Goal: Transaction & Acquisition: Purchase product/service

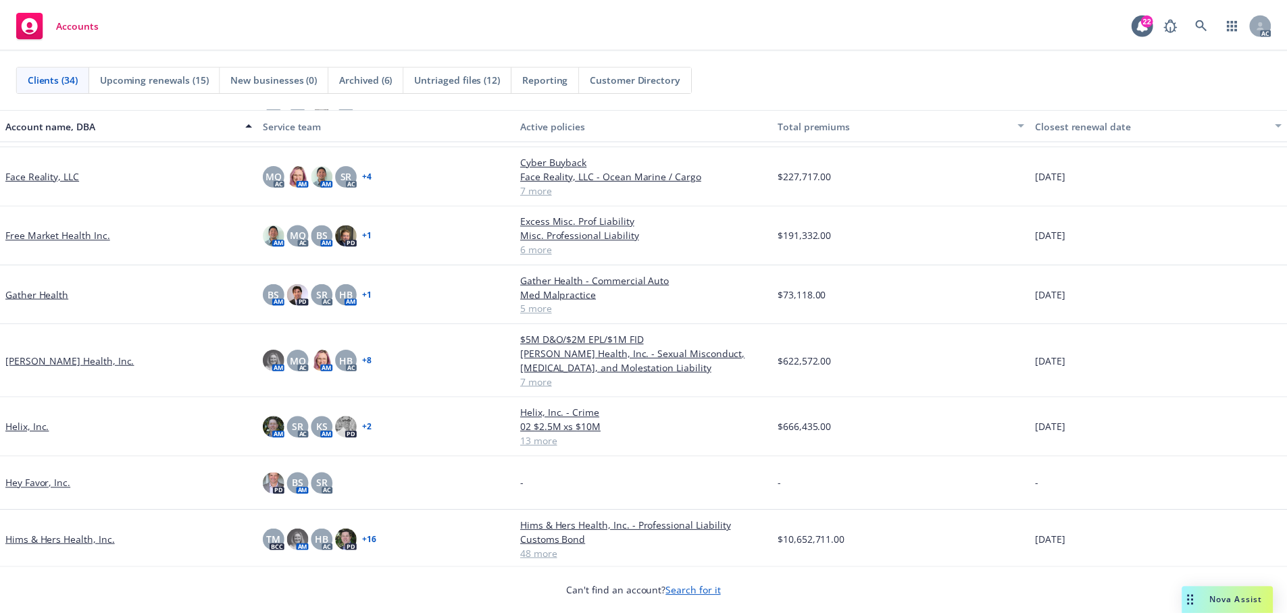
scroll to position [608, 0]
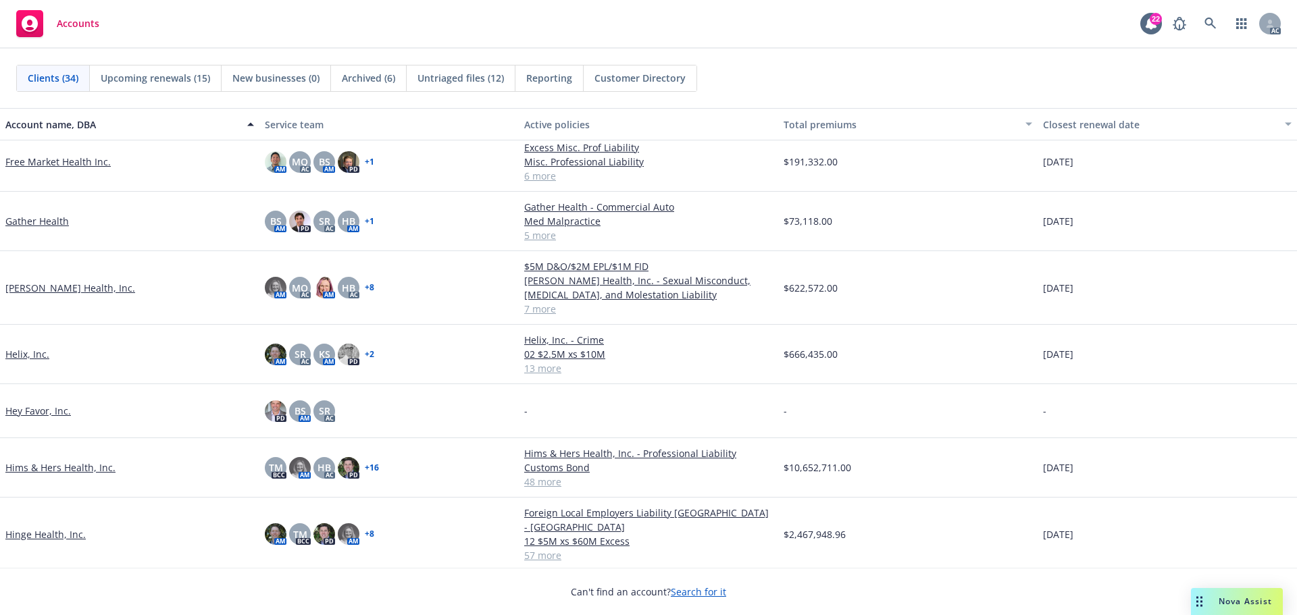
click at [45, 527] on link "Hinge Health, Inc." at bounding box center [45, 534] width 80 height 14
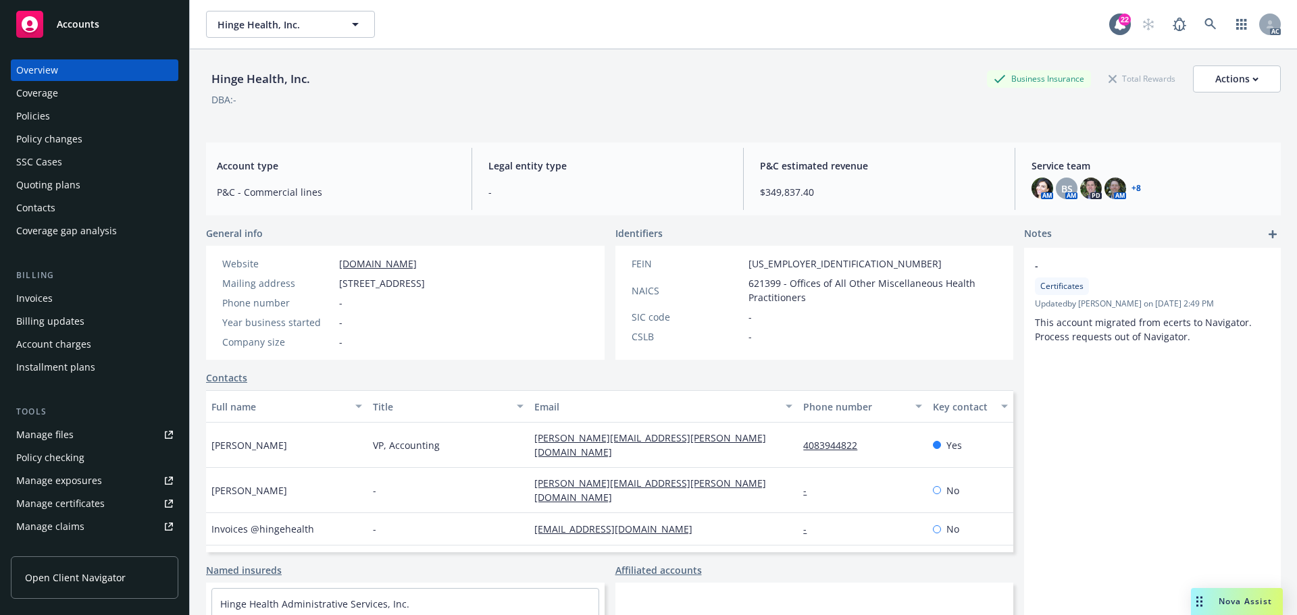
click at [56, 143] on div "Policy changes" at bounding box center [49, 139] width 66 height 22
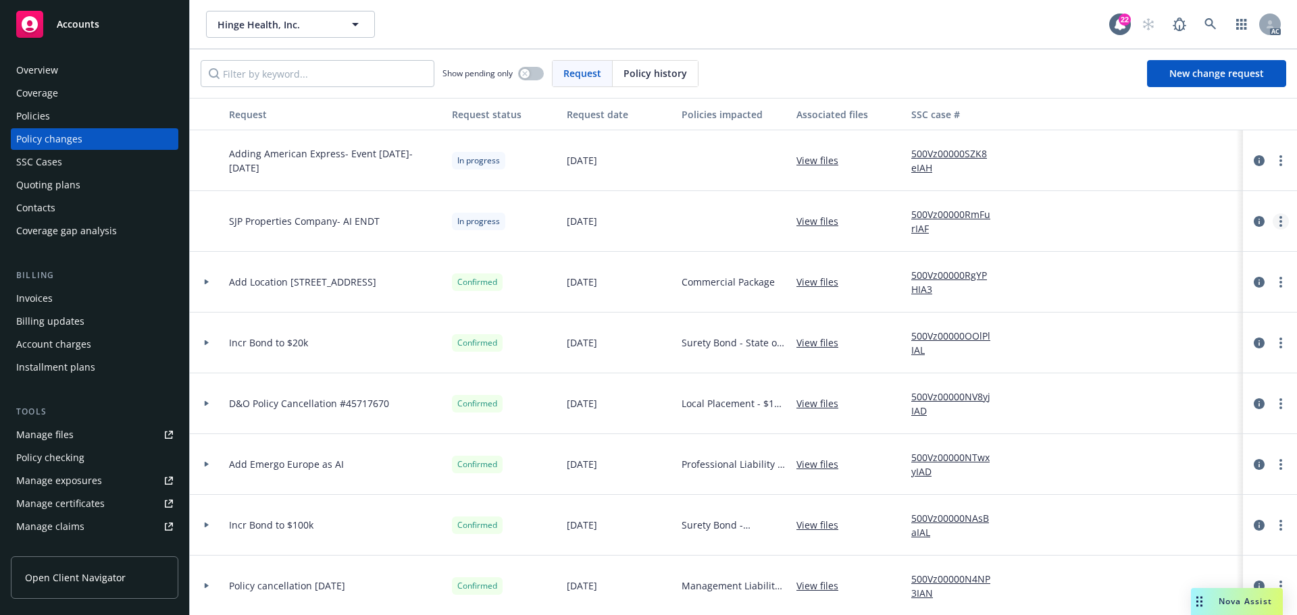
click at [1272, 217] on link "more" at bounding box center [1280, 221] width 16 height 16
click at [1119, 328] on link "Resume workflow" at bounding box center [1162, 330] width 232 height 27
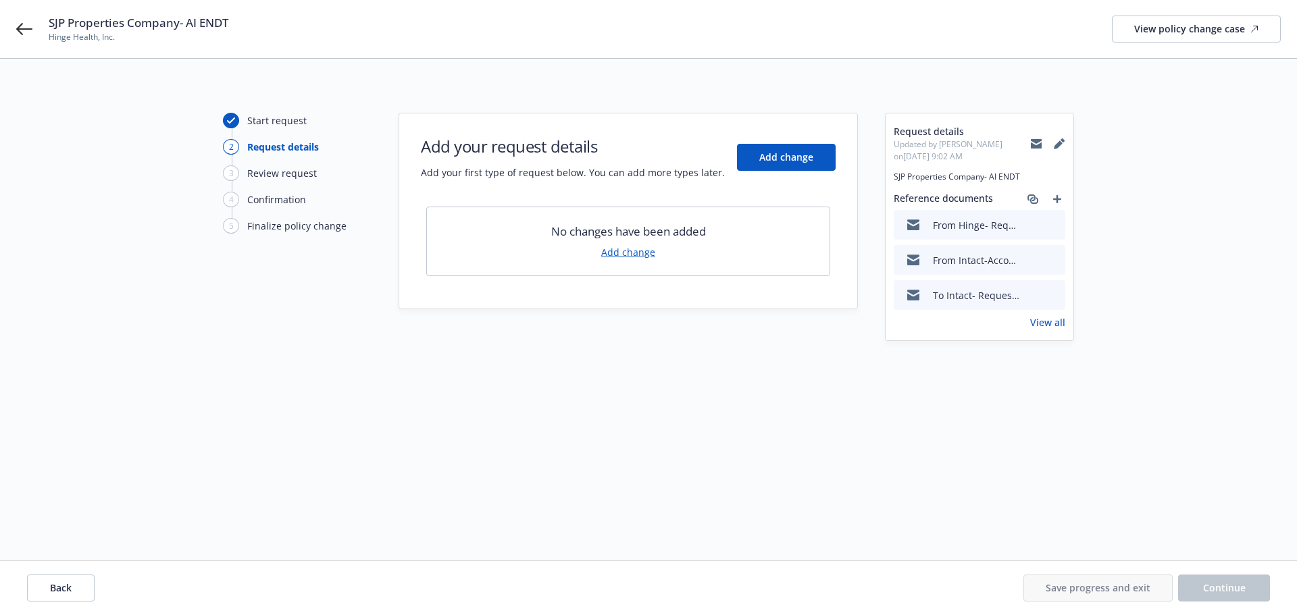
click at [638, 254] on link "Add change" at bounding box center [628, 252] width 54 height 14
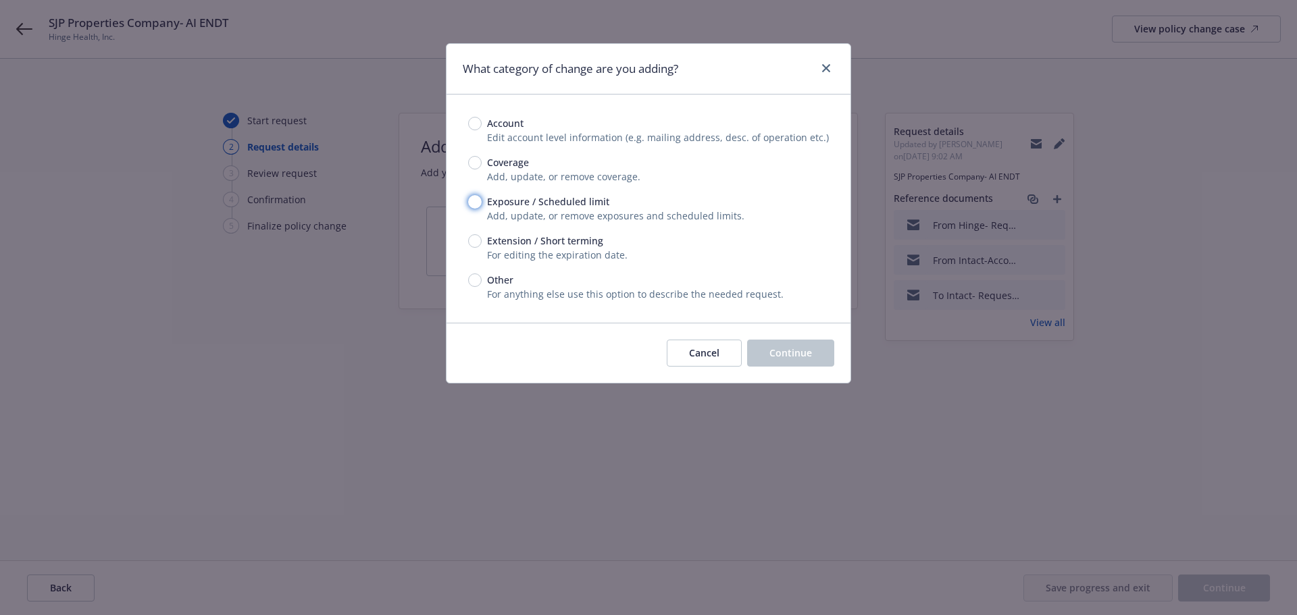
click at [473, 201] on input "Exposure / Scheduled limit" at bounding box center [475, 202] width 14 height 14
radio input "true"
click at [782, 355] on span "Continue" at bounding box center [790, 352] width 43 height 13
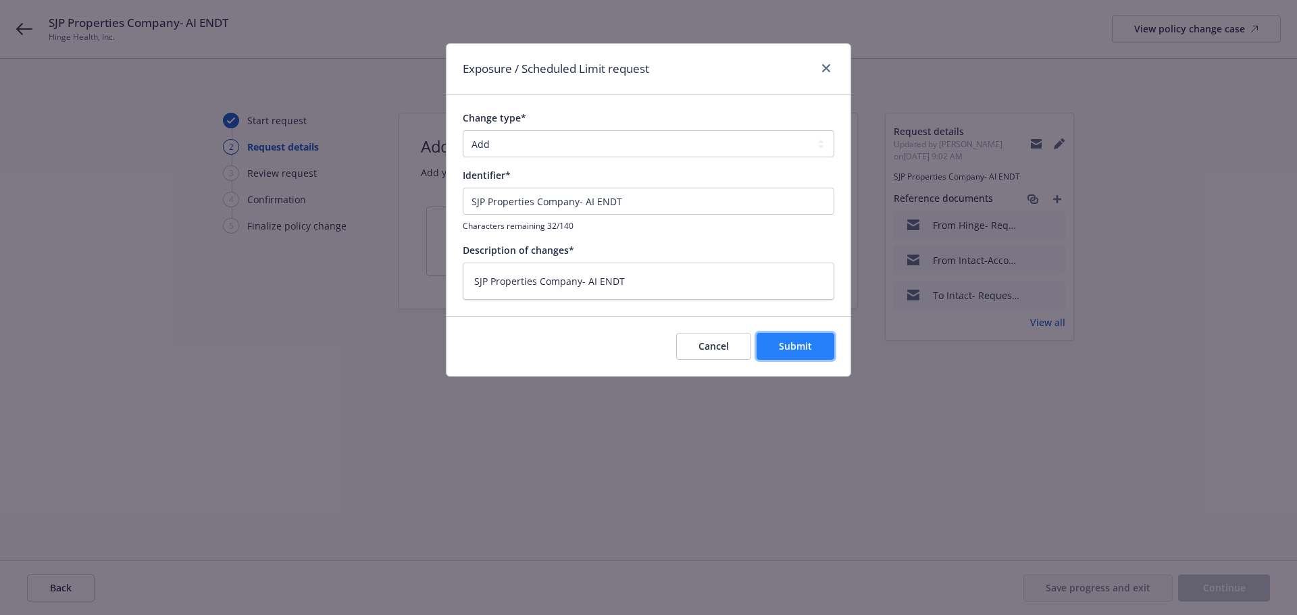
click at [790, 344] on span "Submit" at bounding box center [795, 346] width 33 height 13
type textarea "x"
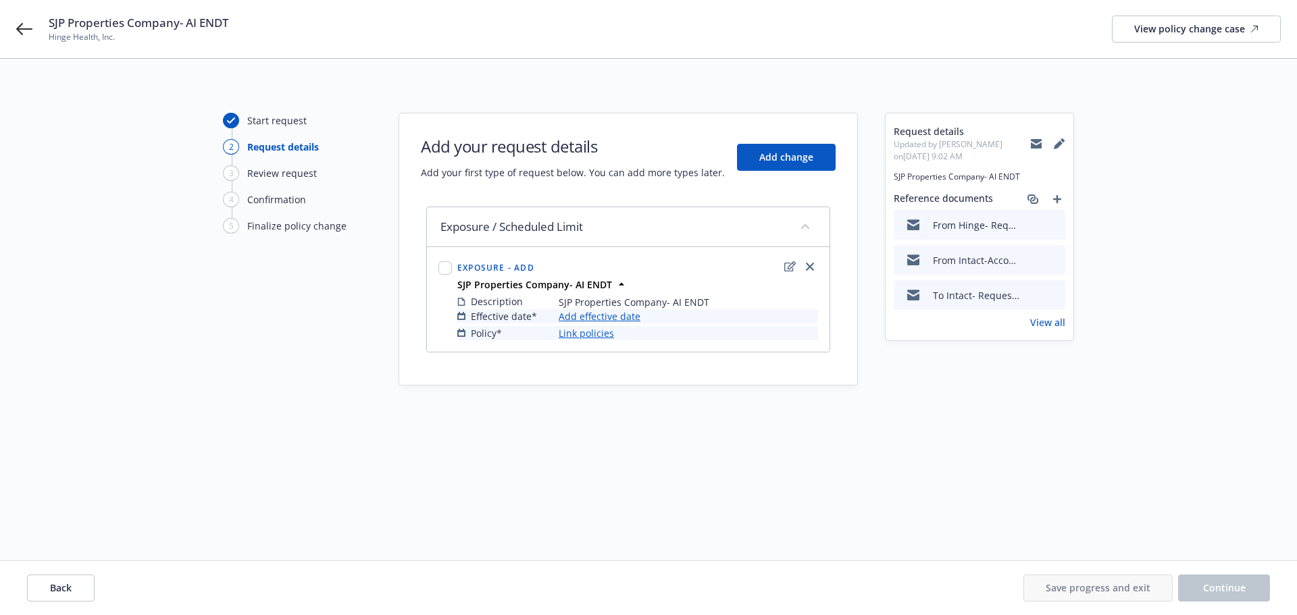
click at [626, 313] on link "Add effective date" at bounding box center [600, 316] width 82 height 14
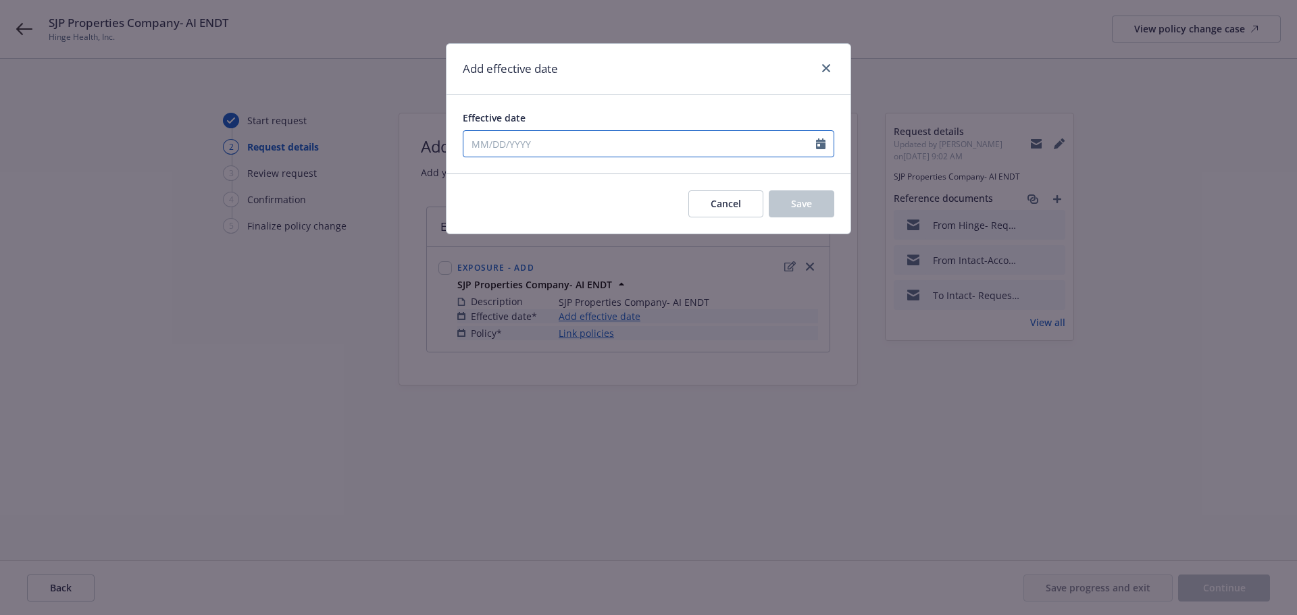
click at [485, 135] on input "Effective date" at bounding box center [639, 144] width 353 height 26
select select "9"
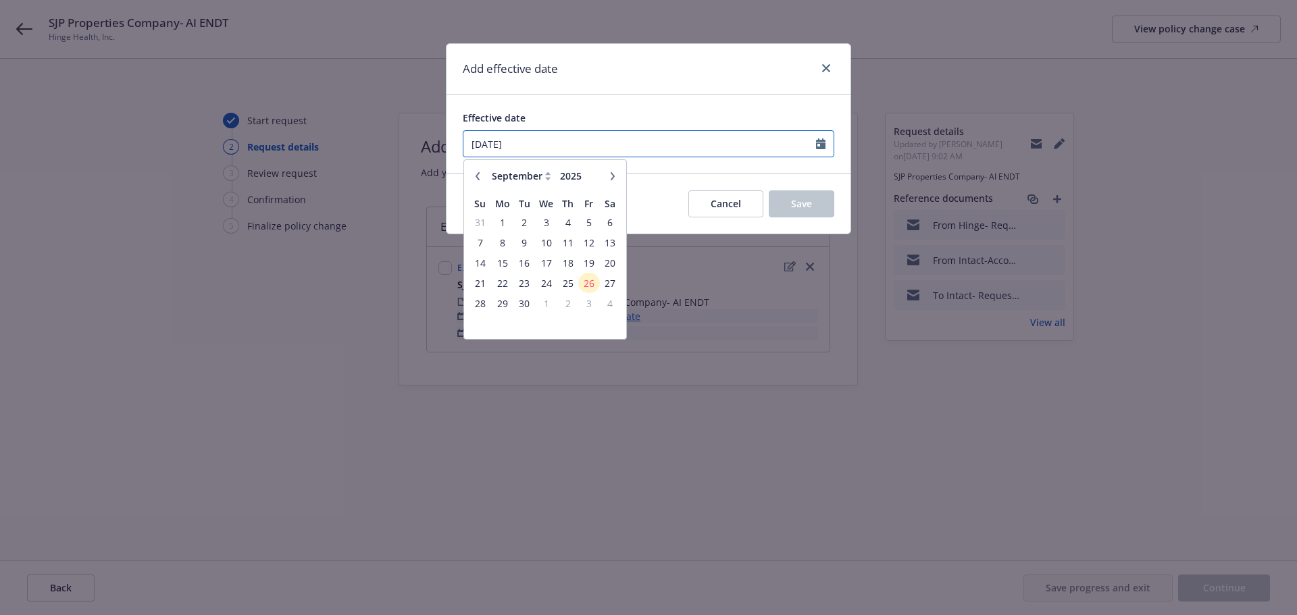
type input "11/04/2024"
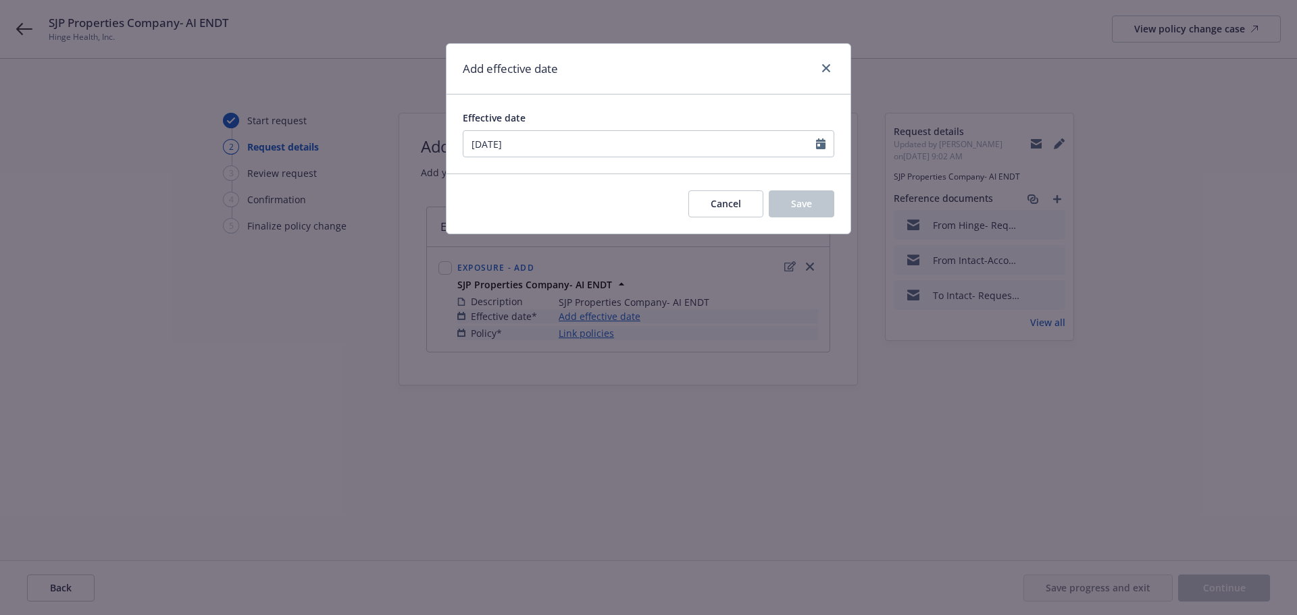
click at [658, 193] on div "Cancel Save" at bounding box center [648, 204] width 404 height 60
click at [796, 201] on span "Save" at bounding box center [801, 203] width 21 height 13
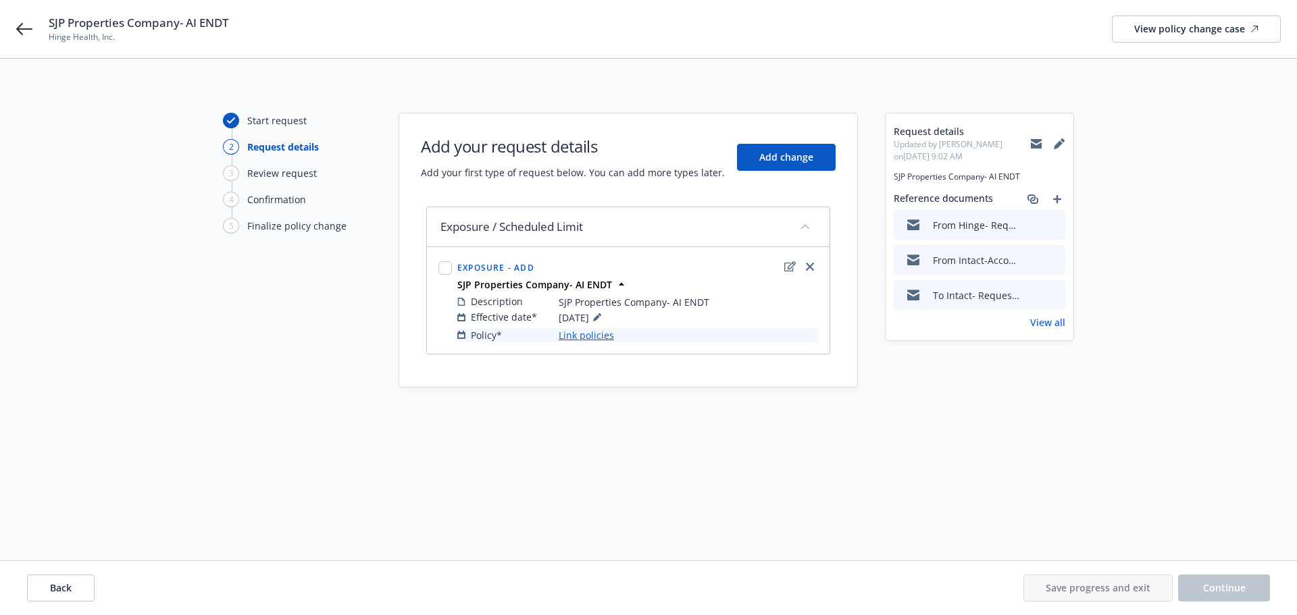
click at [598, 332] on link "Link policies" at bounding box center [586, 335] width 55 height 14
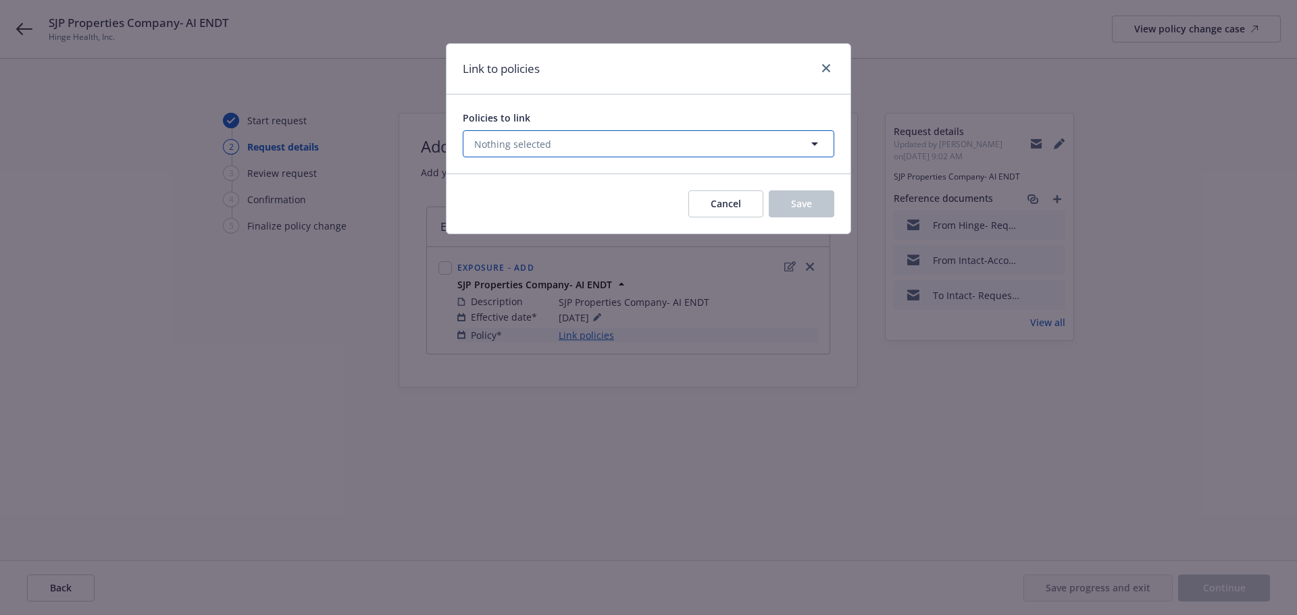
click at [557, 143] on button "Nothing selected" at bounding box center [648, 143] width 371 height 27
select select "ACTIVE"
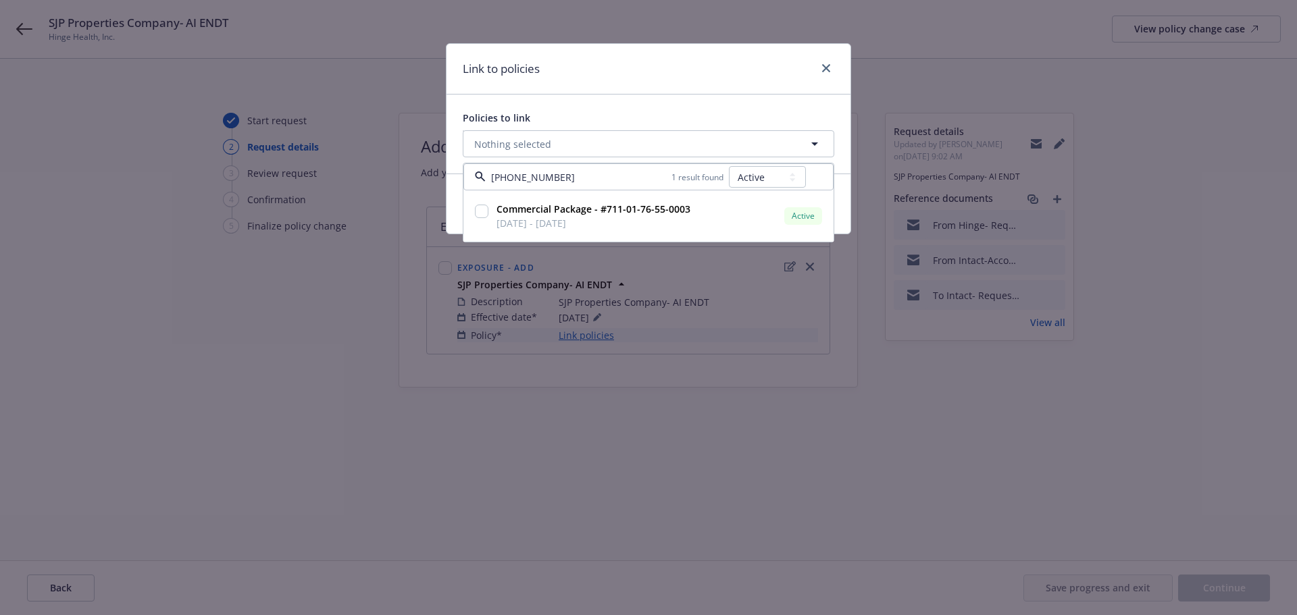
type input "711-01-76-55-"
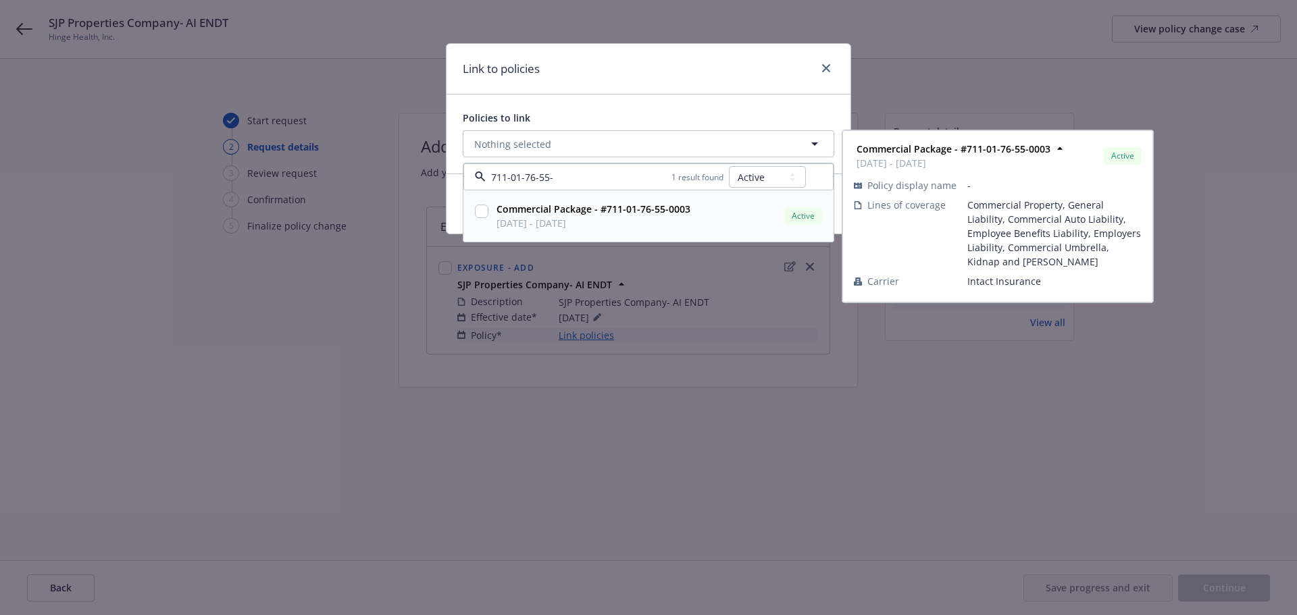
click at [482, 216] on input "checkbox" at bounding box center [482, 212] width 14 height 14
checkbox input "true"
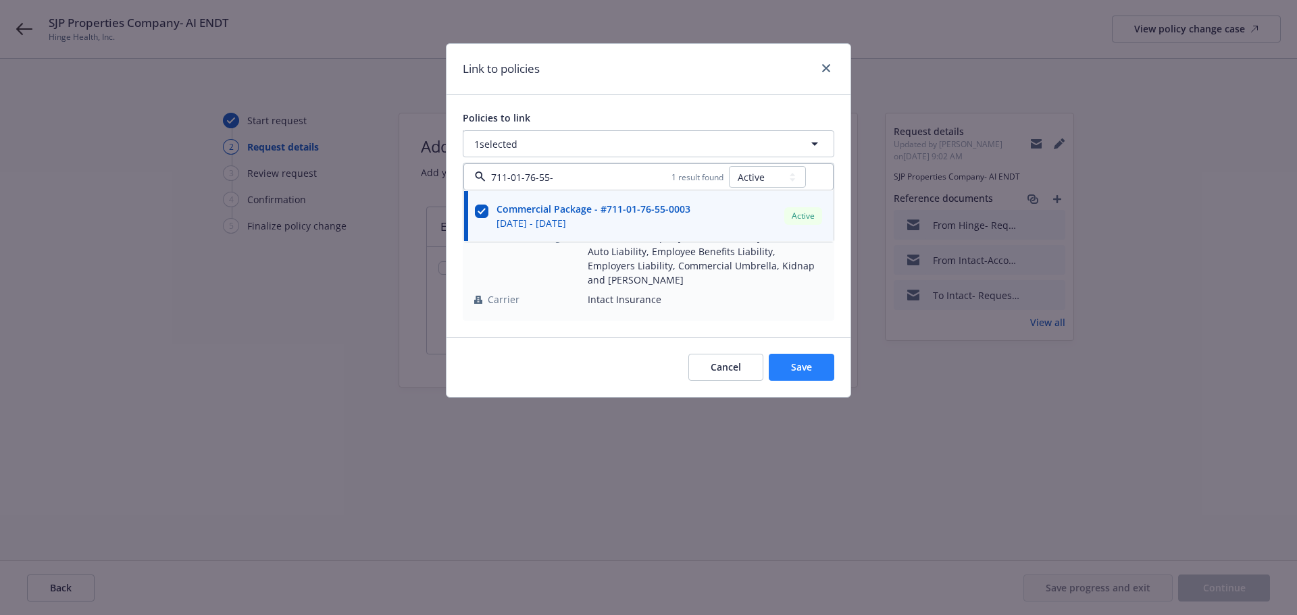
type input "711-01-76-55-"
click at [811, 361] on span "Save" at bounding box center [801, 367] width 21 height 13
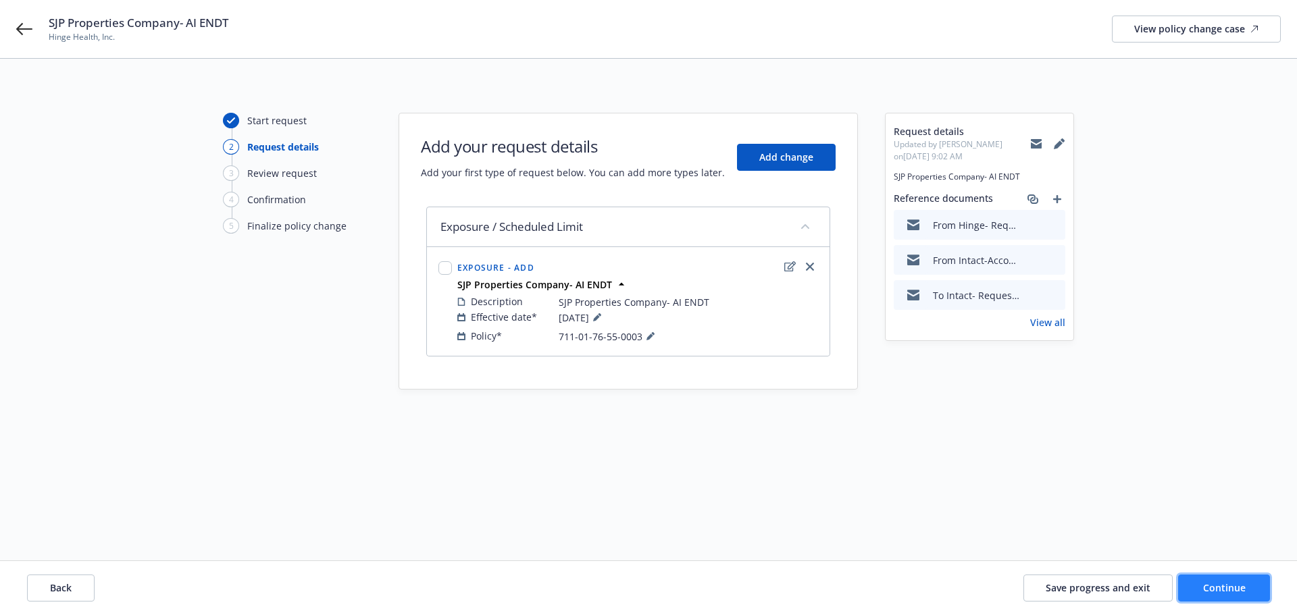
click at [1233, 591] on span "Continue" at bounding box center [1224, 588] width 43 height 13
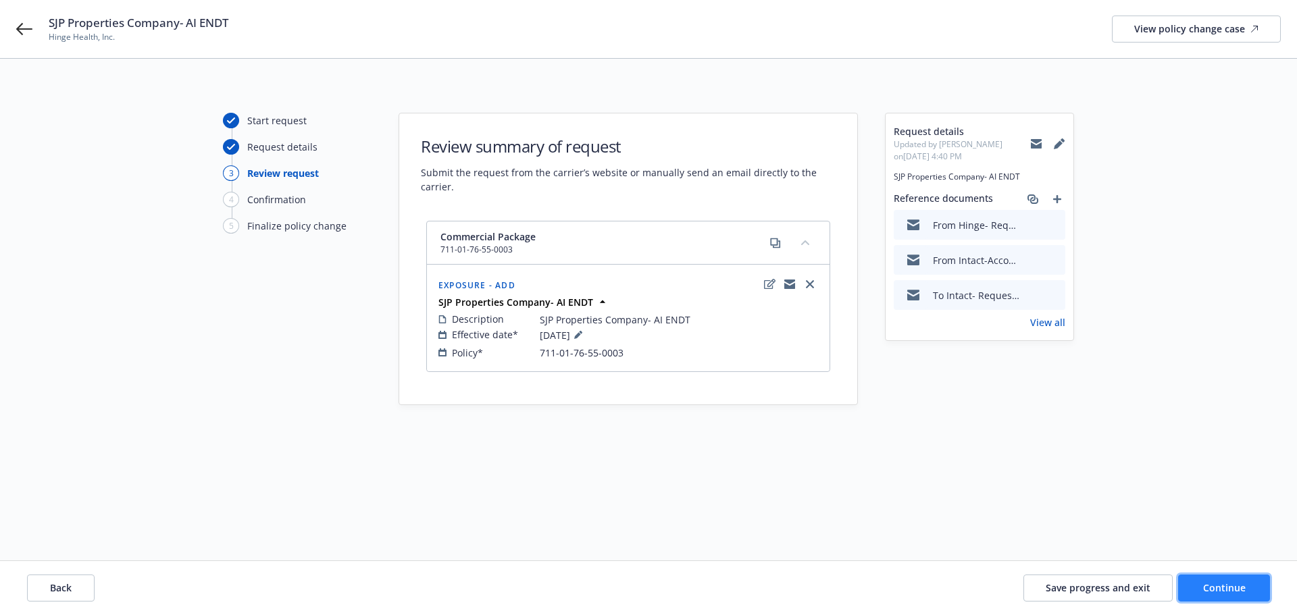
click at [1225, 588] on span "Continue" at bounding box center [1224, 588] width 43 height 13
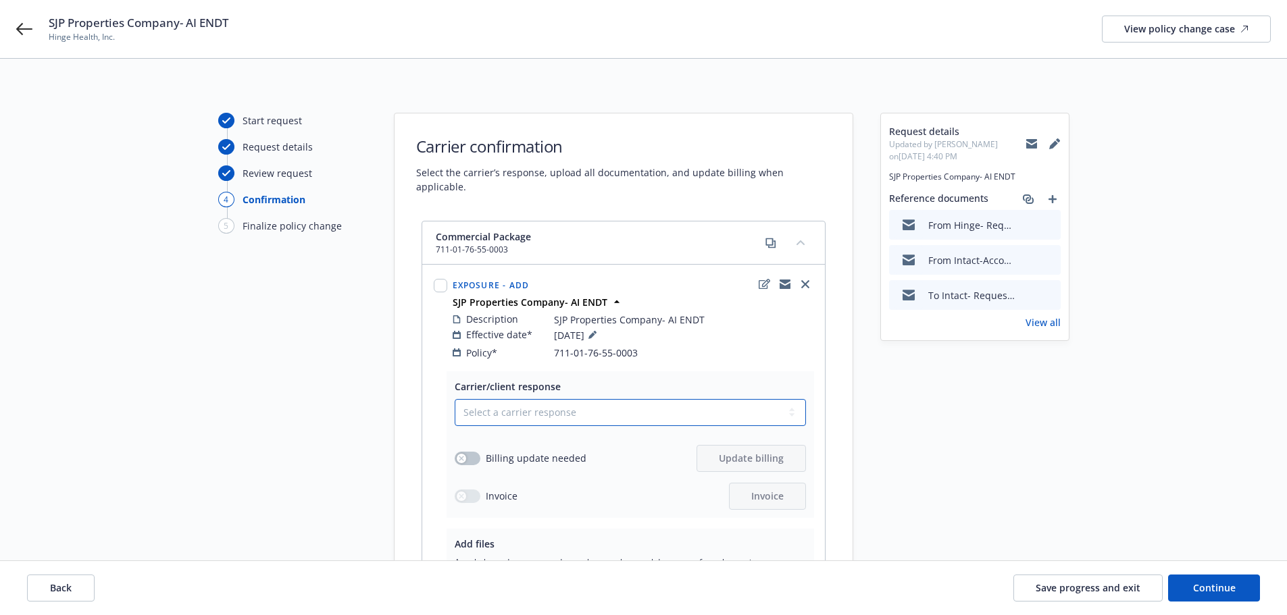
click at [503, 399] on select "Select a carrier response Accepted Accepted with revision No endorsement needed…" at bounding box center [630, 412] width 351 height 27
select select "ACCEPTED"
click at [455, 399] on select "Select a carrier response Accepted Accepted with revision No endorsement needed…" at bounding box center [630, 412] width 351 height 27
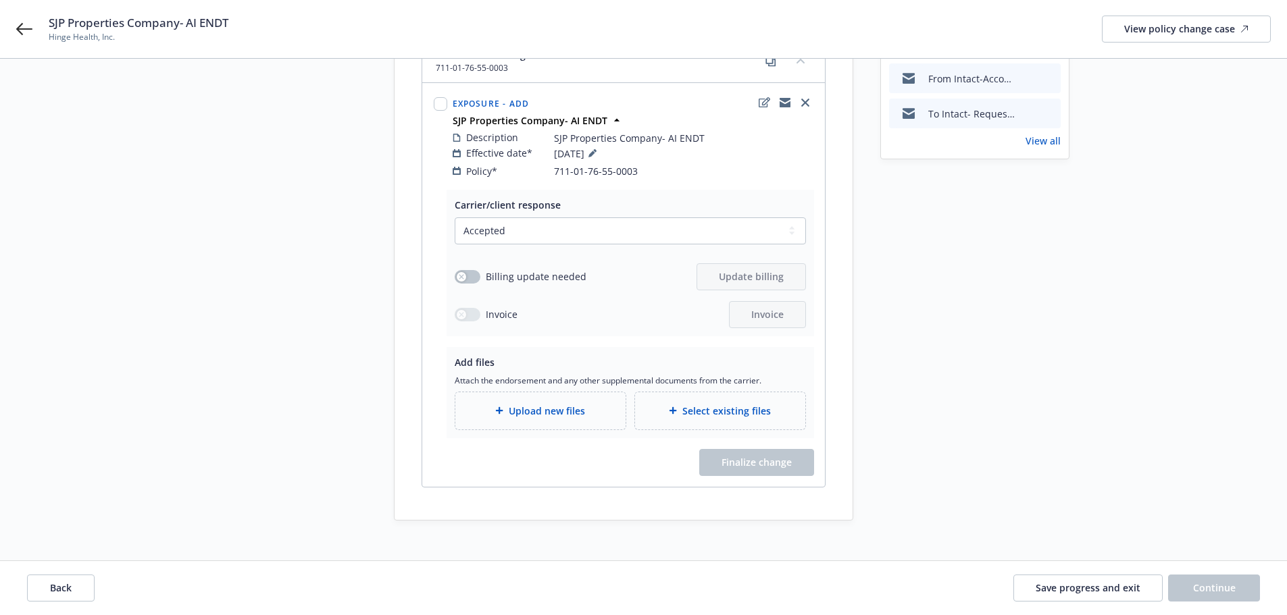
click at [535, 404] on span "Upload new files" at bounding box center [547, 411] width 76 height 14
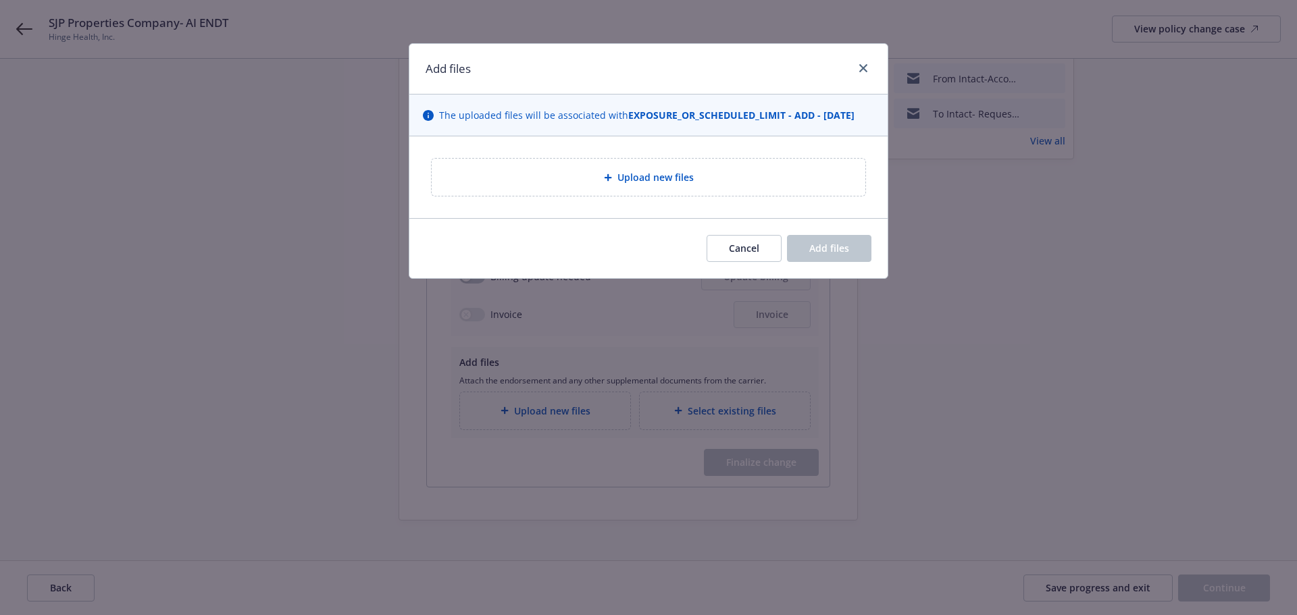
click at [649, 164] on div "Upload new files" at bounding box center [649, 177] width 434 height 37
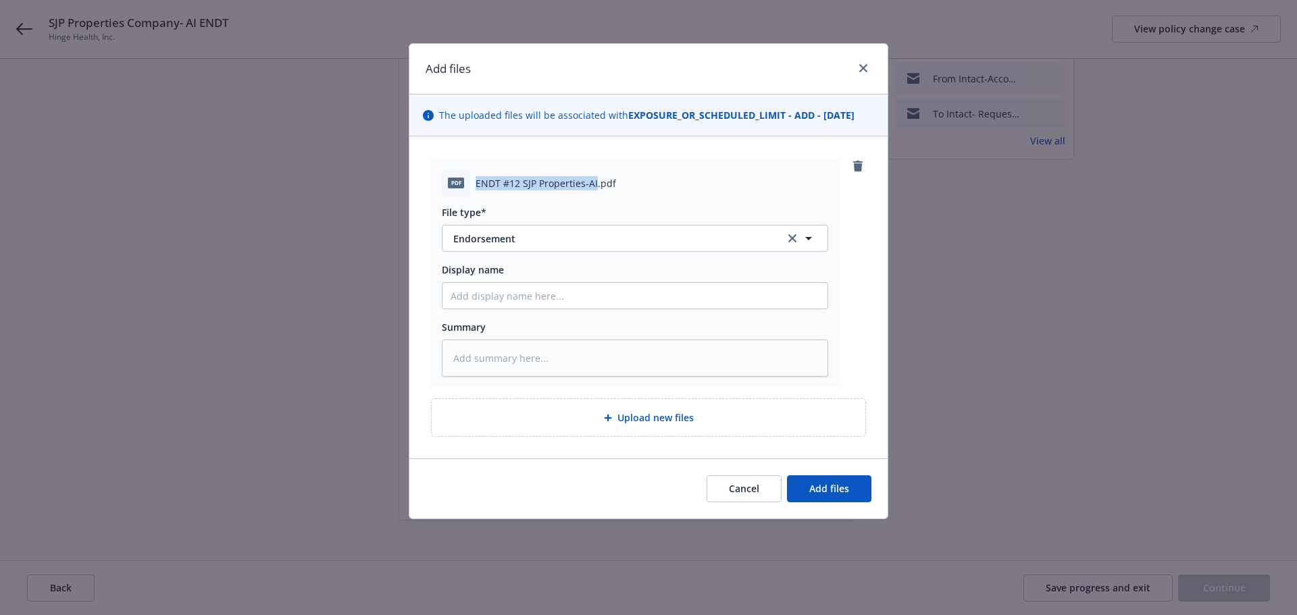
drag, startPoint x: 474, startPoint y: 180, endPoint x: 596, endPoint y: 189, distance: 121.9
click at [596, 189] on div "pdf ENDT #12 SJP Properties-AI.pdf" at bounding box center [635, 183] width 386 height 28
copy span "ENDT #12 SJP Properties-AI"
click at [484, 290] on input "Display name" at bounding box center [634, 296] width 385 height 26
paste input "ENDT #12 SJP Properties-AI"
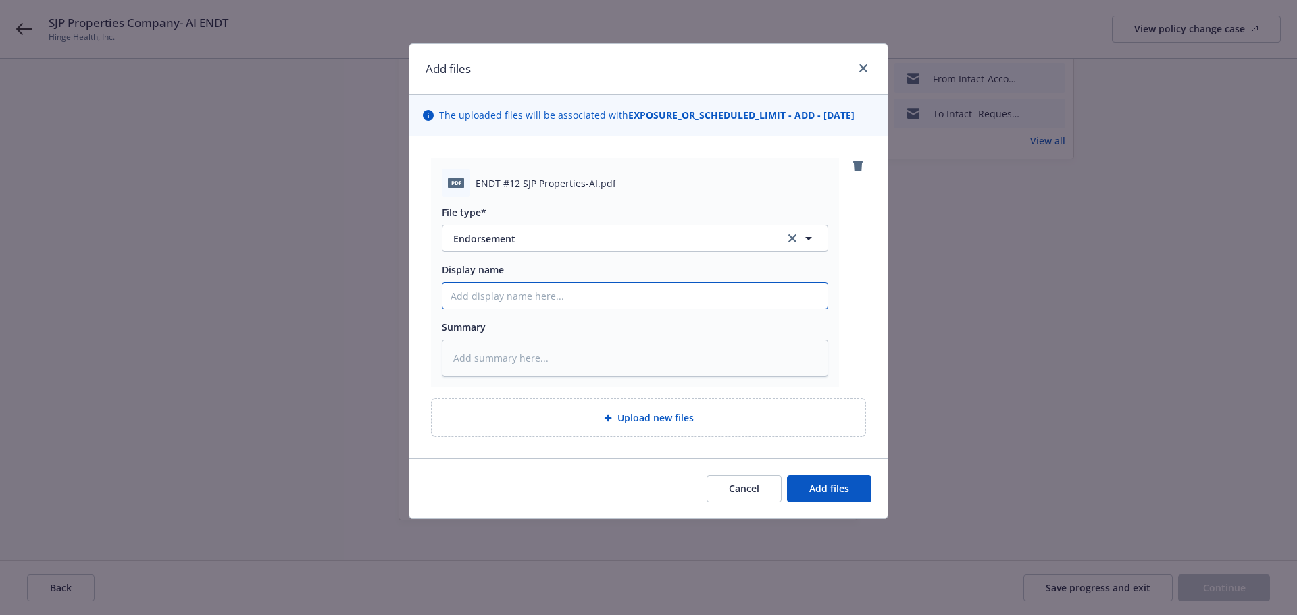
type textarea "x"
type input "ENDT #12 SJP Properties-AI"
click at [498, 354] on textarea at bounding box center [635, 358] width 386 height 37
paste textarea "ENDT #12 SJP Properties-AI"
type textarea "x"
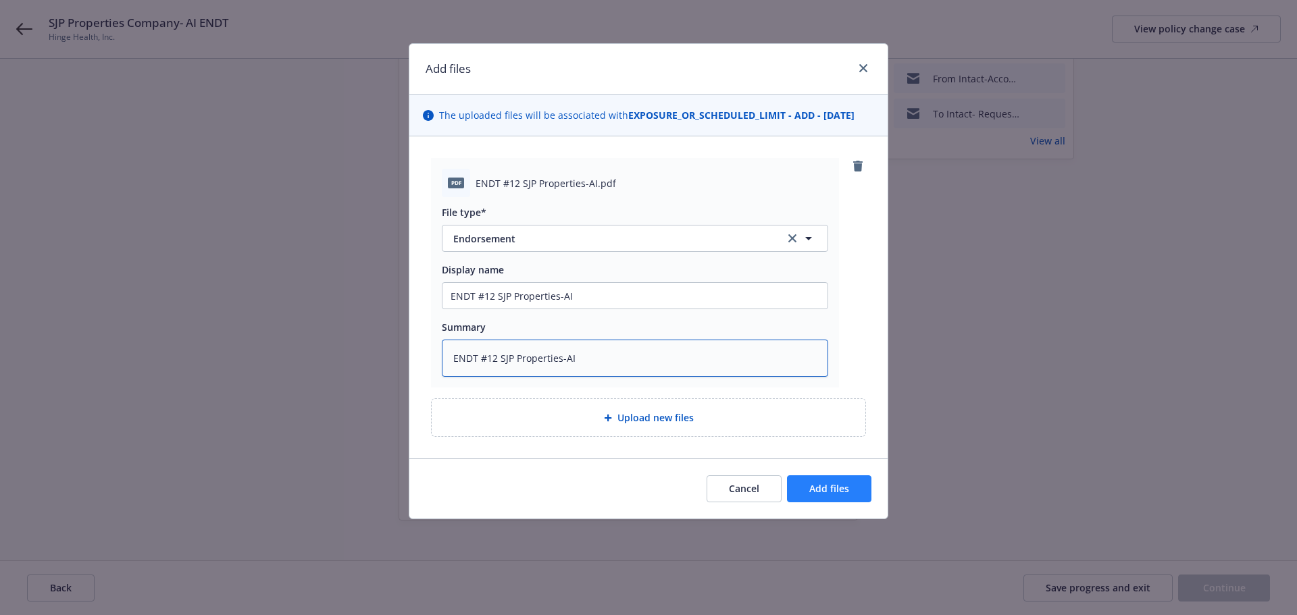
type textarea "ENDT #12 SJP Properties-AI"
click at [819, 486] on span "Add files" at bounding box center [829, 488] width 40 height 13
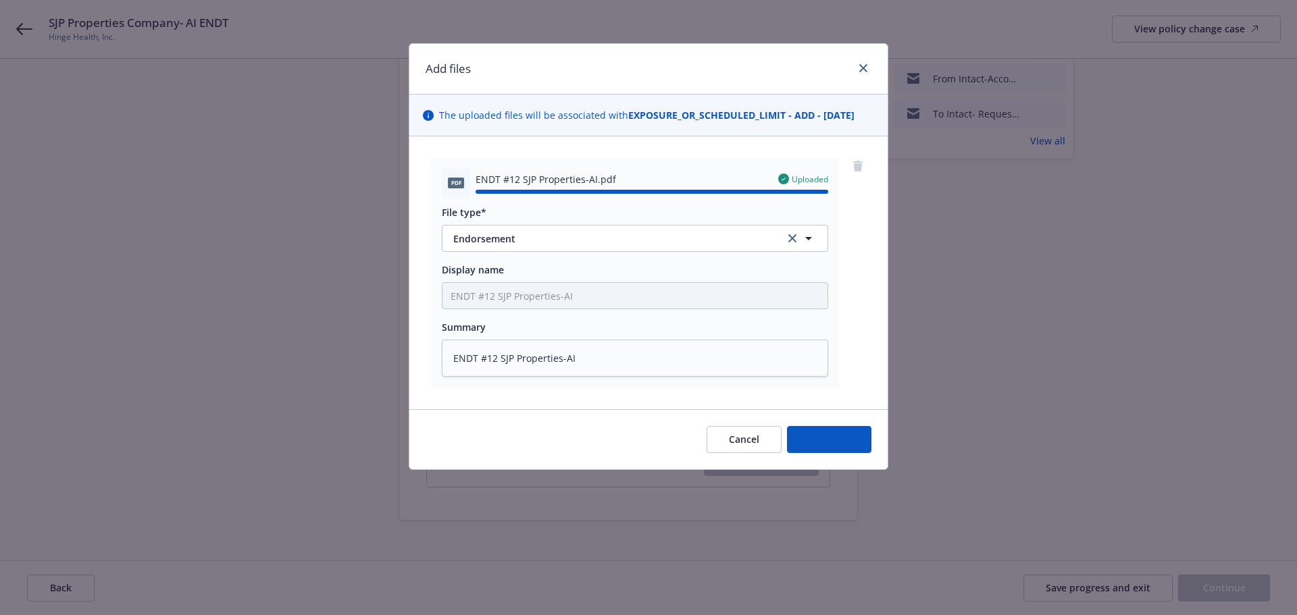
type textarea "x"
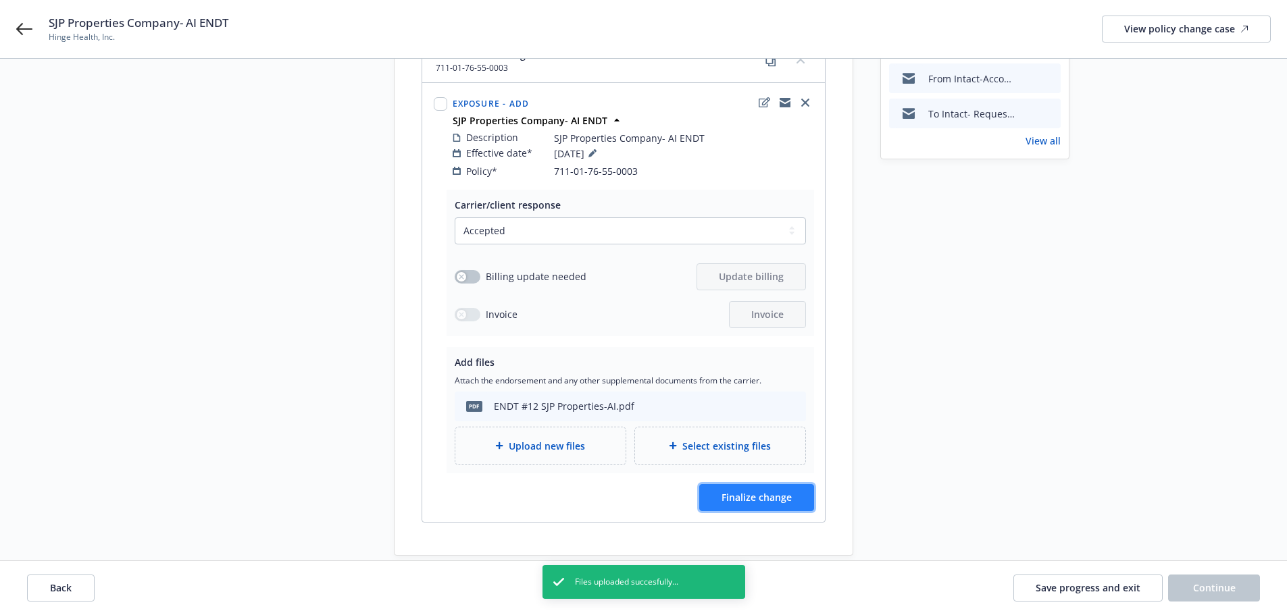
click at [786, 491] on button "Finalize change" at bounding box center [756, 497] width 115 height 27
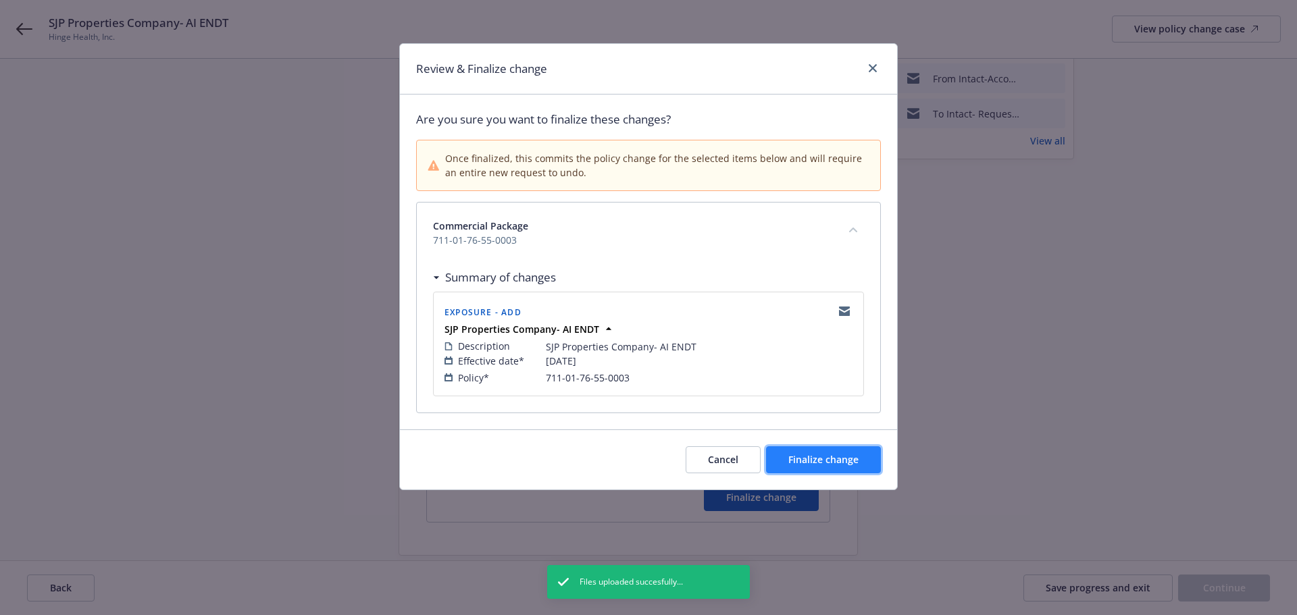
click at [854, 459] on span "Finalize change" at bounding box center [823, 459] width 70 height 13
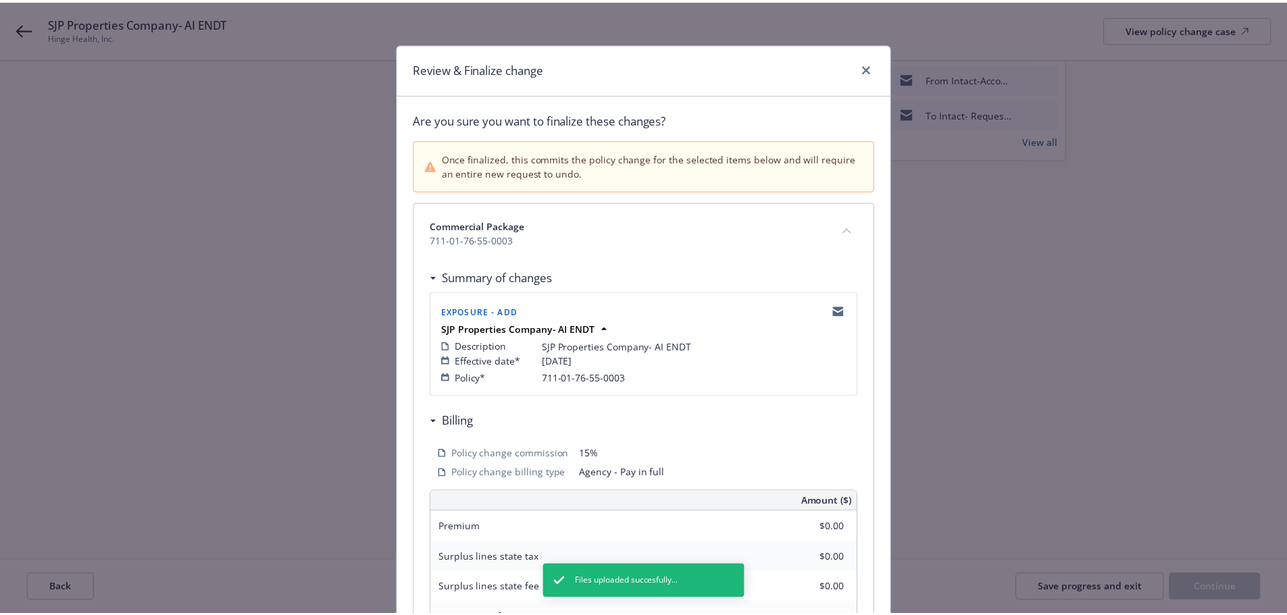
scroll to position [298, 0]
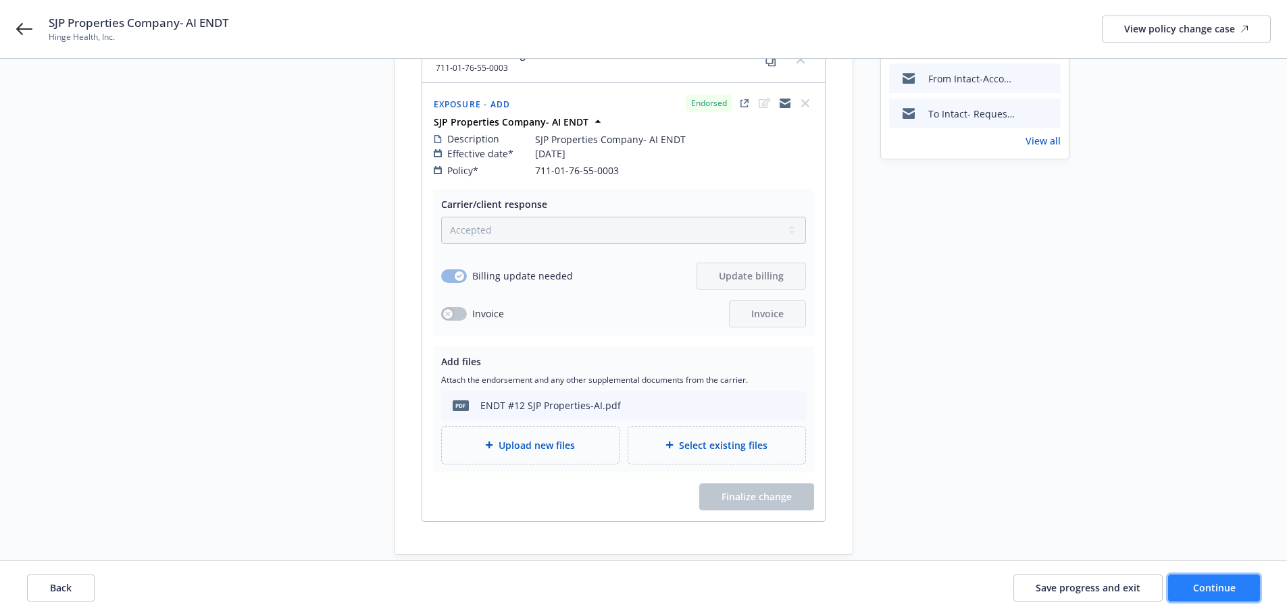
click at [1225, 588] on span "Continue" at bounding box center [1214, 588] width 43 height 13
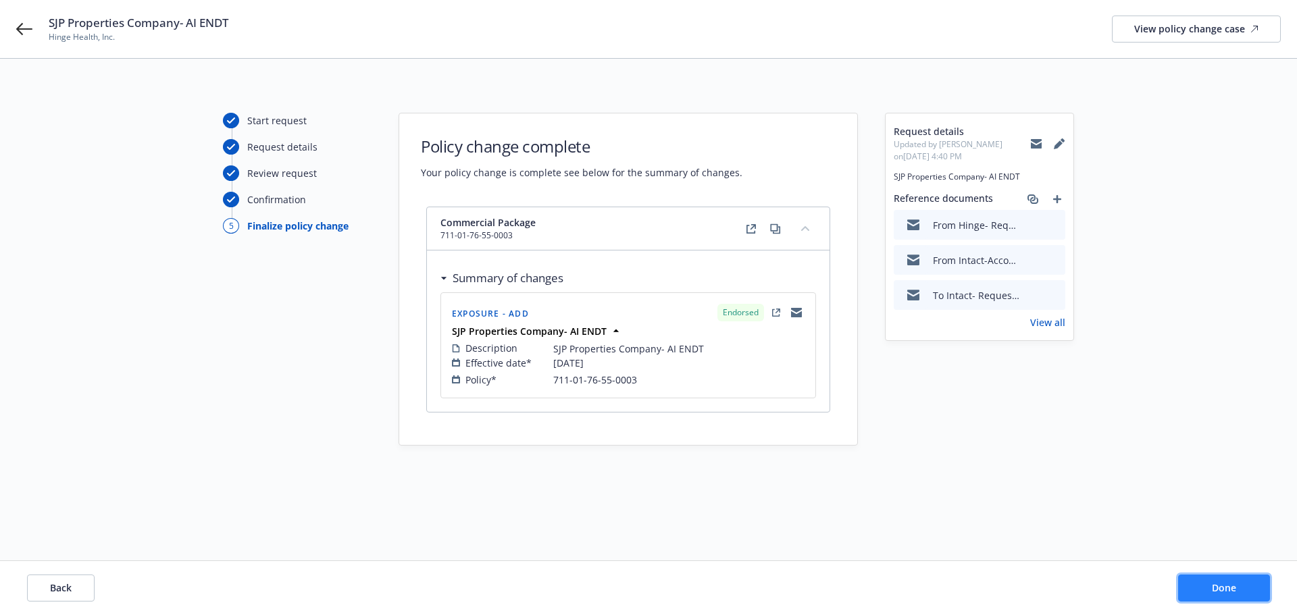
click at [1219, 594] on span "Done" at bounding box center [1224, 588] width 24 height 13
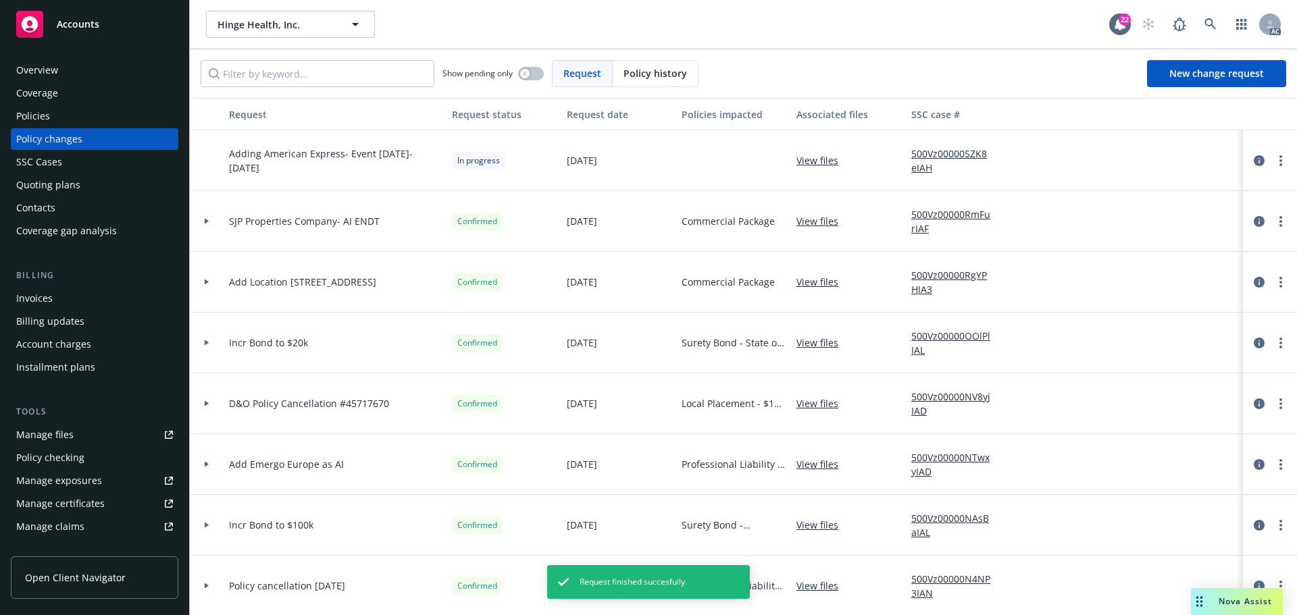
click at [933, 215] on link "500Vz00000RmFurIAF" at bounding box center [956, 221] width 91 height 28
click at [80, 24] on span "Accounts" at bounding box center [78, 24] width 43 height 11
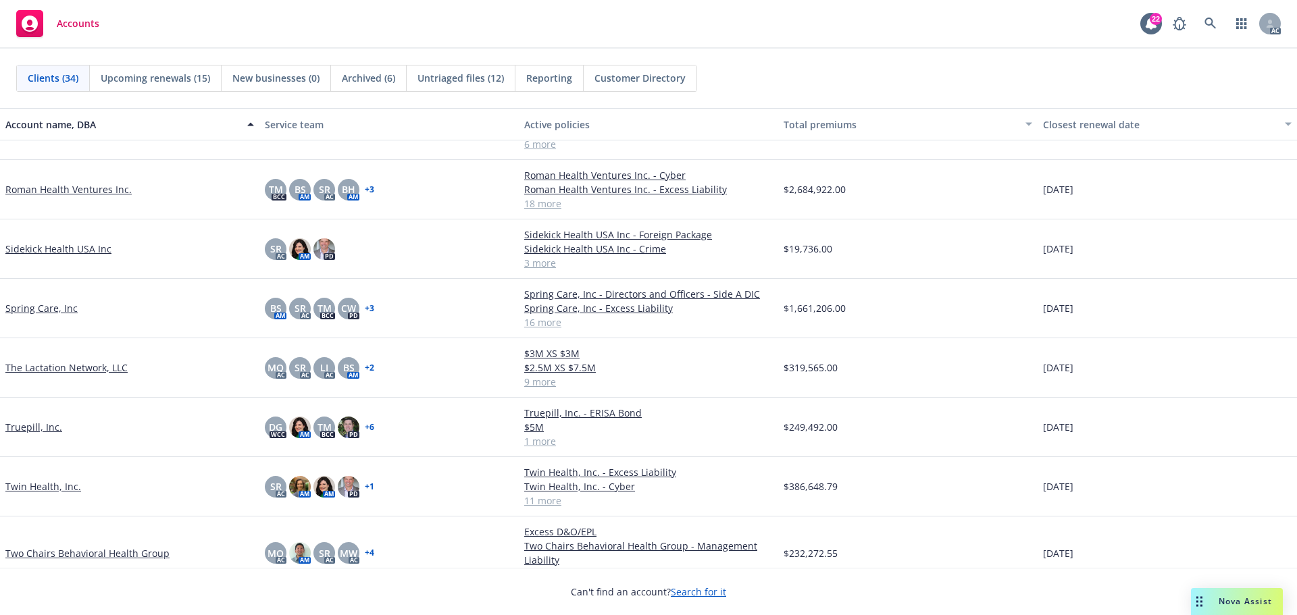
scroll to position [1418, 0]
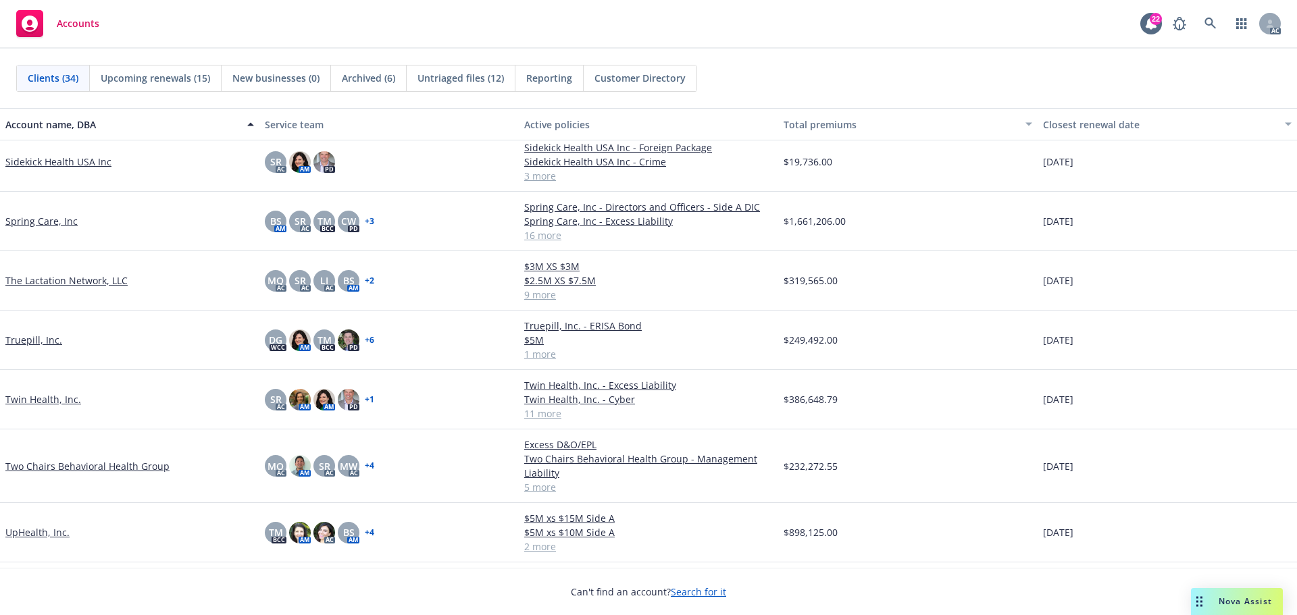
click at [46, 397] on link "Twin Health, Inc." at bounding box center [43, 399] width 76 height 14
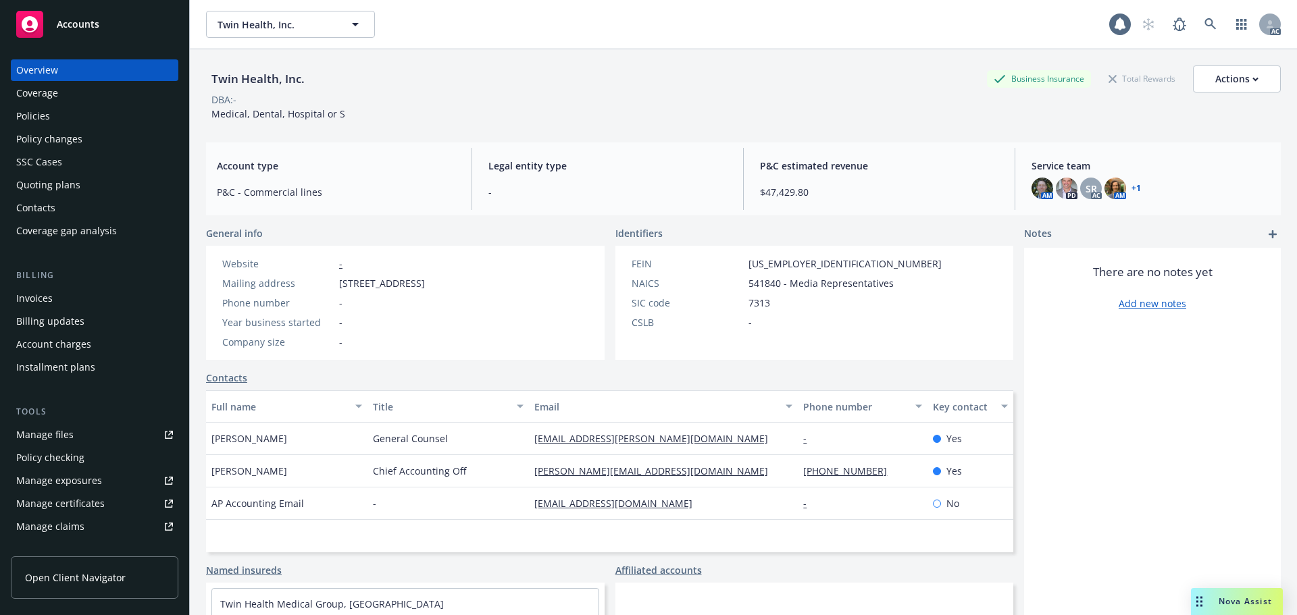
click at [37, 117] on div "Policies" at bounding box center [33, 116] width 34 height 22
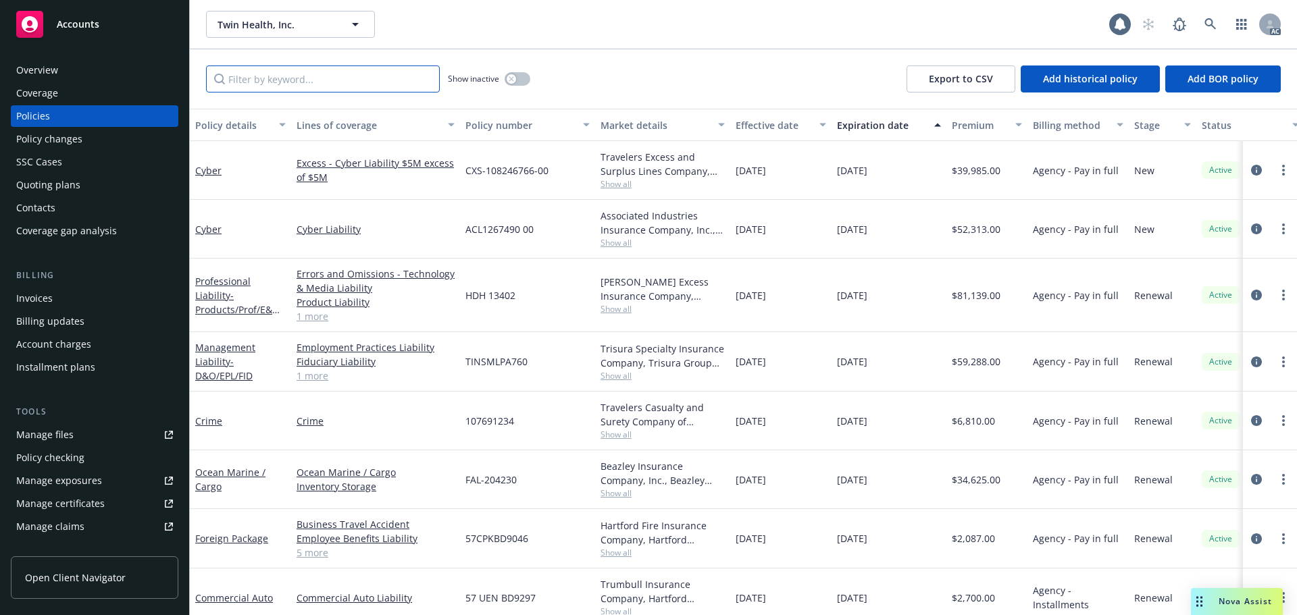
click at [301, 79] on input "Filter by keyword..." at bounding box center [323, 79] width 234 height 27
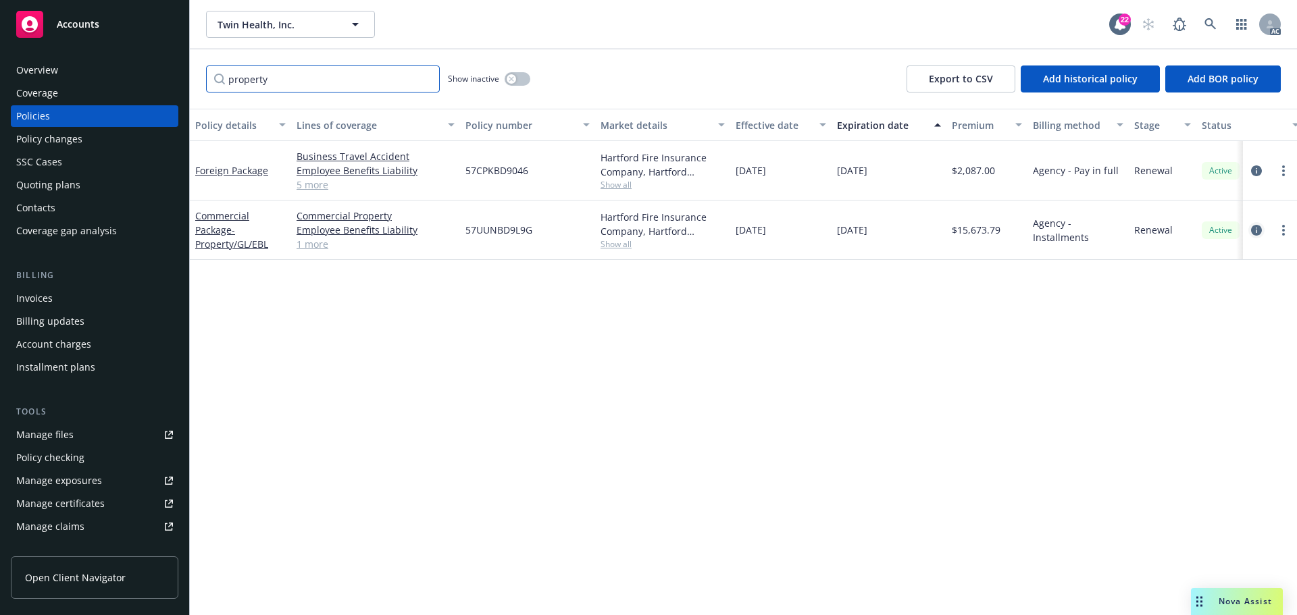
type input "property"
click at [1251, 229] on icon "circleInformation" at bounding box center [1256, 230] width 11 height 11
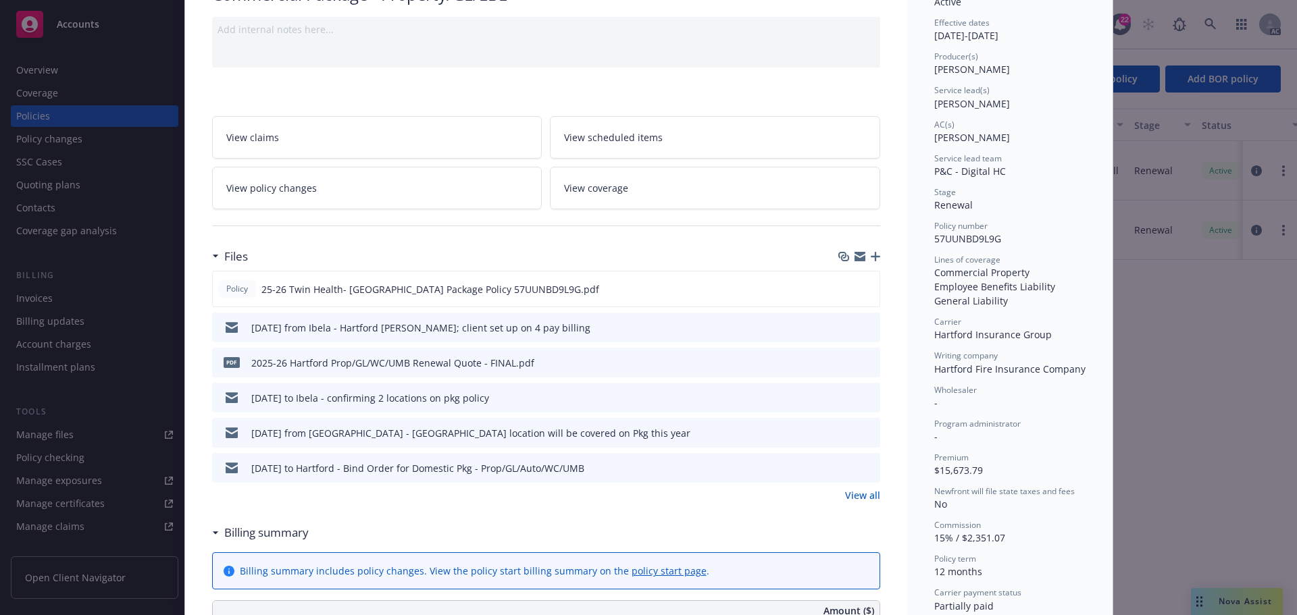
scroll to position [135, 0]
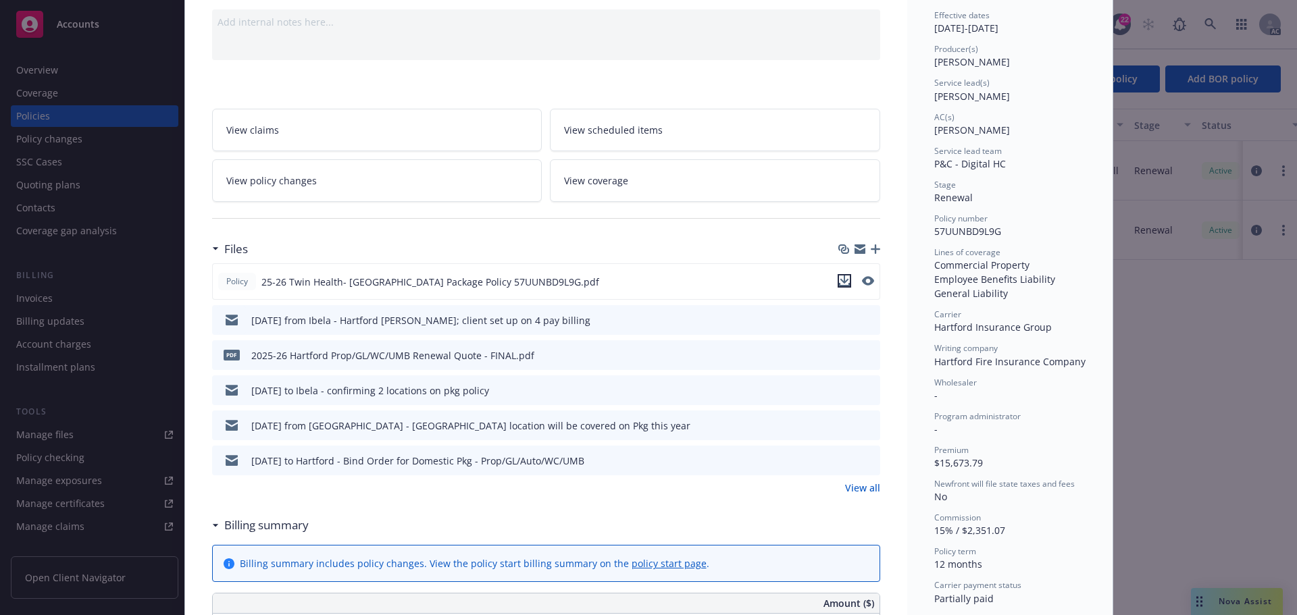
click at [839, 278] on icon "download file" at bounding box center [844, 281] width 11 height 11
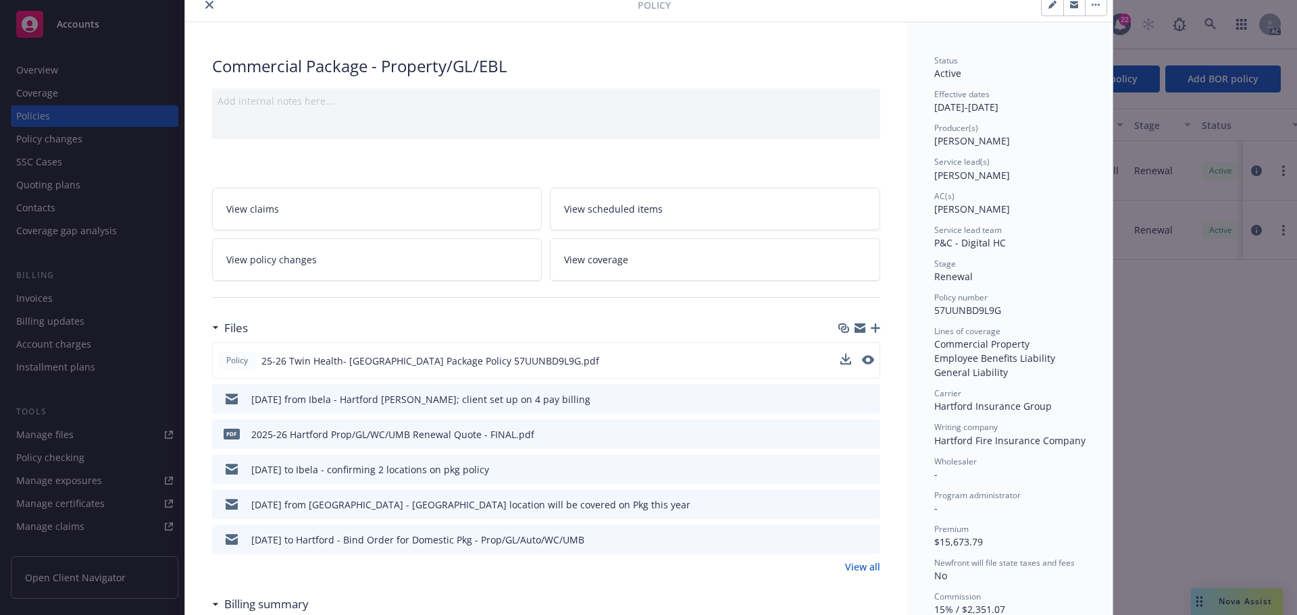
scroll to position [0, 0]
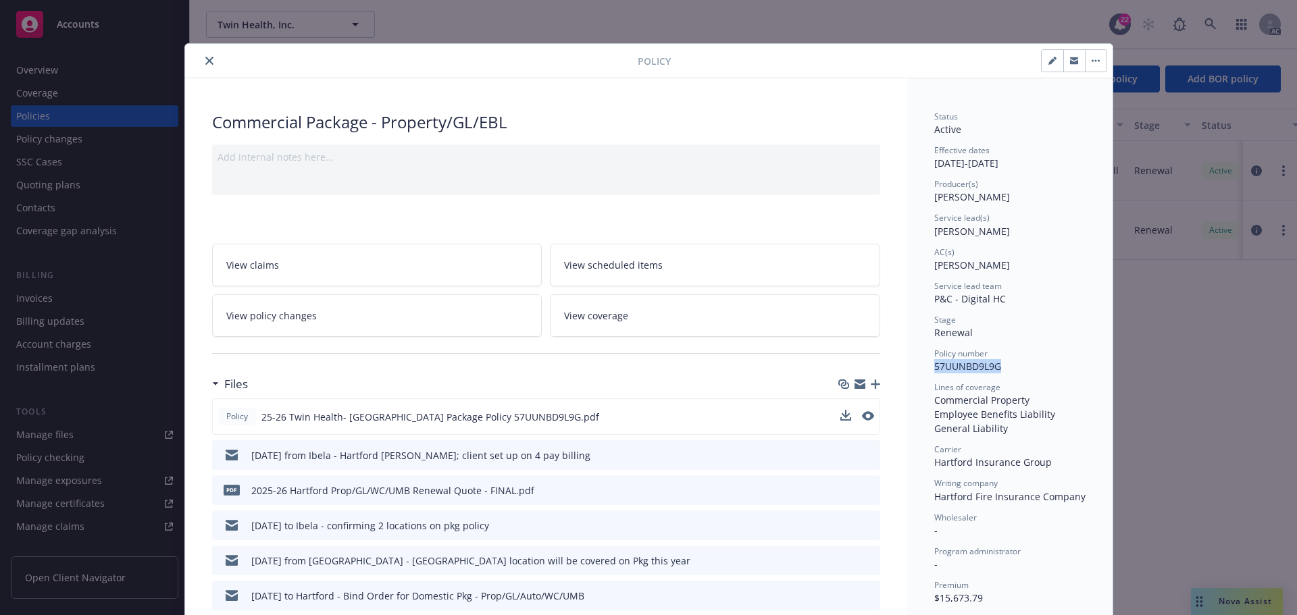
drag, startPoint x: 996, startPoint y: 369, endPoint x: 928, endPoint y: 369, distance: 67.5
copy span "57UUNBD9L9G"
click at [205, 59] on icon "close" at bounding box center [209, 61] width 8 height 8
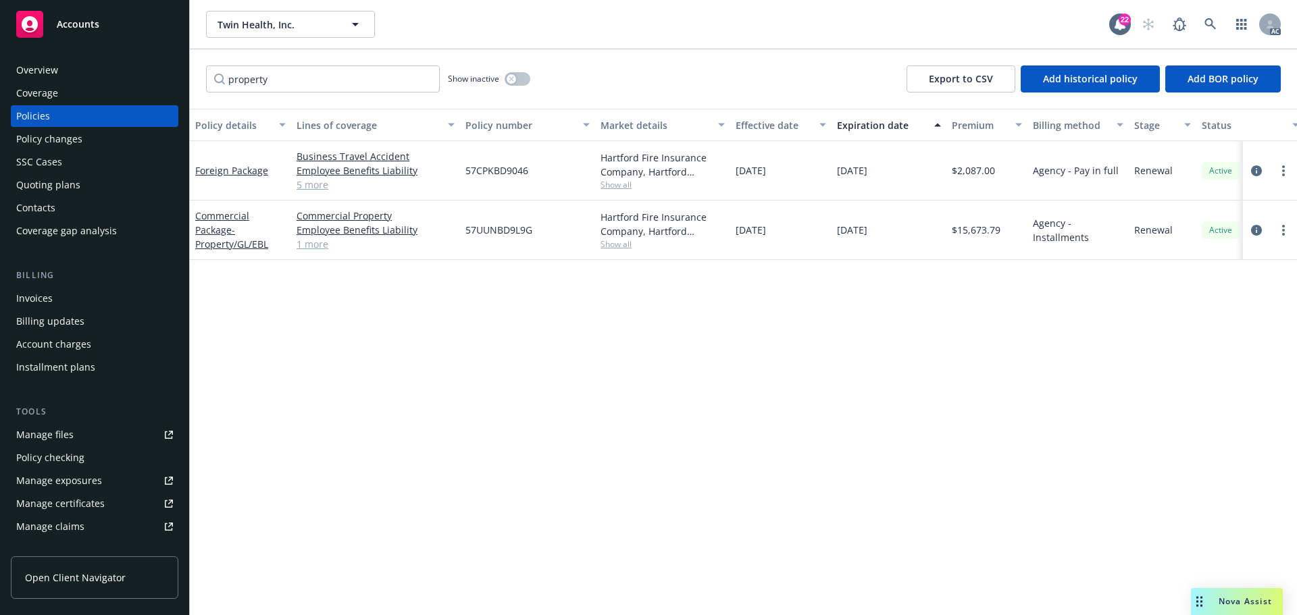
click at [63, 138] on div "Policy changes" at bounding box center [49, 139] width 66 height 22
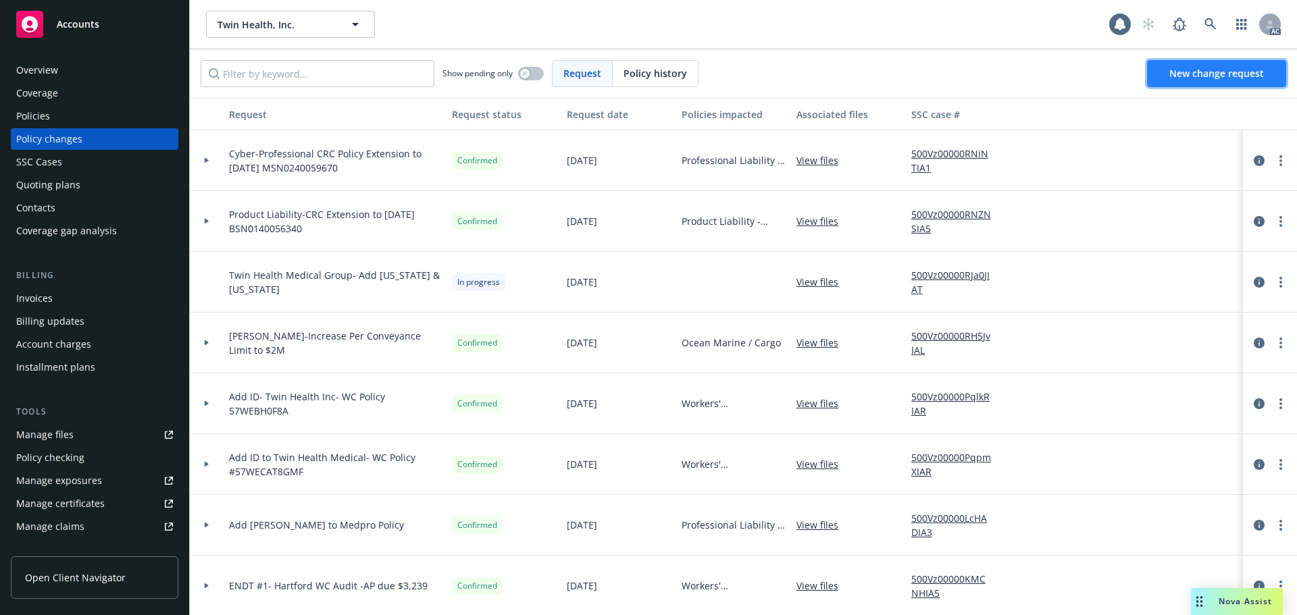
click at [1193, 76] on span "New change request" at bounding box center [1216, 73] width 95 height 13
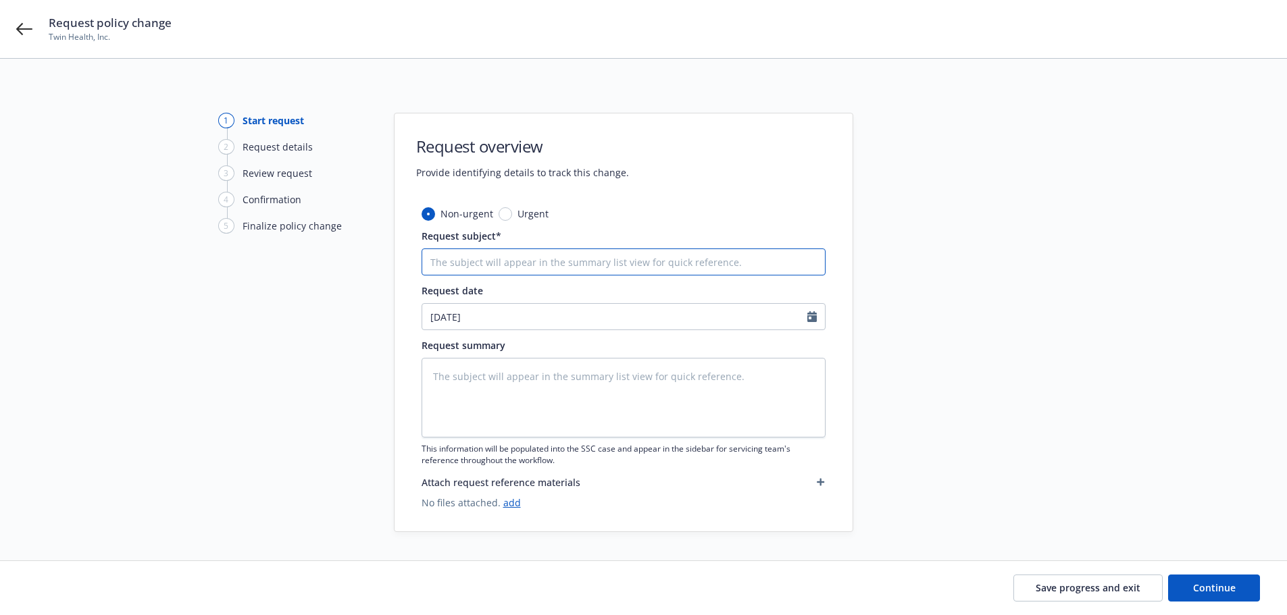
click at [458, 263] on input "Request subject*" at bounding box center [623, 262] width 404 height 27
type textarea "x"
type input "A"
type textarea "x"
type input "Ad"
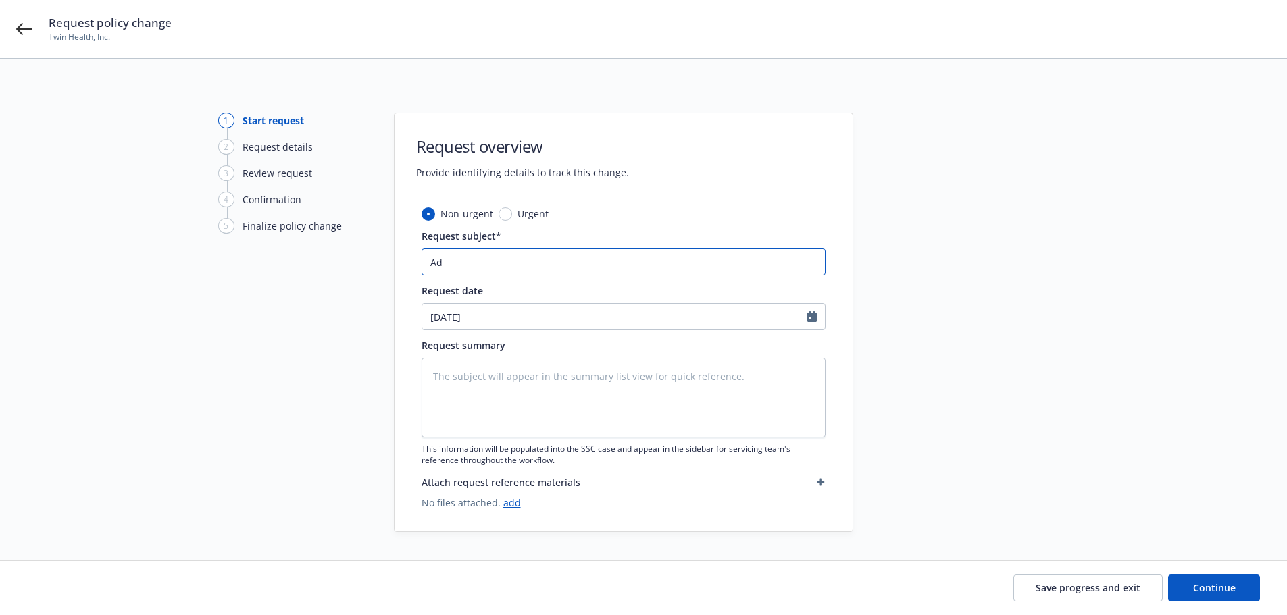
type textarea "x"
type input "Add"
type textarea "x"
type input "Add"
type textarea "x"
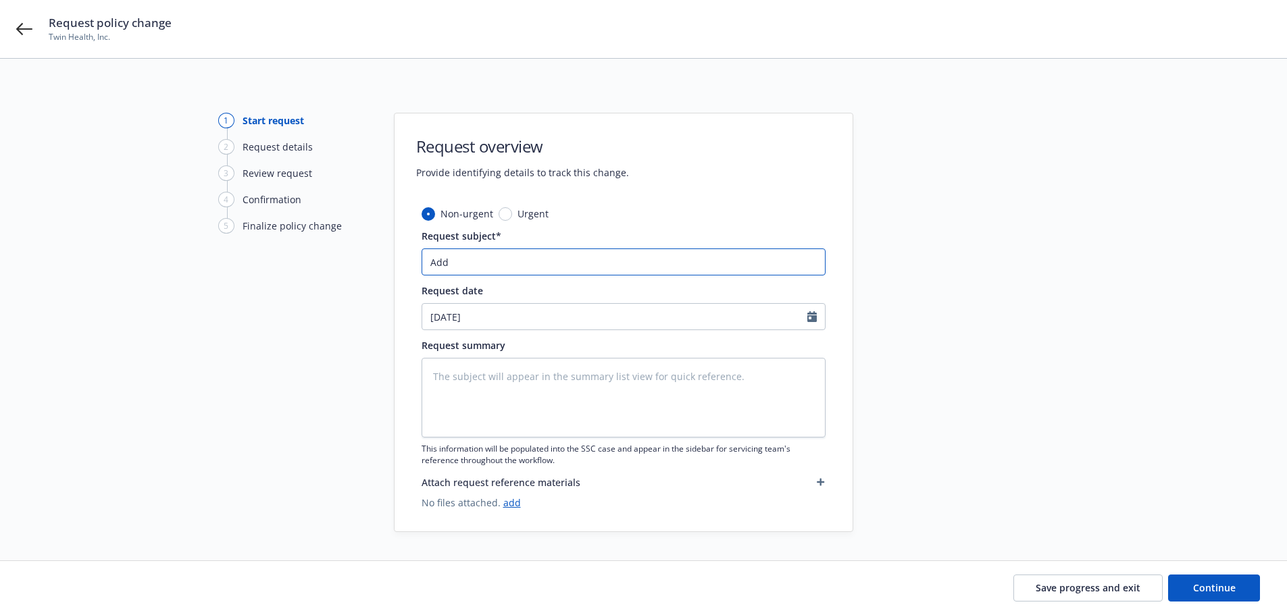
type input "Add B"
type textarea "x"
type input "Add Ba"
type textarea "x"
type input "Add Ban"
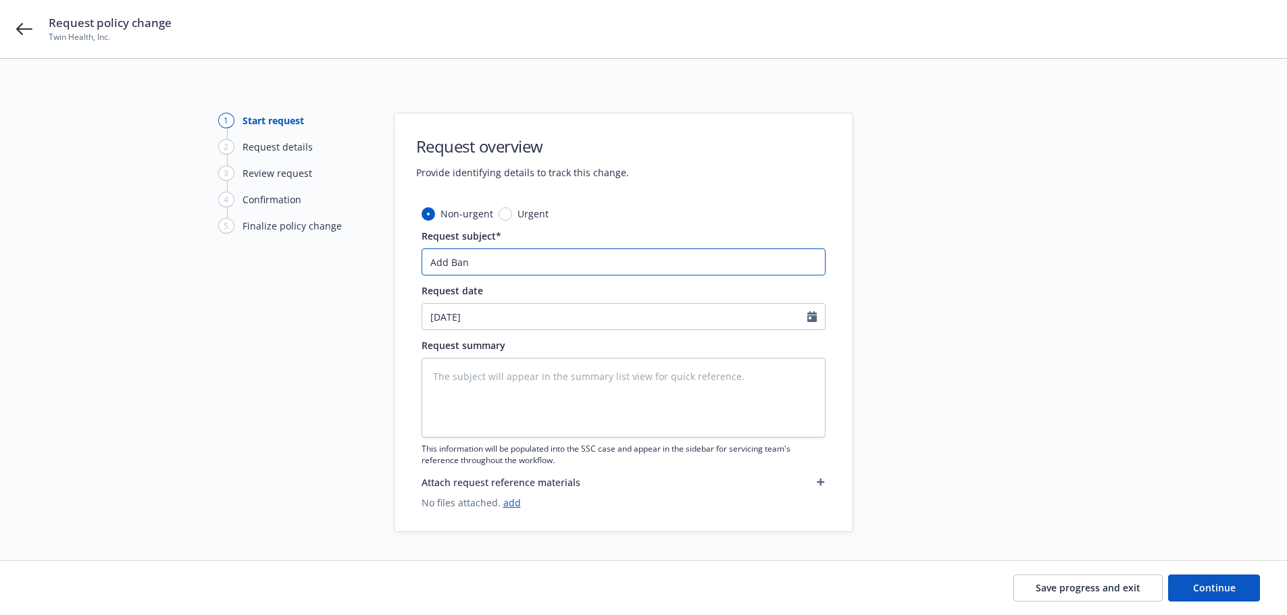
type textarea "x"
type input "Add Banc"
type textarea "x"
type input "Add Banc"
type textarea "x"
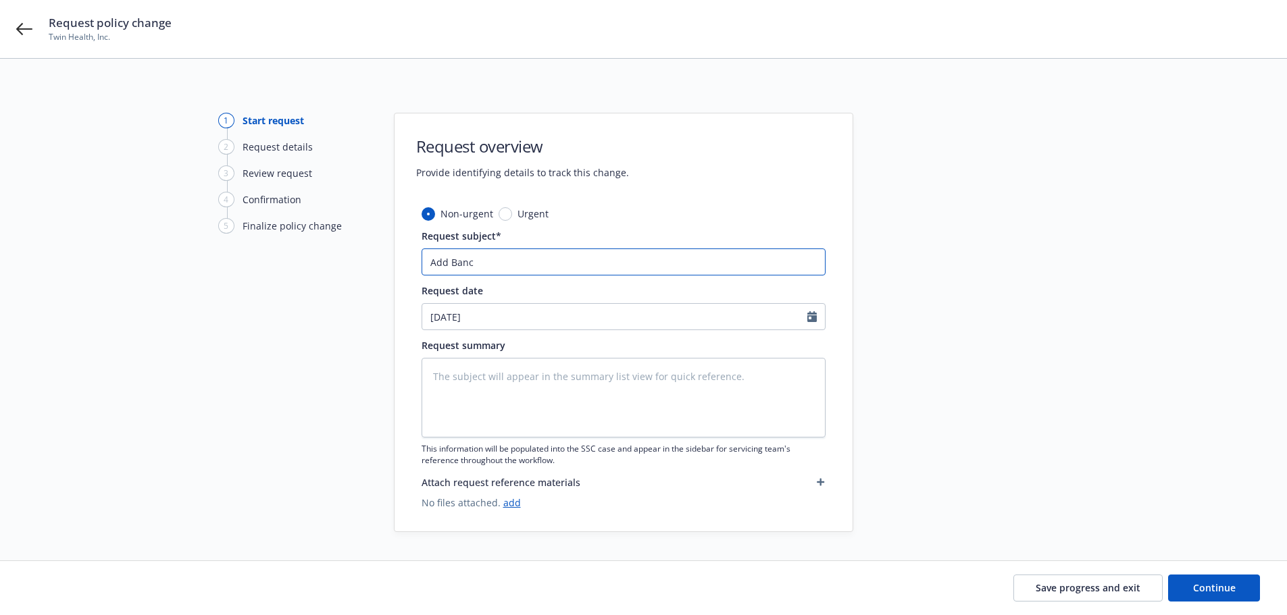
type input "Add Banc o"
type textarea "x"
type input "Add Banc of"
type textarea "x"
type input "Add Banc of"
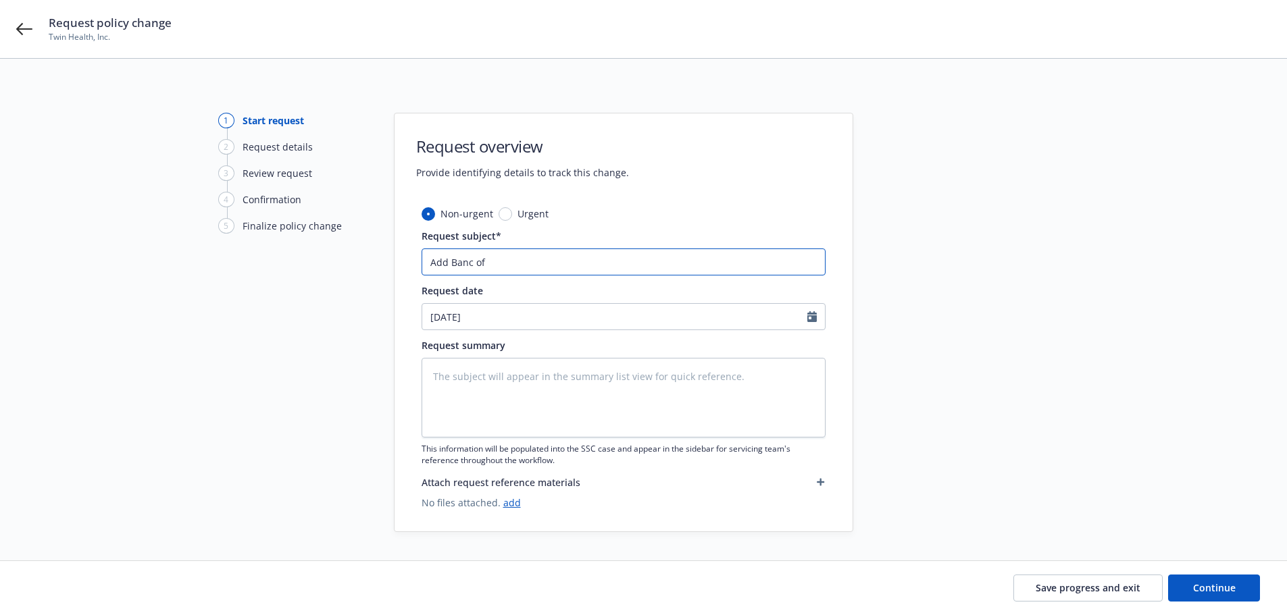
type textarea "x"
type input "Add Banc of C"
type textarea "x"
type input "Add Banc of CA"
type textarea "x"
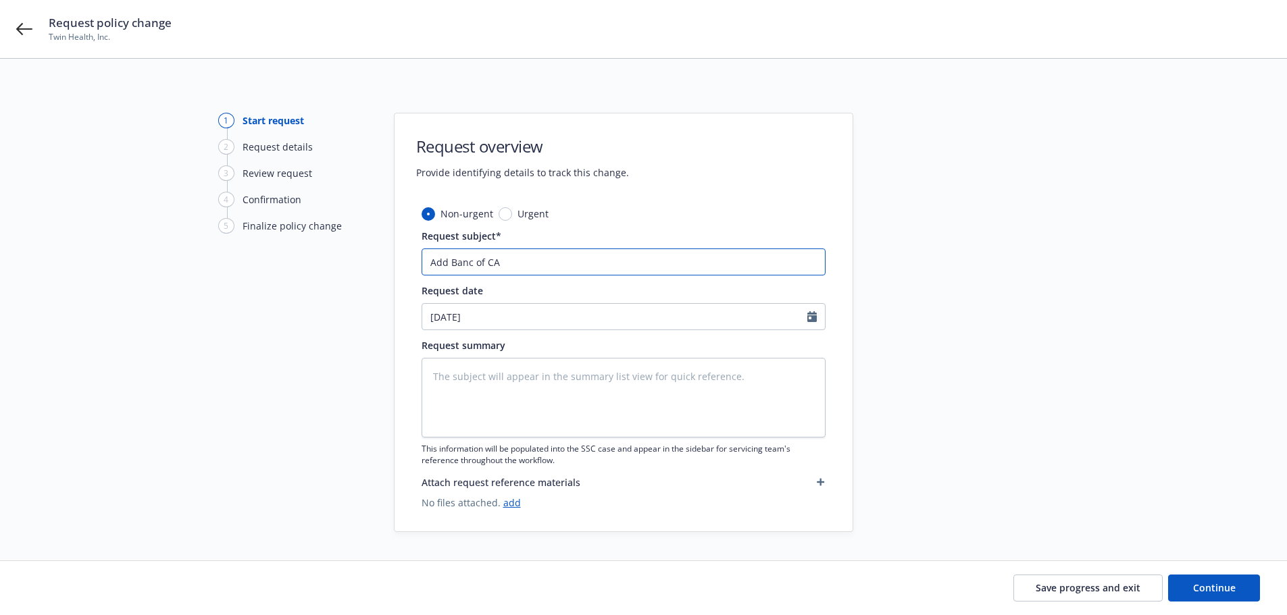
type input "Add Banc of CA"
type textarea "x"
type input "Add Banc of CA -"
type textarea "x"
type input "Add Banc of CA -B"
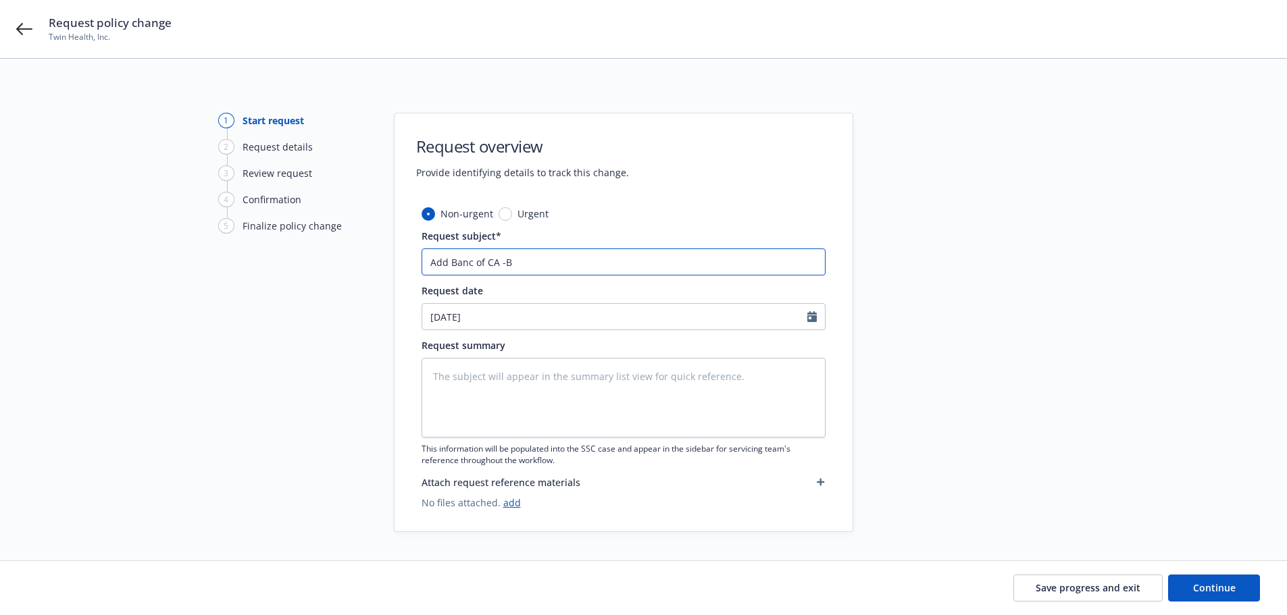
type textarea "x"
type input "Add Banc of CA -Bo"
type textarea "x"
type input "Add Banc of CA -Bot"
type textarea "x"
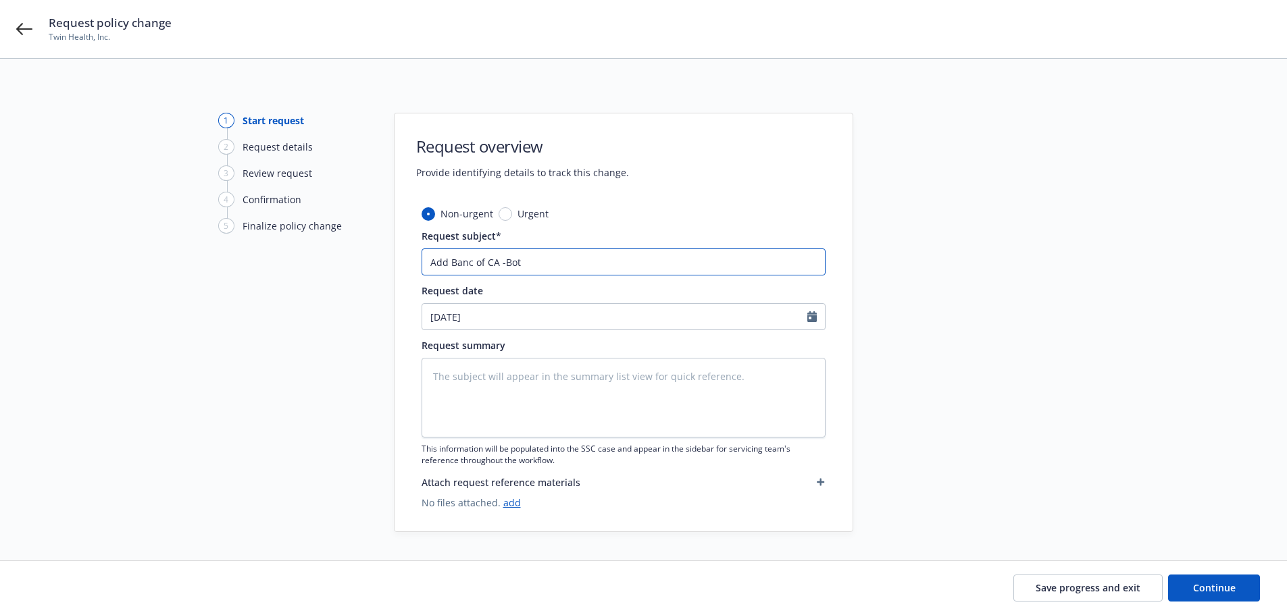
type input "Add Banc of CA -Both"
type textarea "x"
type input "Add Banc of CA -Both"
type textarea "x"
type input "Add Banc of CA -Both p"
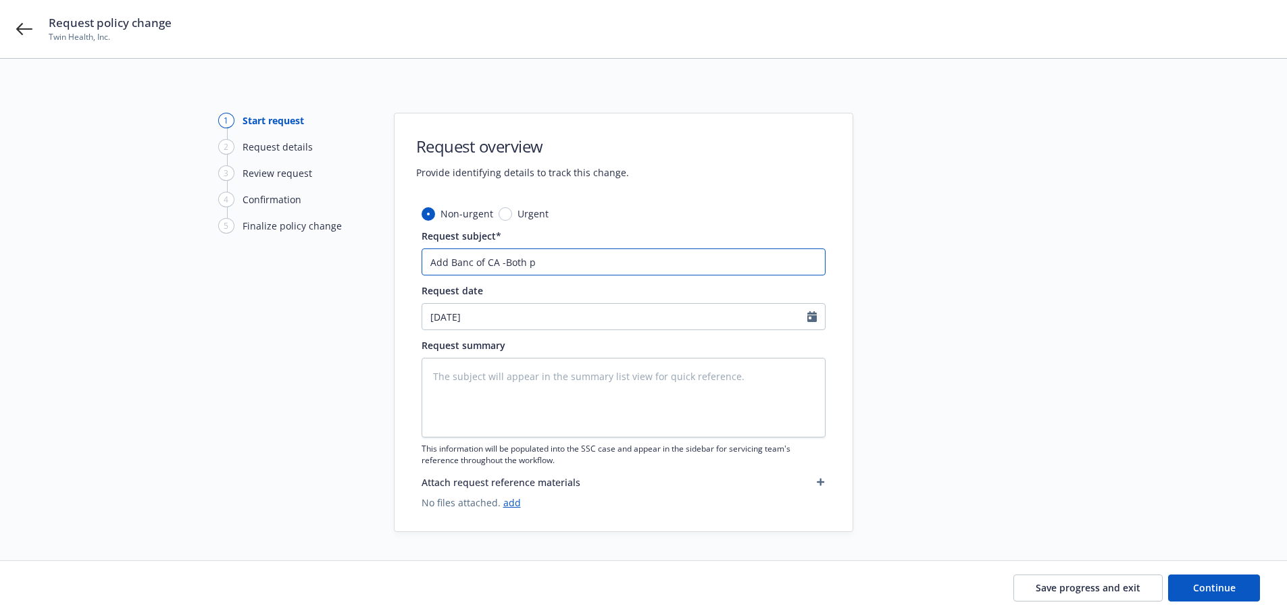
type textarea "x"
type input "Add Banc of CA -Both pr"
type textarea "x"
type input "Add Banc of CA -Both pro"
type textarea "x"
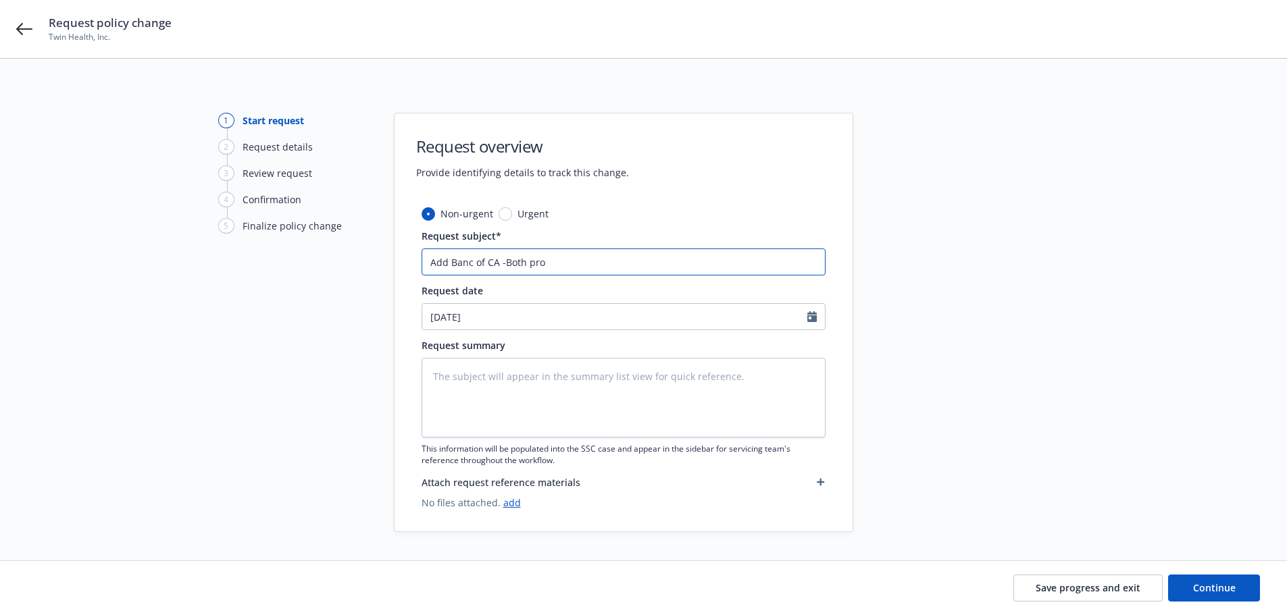
type input "Add Banc of CA -Both prop"
type textarea "x"
type input "Add Banc of CA -Both prope"
type textarea "x"
type input "Add Banc of CA -Both proper"
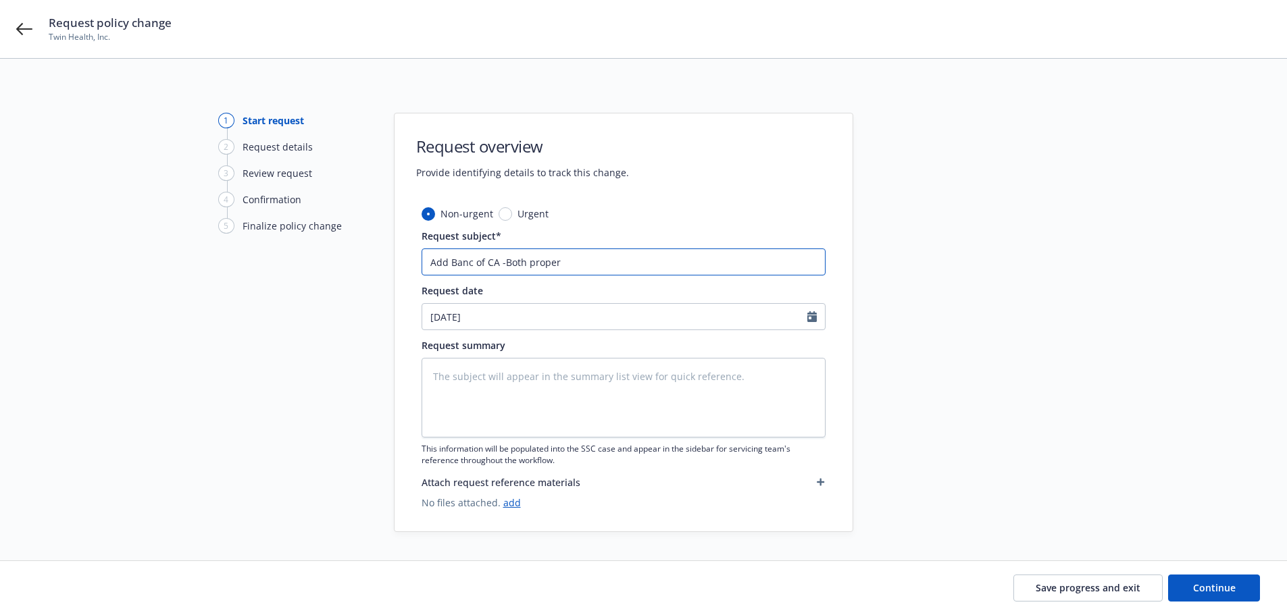
type textarea "x"
type input "Add Banc of CA -Both propert"
type textarea "x"
type input "Add Banc of CA -Both properti"
type textarea "x"
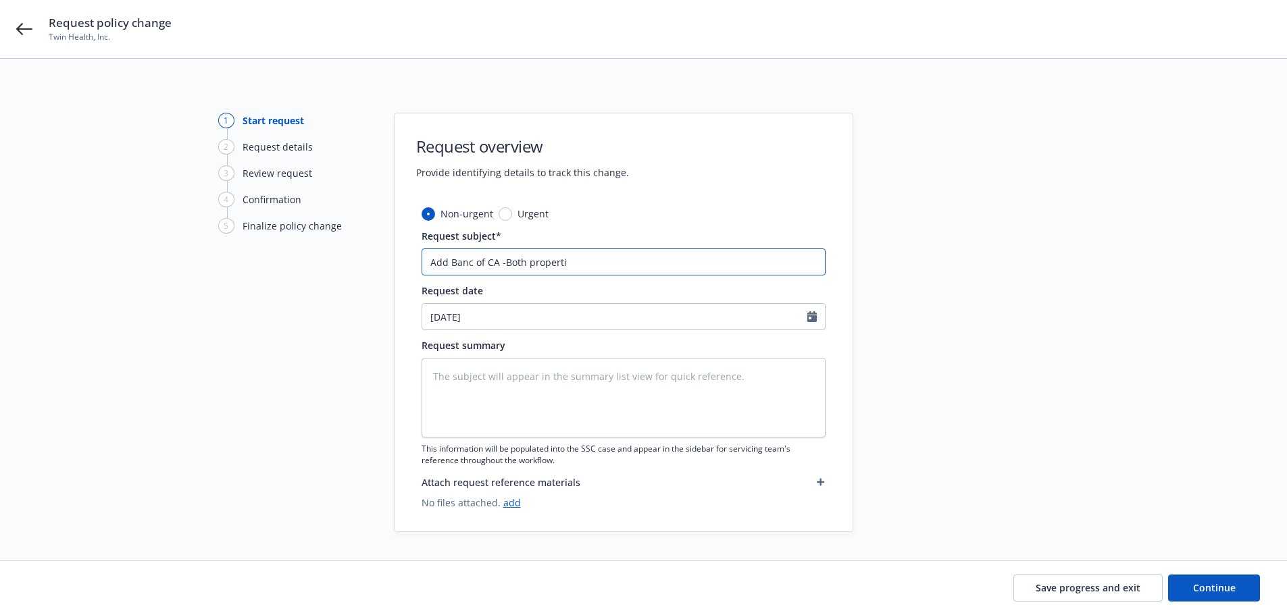
type input "Add Banc of CA -Both propertie"
type textarea "x"
type input "Add Banc of CA -Both properties"
type textarea "x"
type input "Add Banc of CA -Both properties"
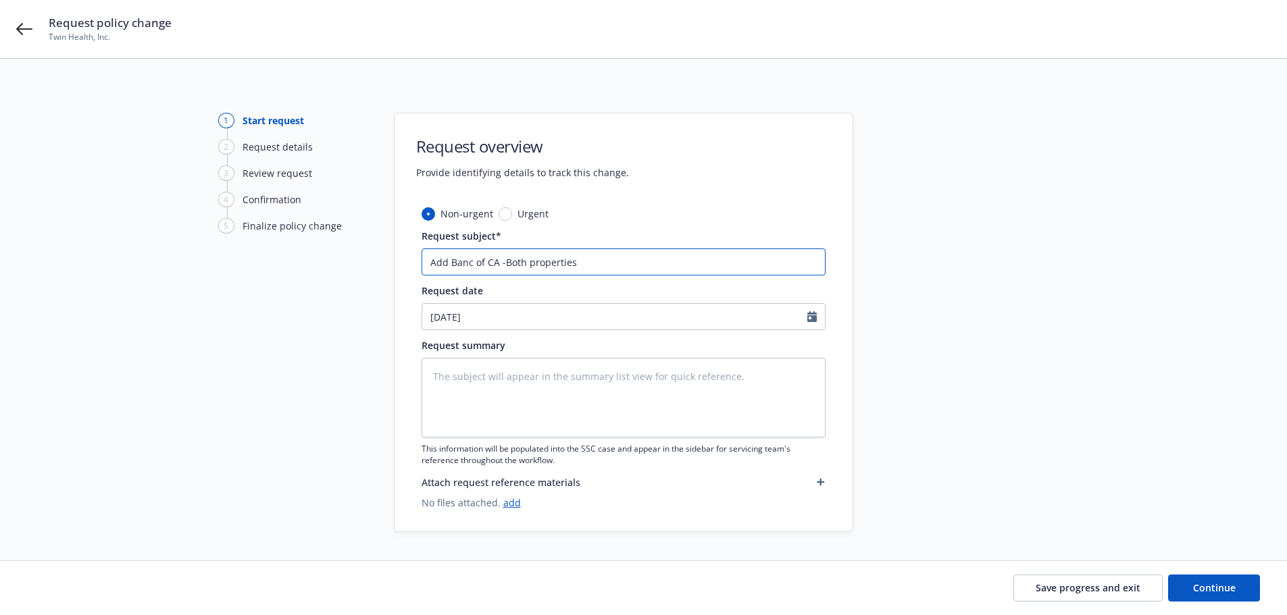
type textarea "x"
type input "Add Banc of CA -Both properties l"
type textarea "x"
type input "Add Banc of CA -Both properties li"
type textarea "x"
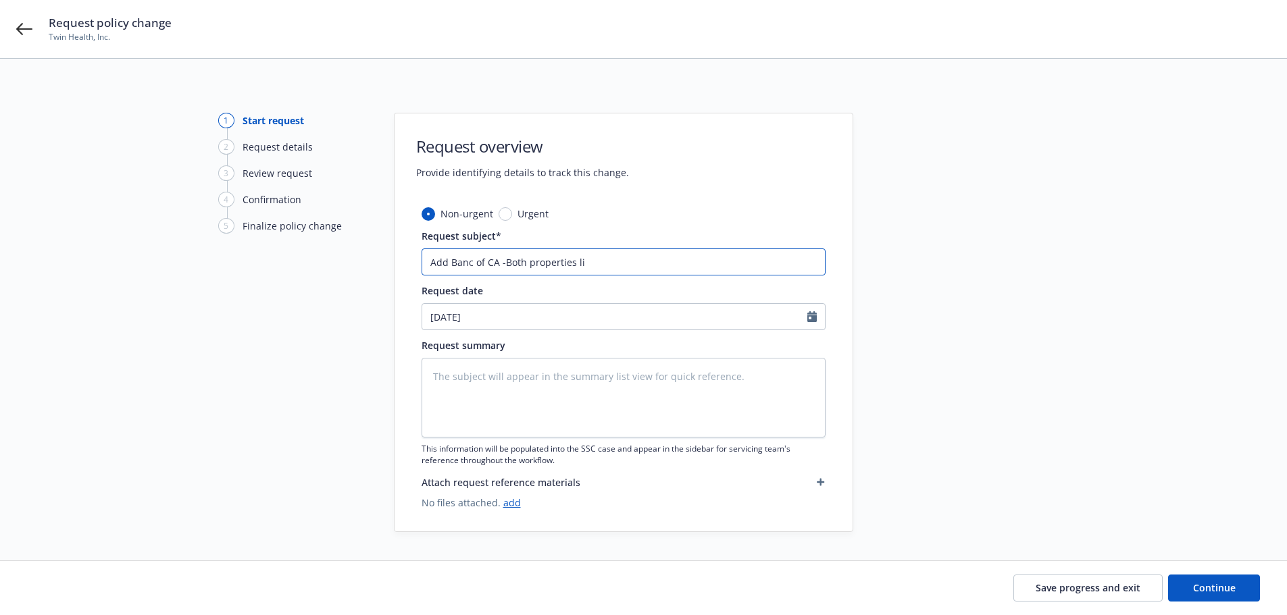
type input "Add Banc of CA -Both properties lis"
type textarea "x"
type input "Add Banc of CA -Both properties list"
type textarea "x"
type input "Add Banc of CA -Both properties liste"
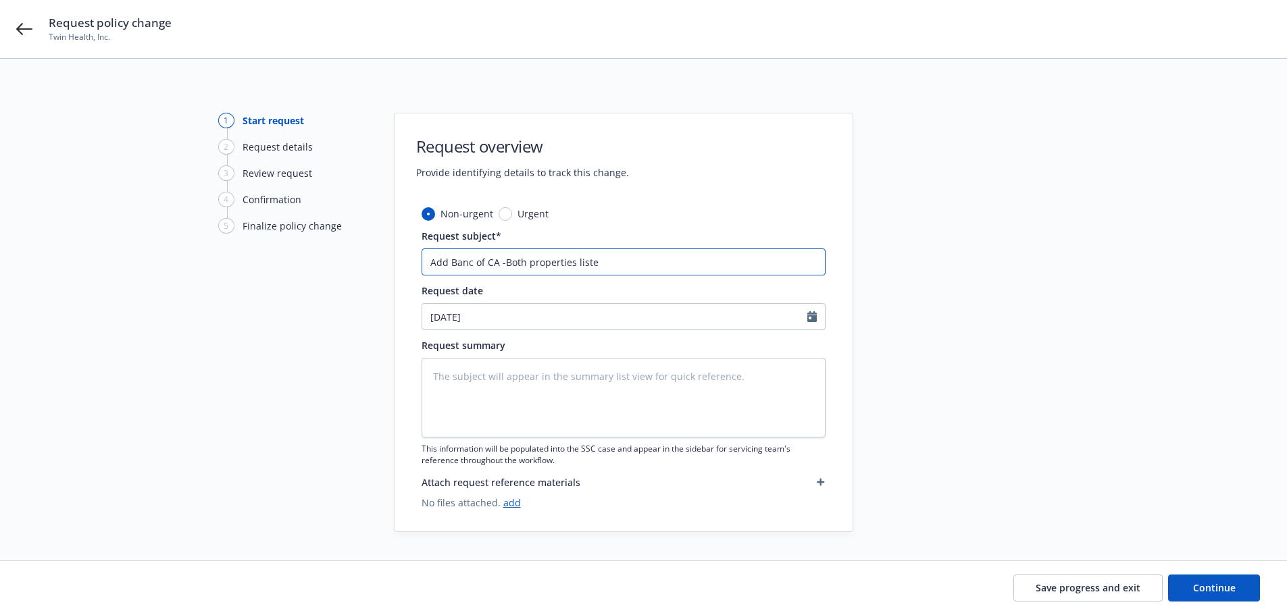
type textarea "x"
type input "Add Banc of CA -Both properties listed"
type textarea "x"
type input "Add Banc of CA -Both properties listed"
type textarea "x"
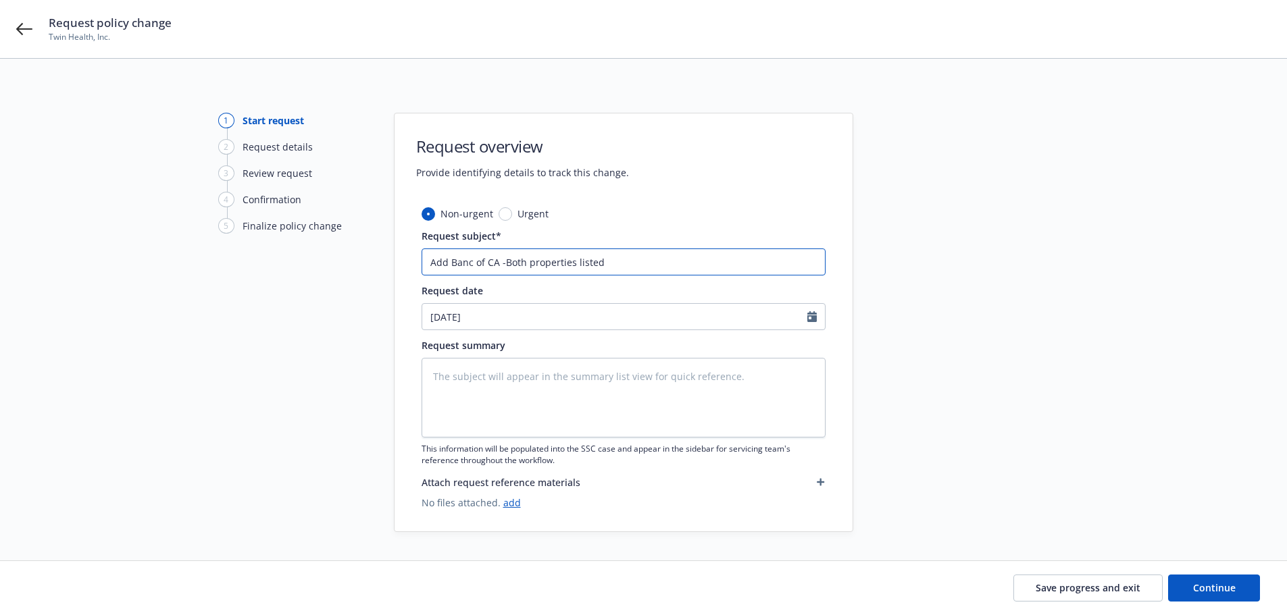
type input "Add Banc of CA -Both properties listed o"
type textarea "x"
type input "Add Banc of CA -Both properties listed on"
type textarea "x"
type input "Add Banc of CA -Both properties listed on"
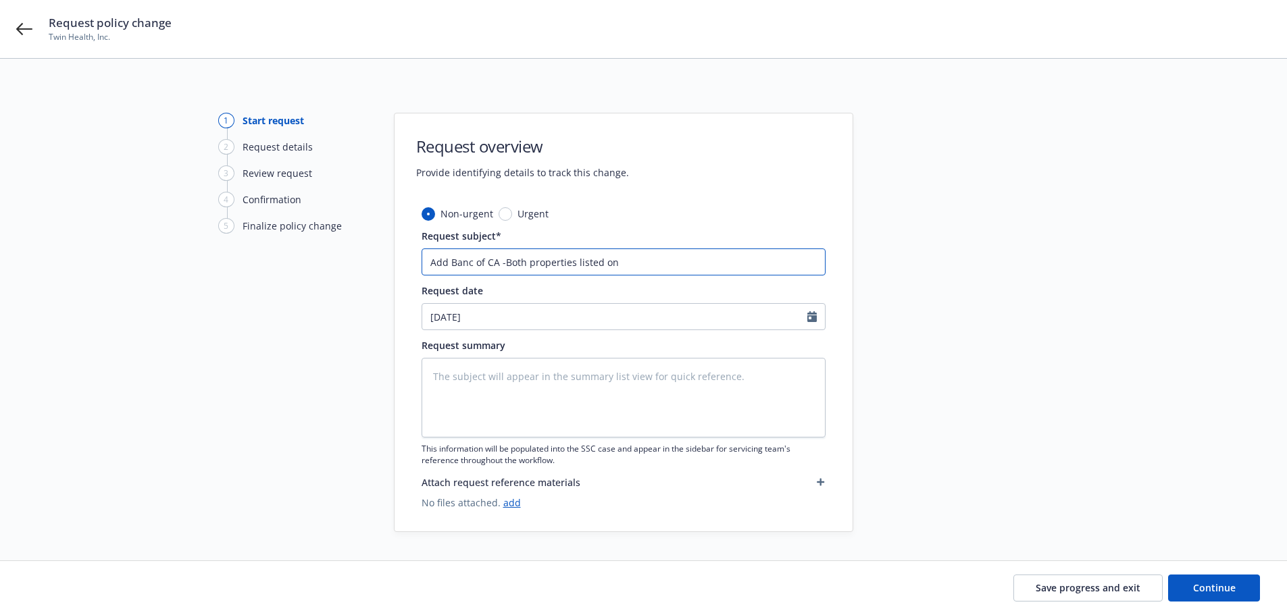
type textarea "x"
type input "Add Banc of CA -Both properties listed on L"
type textarea "x"
type input "Add Banc of CA -Both properties listed on LL"
type textarea "x"
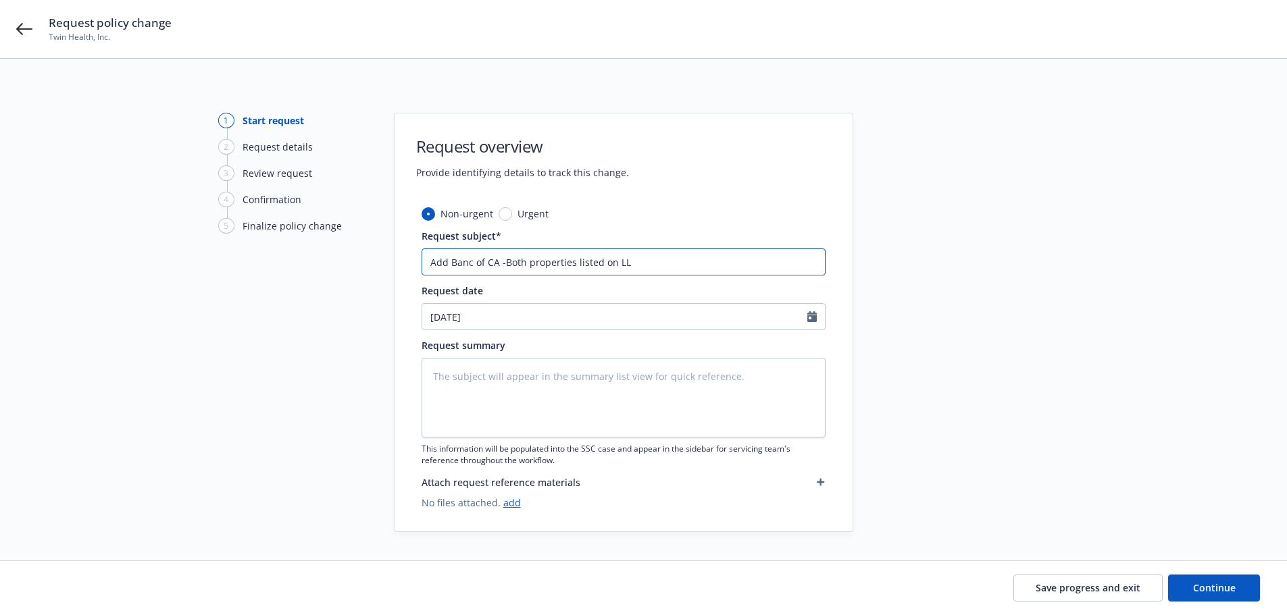
type input "Add Banc of CA -Both properties listed on LLP"
type textarea "x"
type input "Add Banc of CA -Both properties listed on LLP"
drag, startPoint x: 502, startPoint y: 262, endPoint x: 411, endPoint y: 259, distance: 91.2
click at [411, 259] on div "Non-urgent Urgent Request subject* Add Banc of CA -Both properties listed on LL…" at bounding box center [623, 369] width 458 height 325
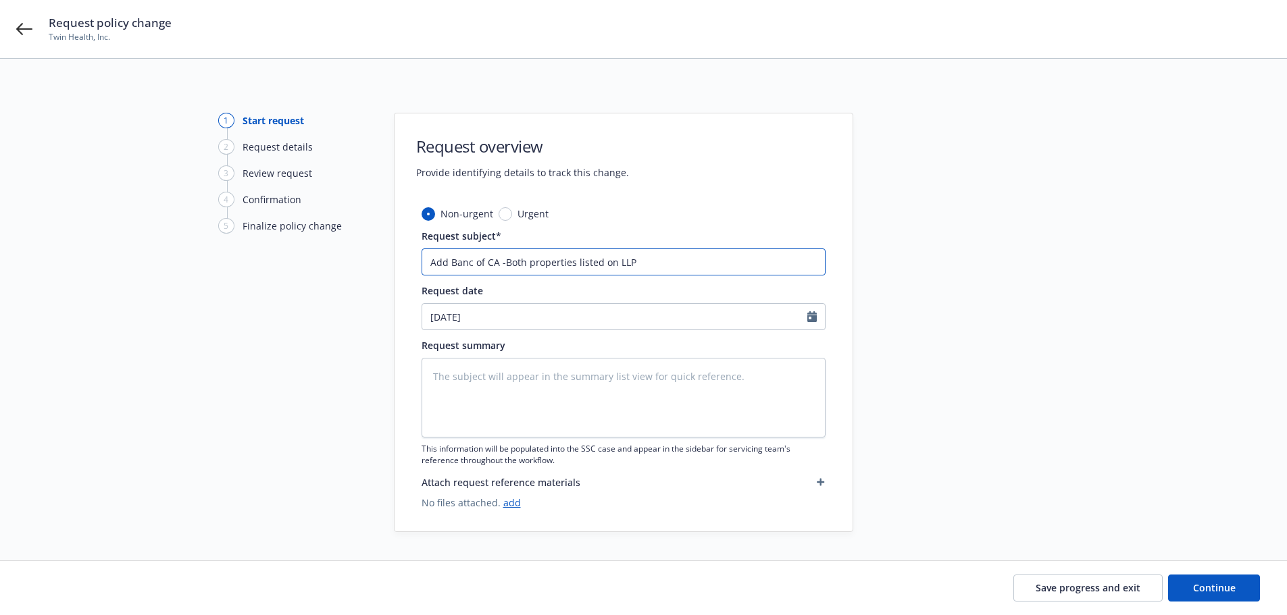
type textarea "x"
type input "HBoth properties listed on LLP"
type textarea "x"
type input "HaBoth properties listed on LLP"
type textarea "x"
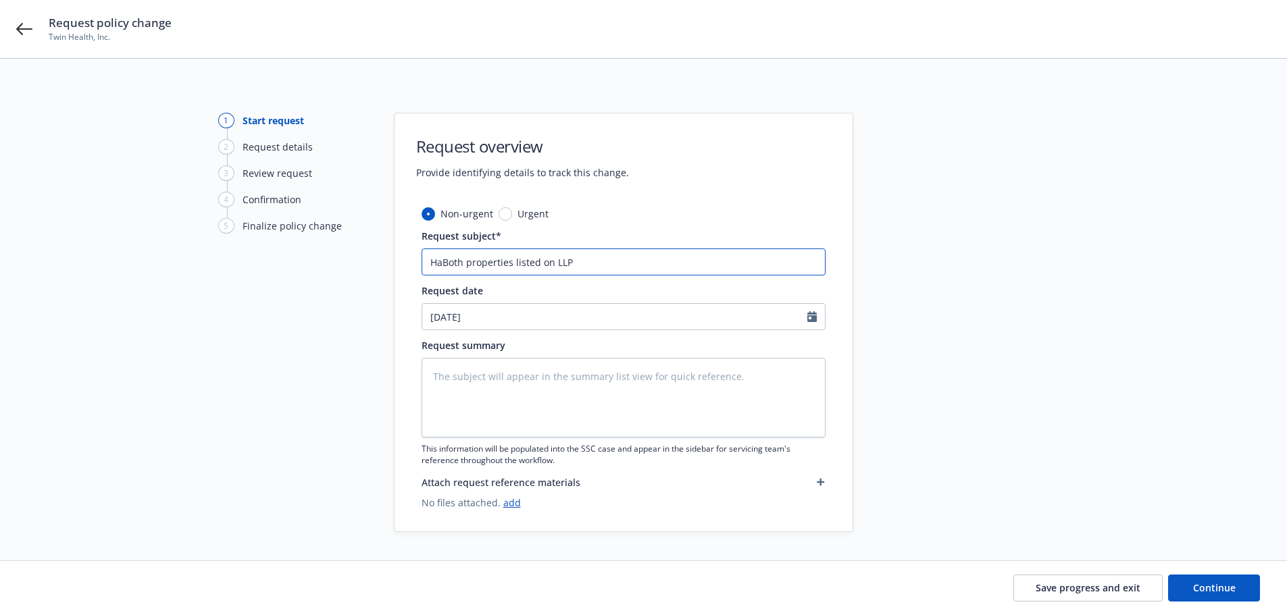
type input "HarBoth properties listed on LLP"
type textarea "x"
type input "HartBoth properties listed on LLP"
type textarea "x"
type input "HartfBoth properties listed on LLP"
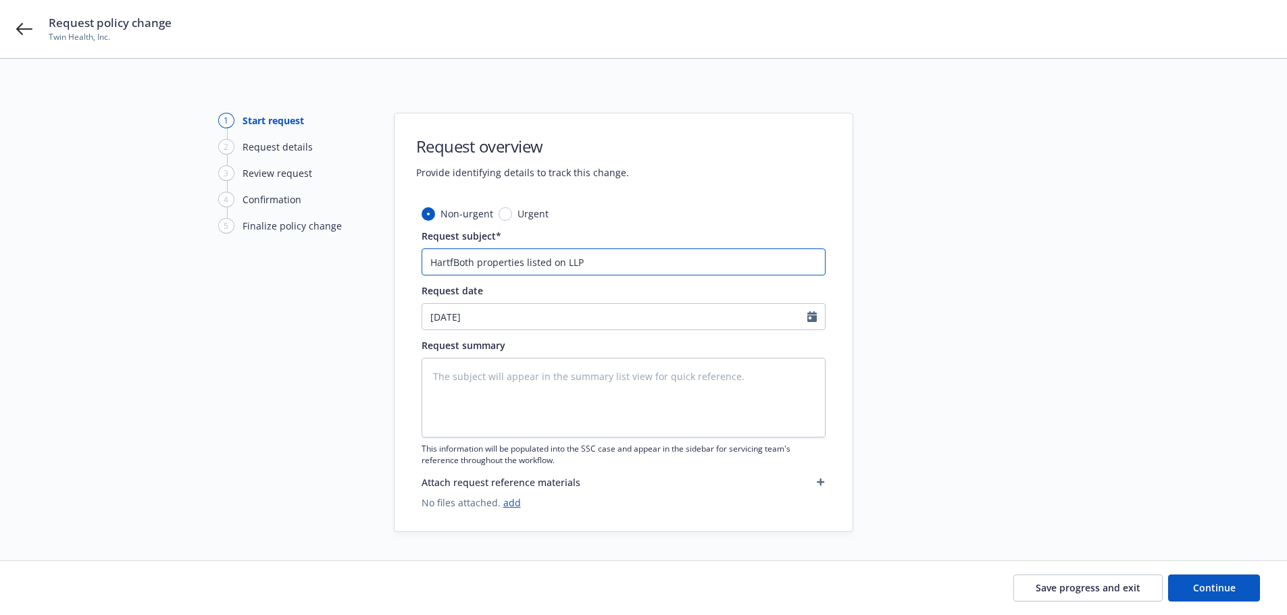
type textarea "x"
type input "HartfoBoth properties listed on LLP"
type textarea "x"
type input "HartforBoth properties listed on LLP"
type textarea "x"
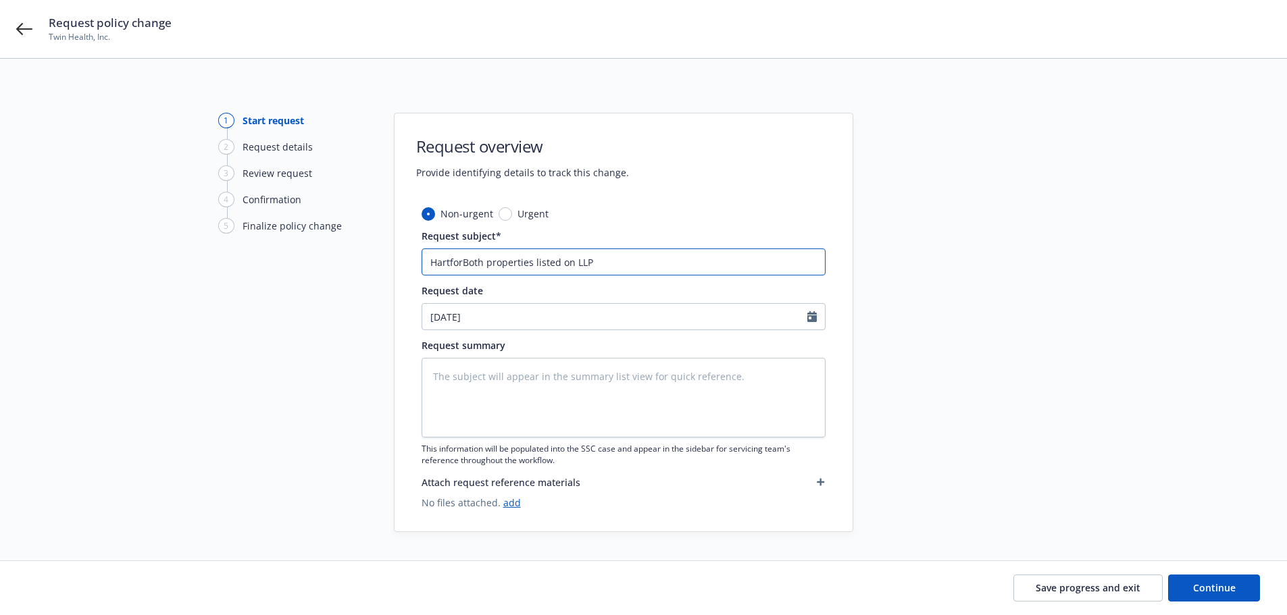
type input "HartfordBoth properties listed on LLP"
type textarea "x"
type input "Hartford-Both properties listed on LLP"
type textarea "x"
type input "Hartford- Both properties listed on LLP"
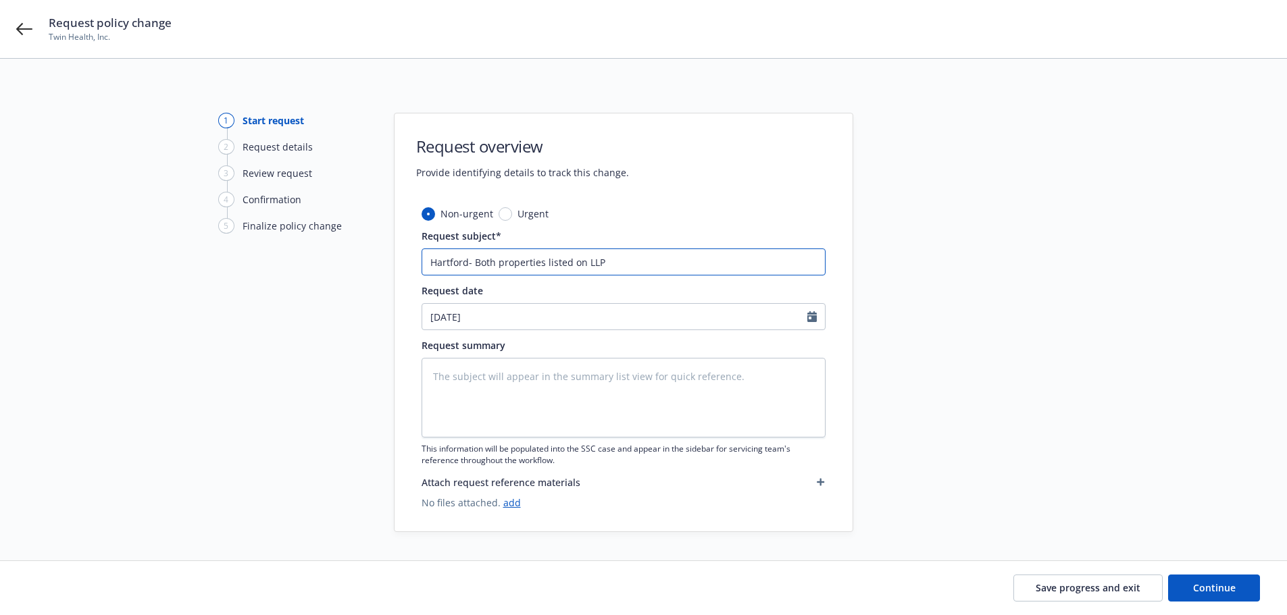
type textarea "x"
type input "Hartford- BBoth properties listed on LLP"
type textarea "x"
type input "Hartford- BaBoth properties listed on LLP"
type textarea "x"
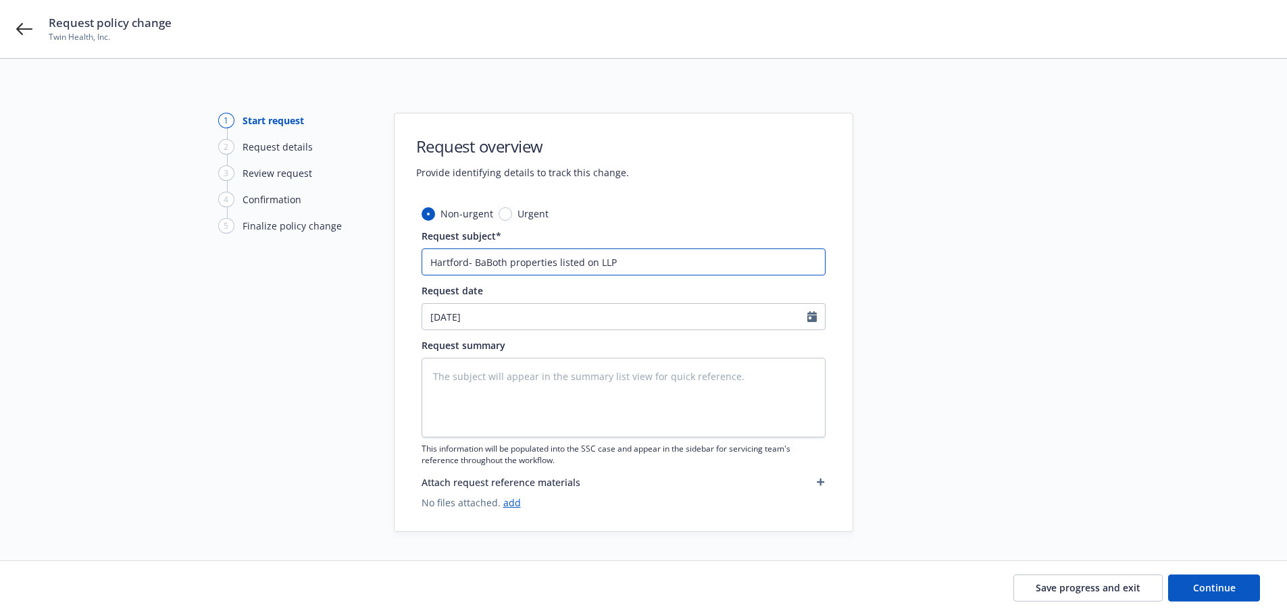
type input "Hartford- BanBoth properties listed on LLP"
type textarea "x"
type input "Hartford- BancBoth properties listed on LLP"
type textarea "x"
type input "Hartford- Banc Both properties listed on LLP"
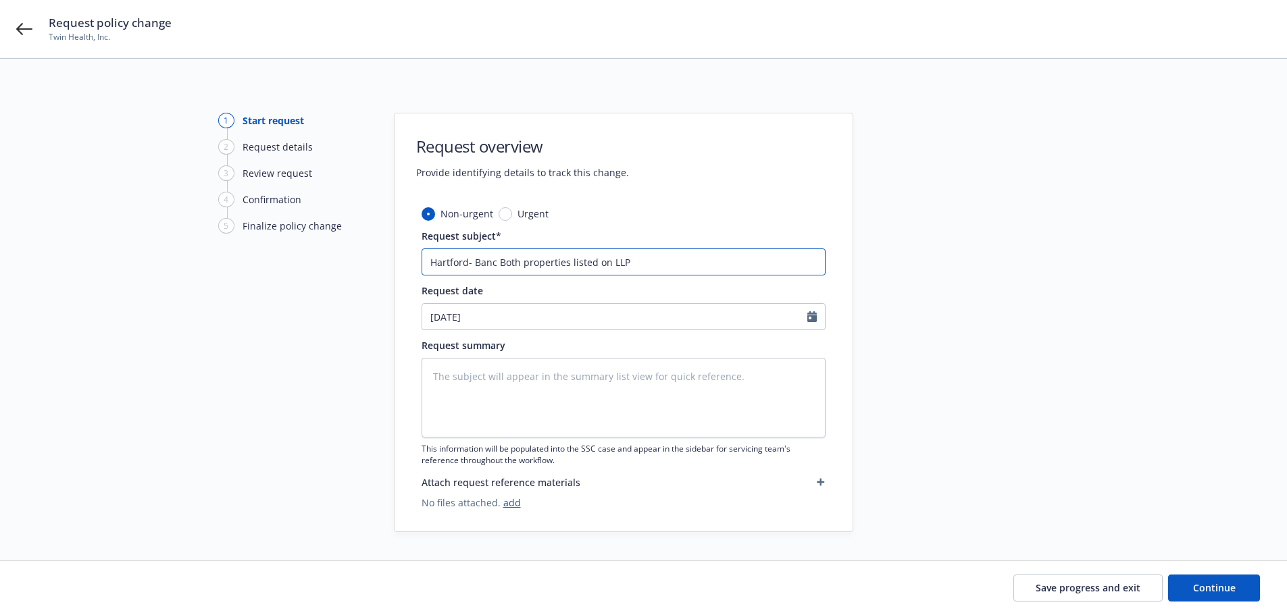
type textarea "x"
type input "Hartford- Banc oBoth properties listed on LLP"
type textarea "x"
type input "Hartford- Banc ofBoth properties listed on LLP"
type textarea "x"
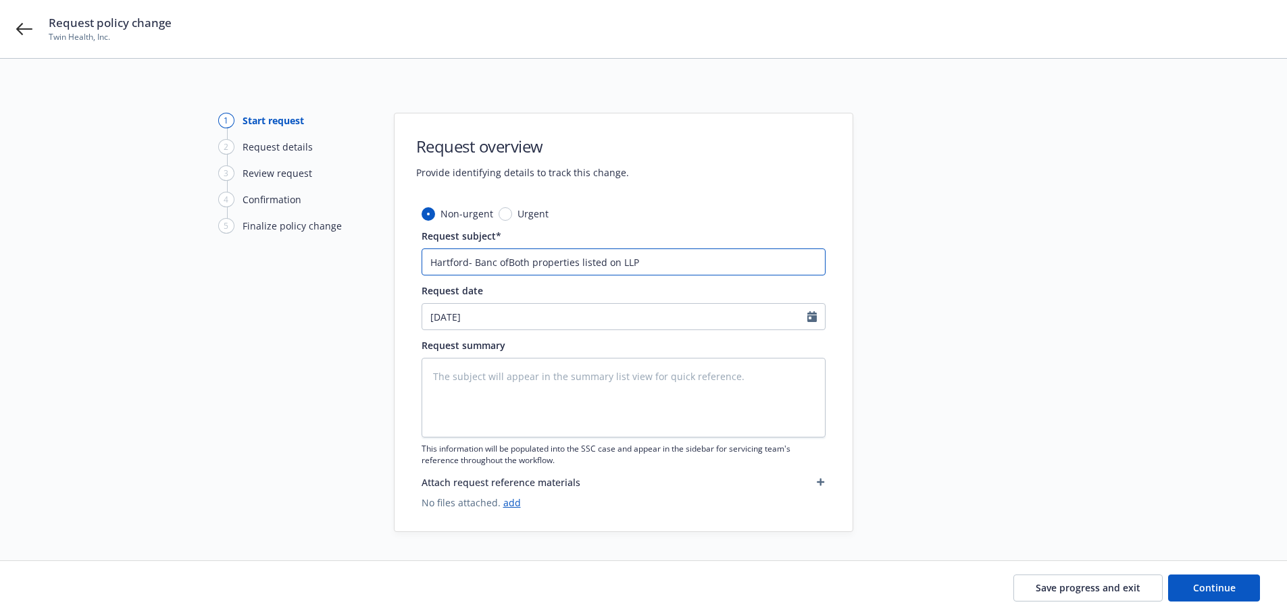
type input "Hartford- Banc of Both properties listed on LLP"
type textarea "x"
type input "Hartford- Banc of CBoth properties listed on LLP"
type textarea "x"
type input "Hartford- Banc of CABoth properties listed on LLP"
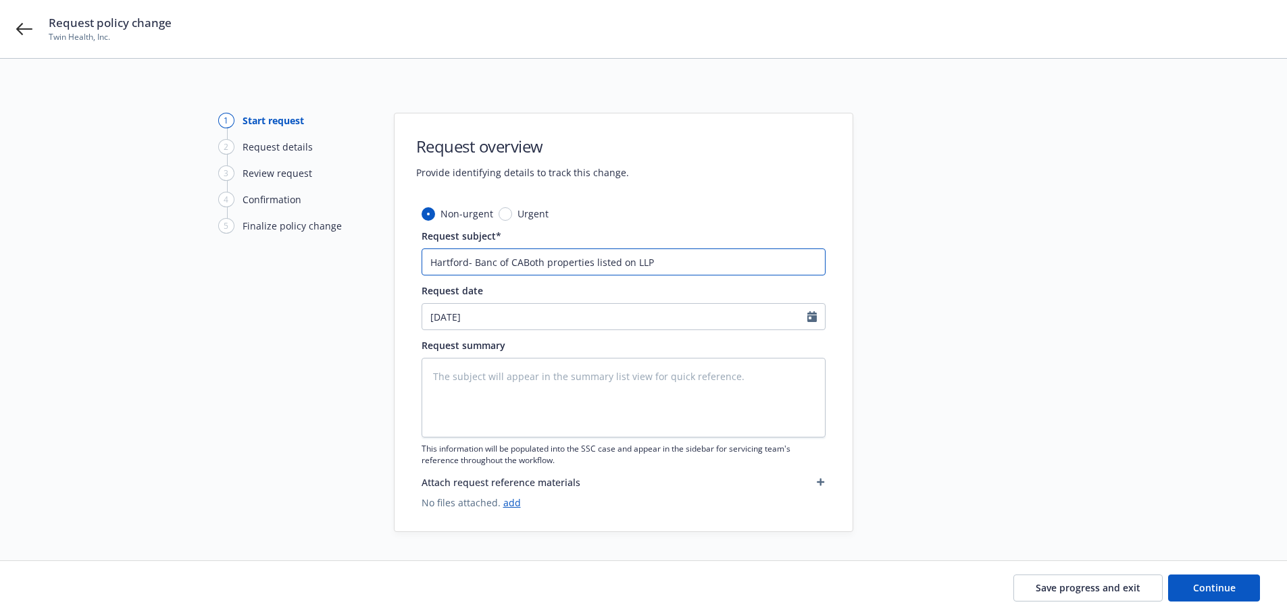
type textarea "x"
type input "Hartford- Banc of CA Both properties listed on LLP"
type textarea "x"
type input "Hartford- Banc of CA NBoth properties listed on LLP"
type textarea "x"
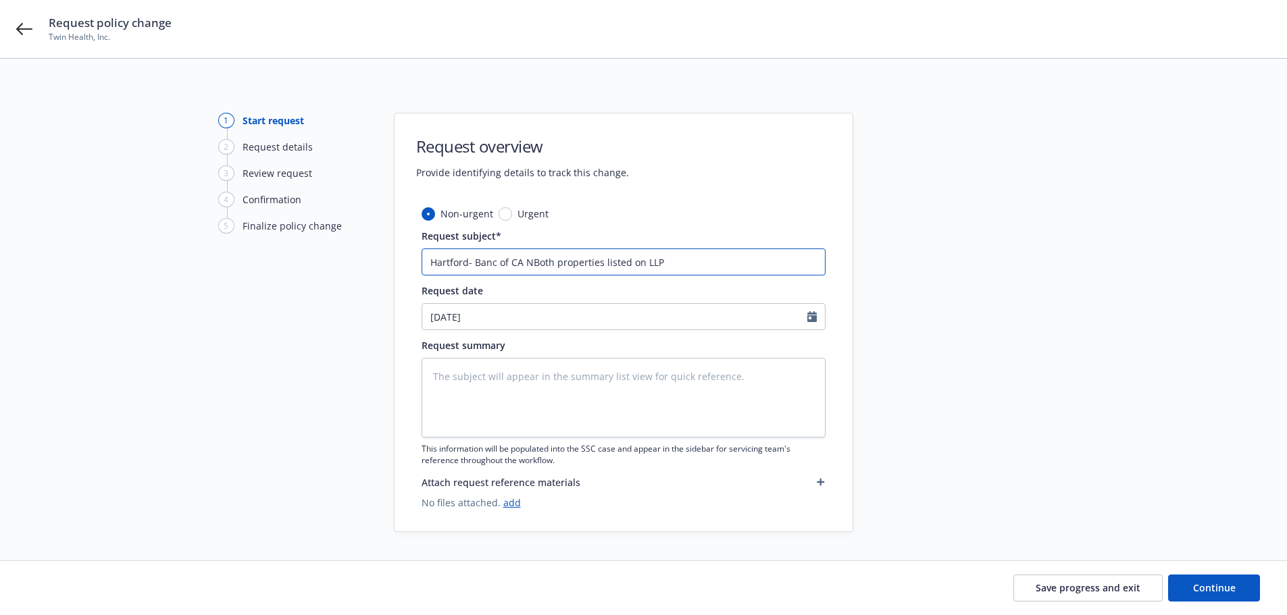
type input "Hartford- Banc of CA NeBoth properties listed on LLP"
type textarea "x"
type input "Hartford- Banc of CA NeeBoth properties listed on LLP"
type textarea "x"
type input "Hartford- Banc of CA NeedBoth properties listed on LLP"
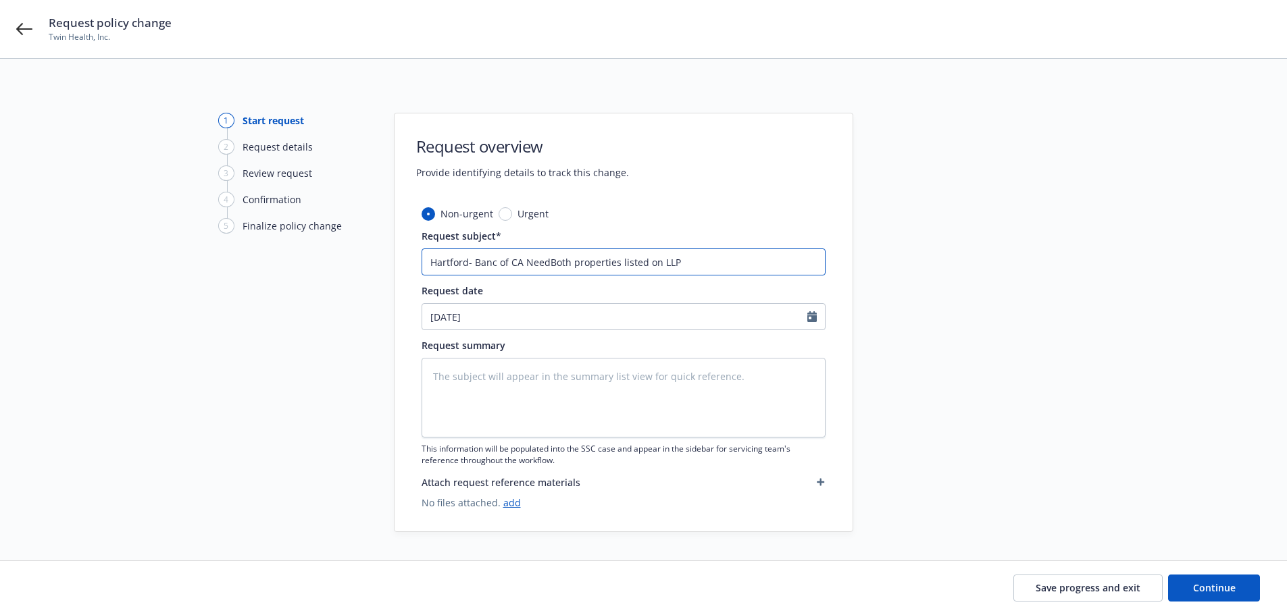
type textarea "x"
drag, startPoint x: 692, startPoint y: 260, endPoint x: 486, endPoint y: 261, distance: 206.7
click at [360, 259] on div "1 Start request 2 Request details 3 Review request 4 Confirmation 5 Finalize po…" at bounding box center [643, 322] width 1254 height 419
type input "Hartford- Banc of CA Need Both properties listed on LLP"
click at [454, 375] on textarea at bounding box center [623, 398] width 404 height 80
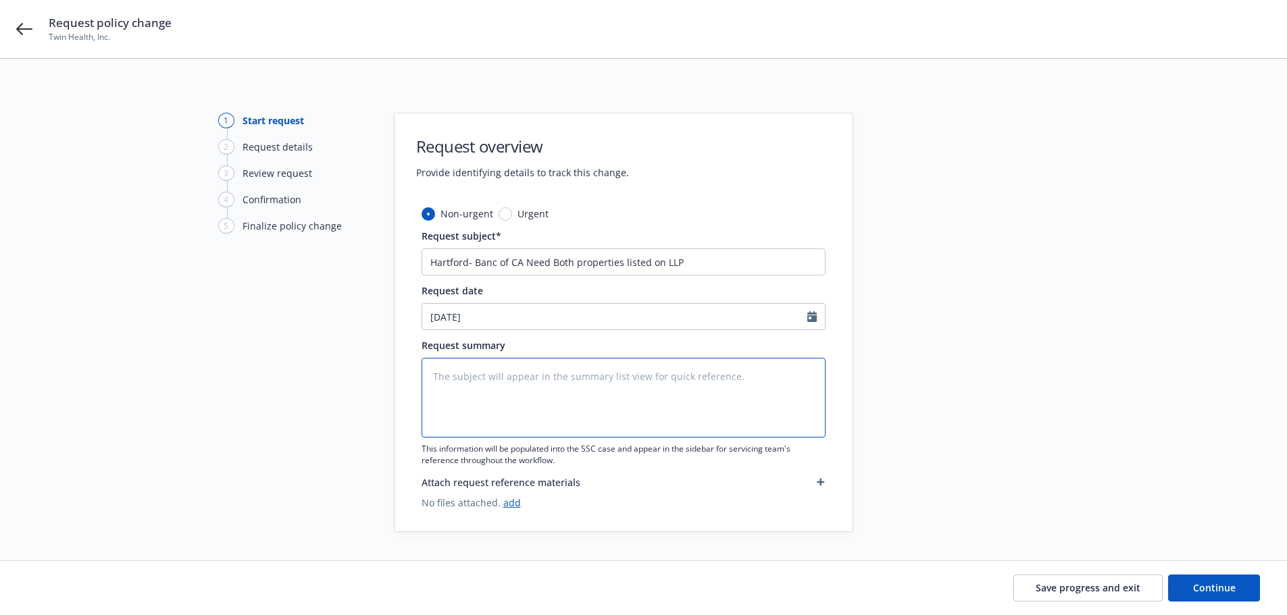
paste textarea "Hartford- Banc of CA Need Both properties listed on LLP"
type textarea "x"
type textarea "Hartford- Banc of CA Need Both properties listed on LLP"
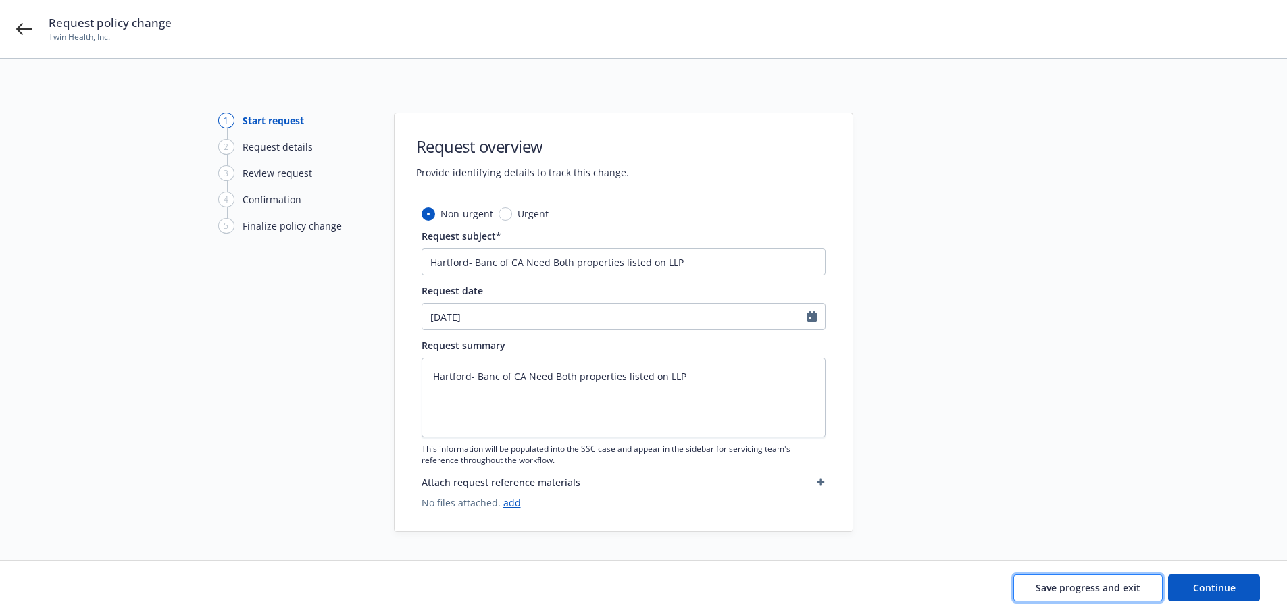
click at [1084, 592] on span "Save progress and exit" at bounding box center [1087, 588] width 105 height 13
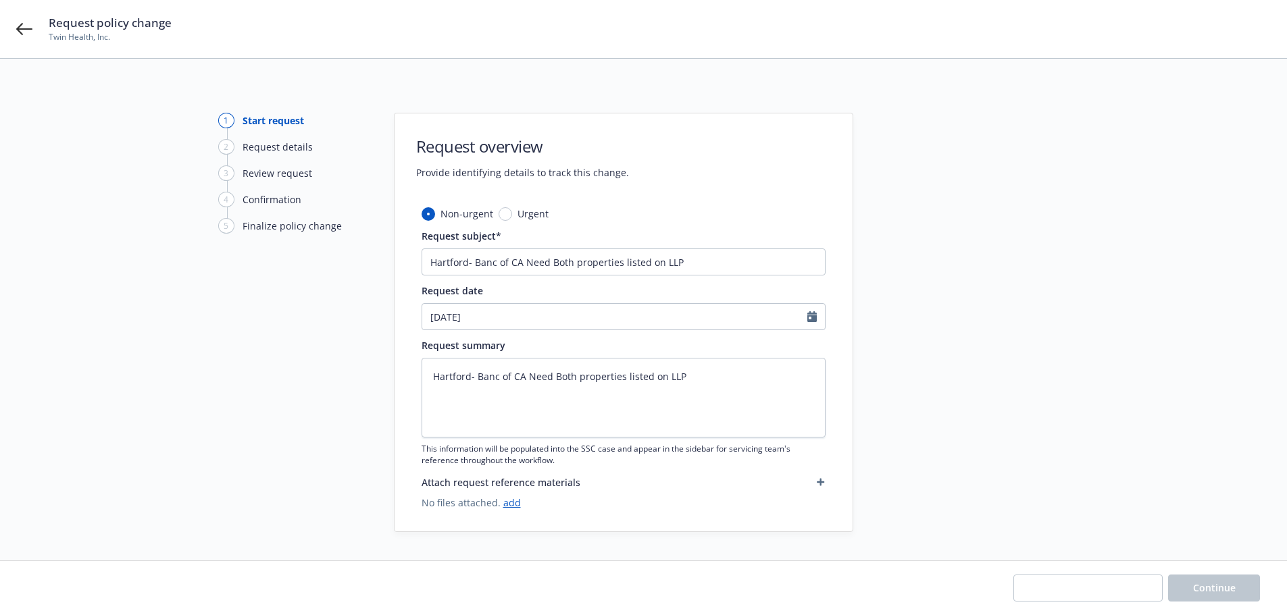
type textarea "x"
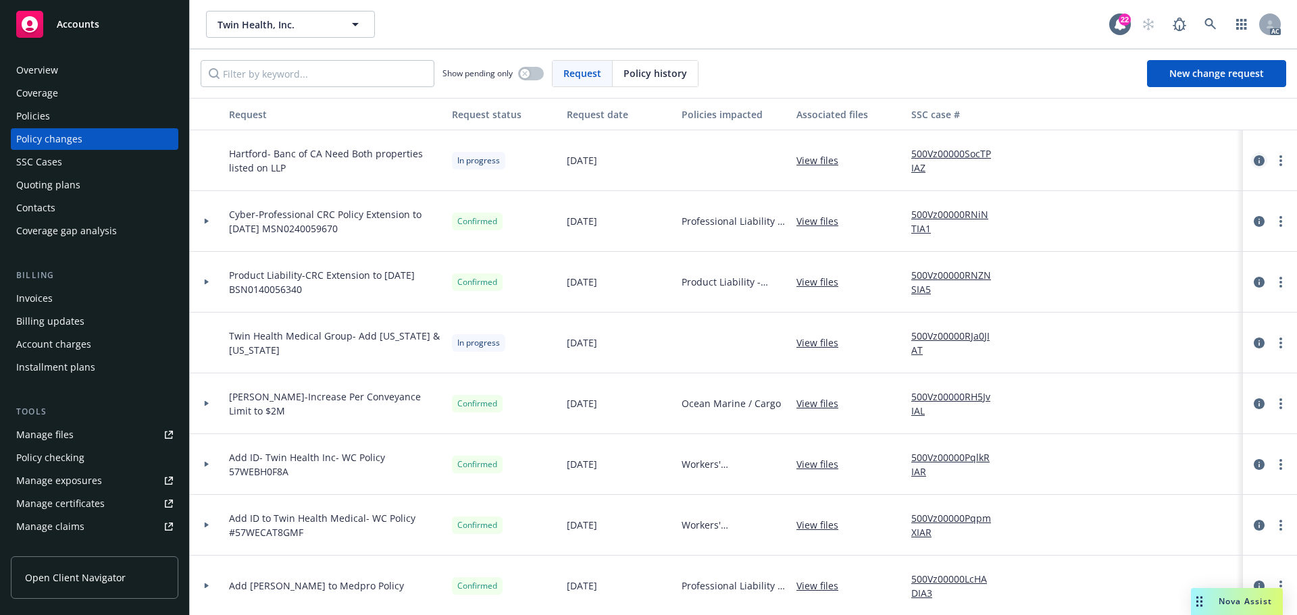
click at [1254, 159] on icon "circleInformation" at bounding box center [1259, 160] width 11 height 11
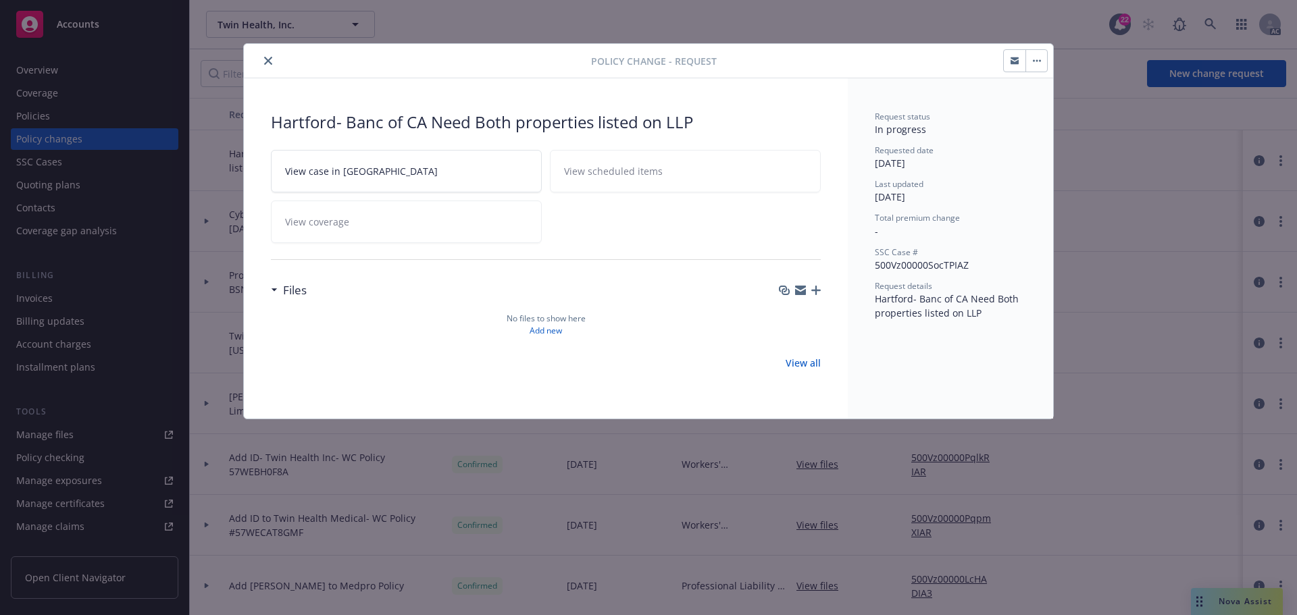
click at [799, 290] on icon "button" at bounding box center [800, 290] width 11 height 11
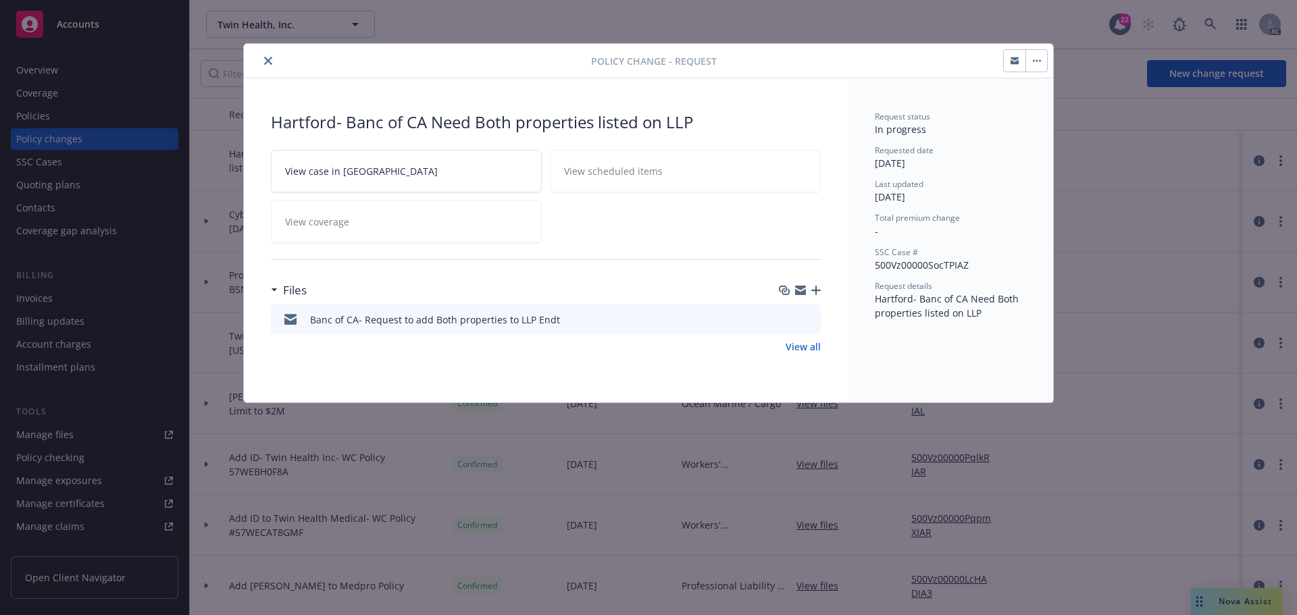
click at [267, 59] on icon "close" at bounding box center [268, 61] width 8 height 8
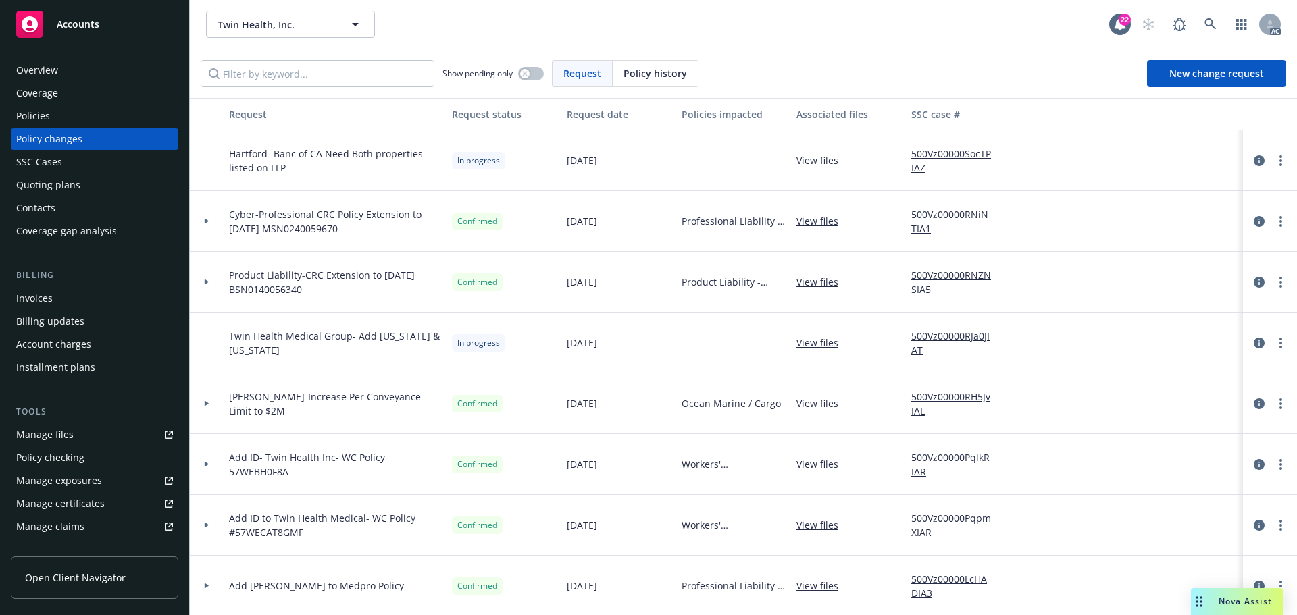
drag, startPoint x: 91, startPoint y: 20, endPoint x: 87, endPoint y: 32, distance: 12.2
click at [91, 21] on span "Accounts" at bounding box center [78, 24] width 43 height 11
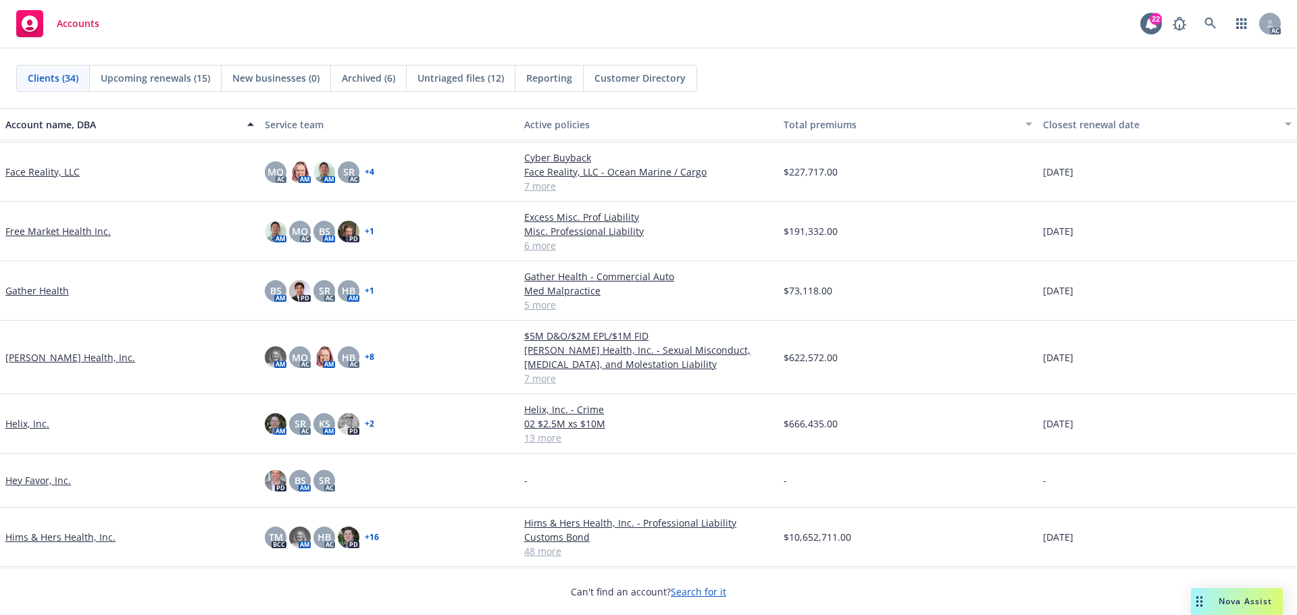
scroll to position [540, 0]
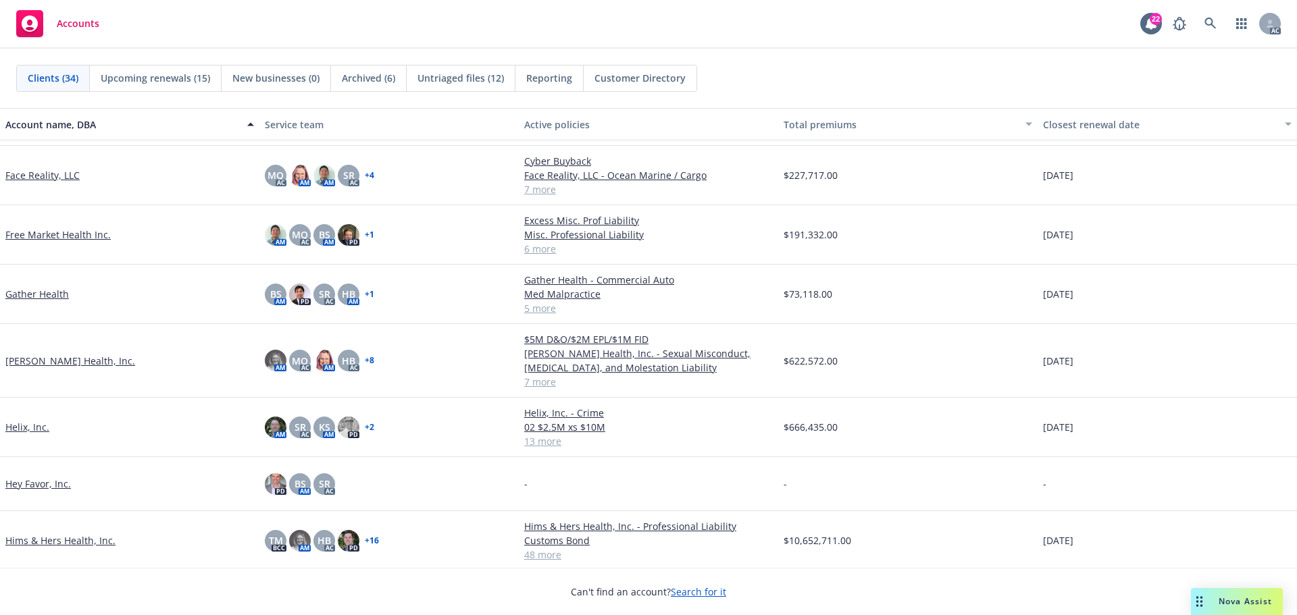
click at [86, 236] on link "Free Market Health Inc." at bounding box center [57, 235] width 105 height 14
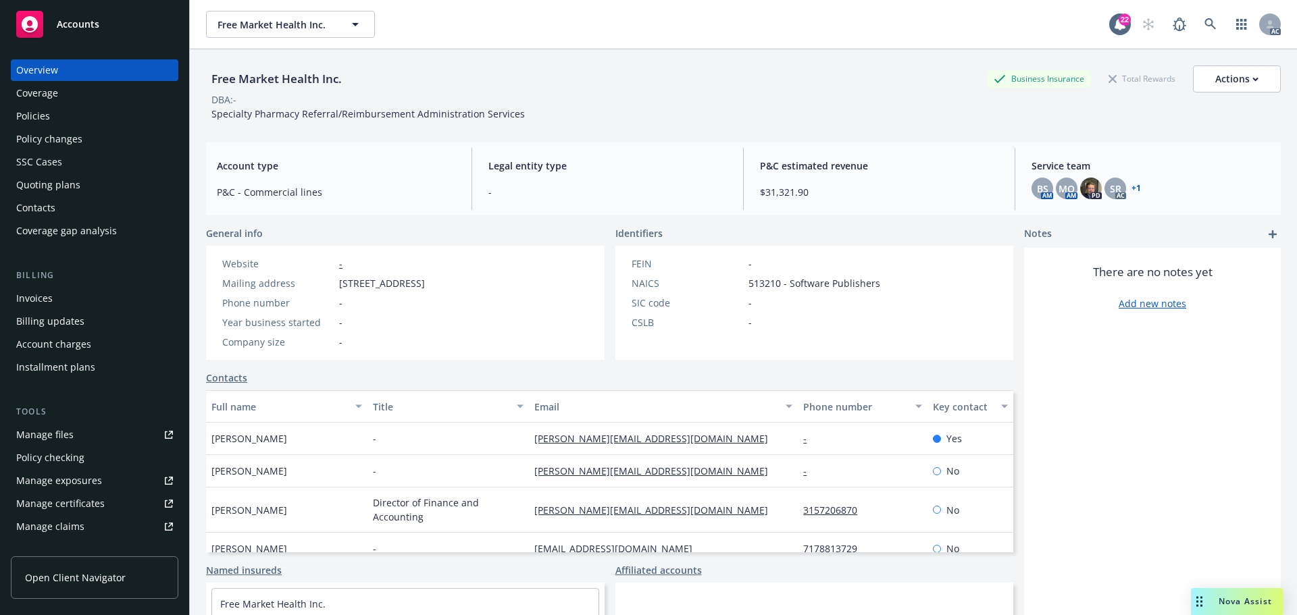
click at [51, 186] on div "Quoting plans" at bounding box center [48, 185] width 64 height 22
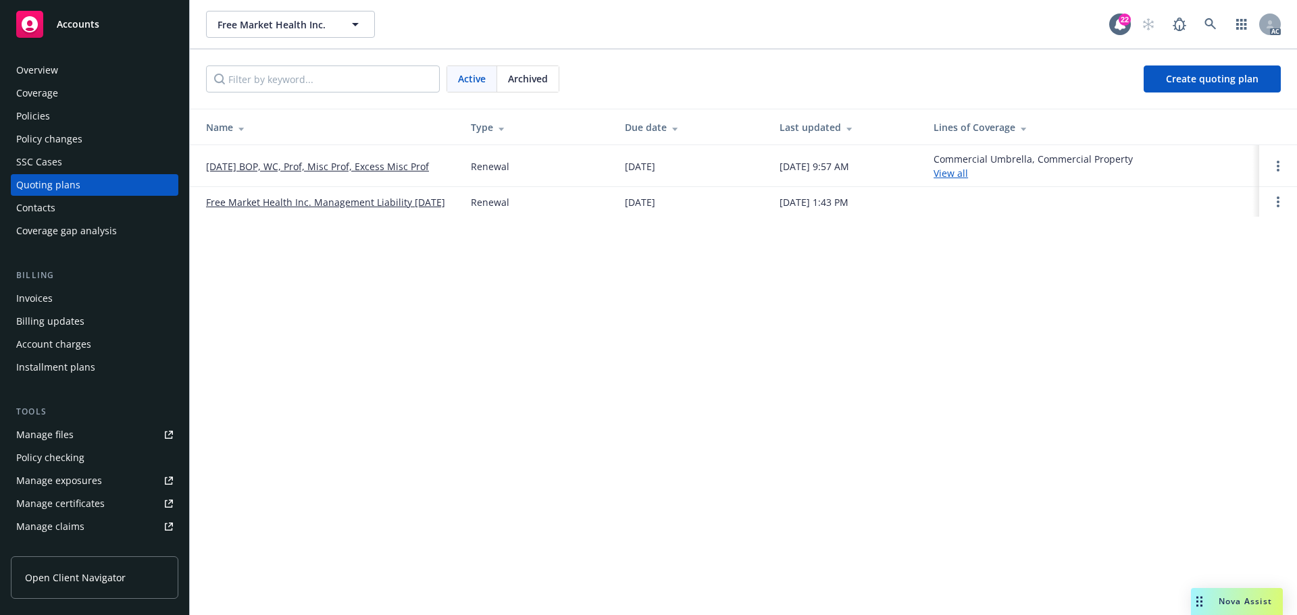
click at [390, 167] on link "9/25/25 BOP, WC, Prof, Misc Prof, Excess Misc Prof" at bounding box center [317, 166] width 223 height 14
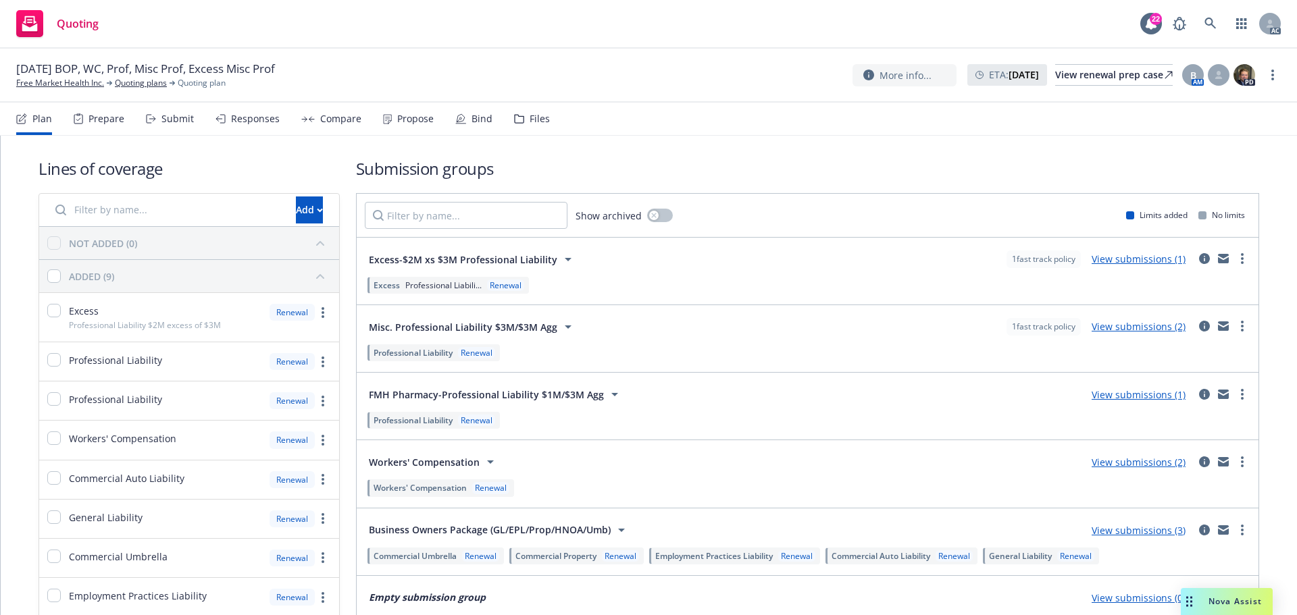
scroll to position [68, 0]
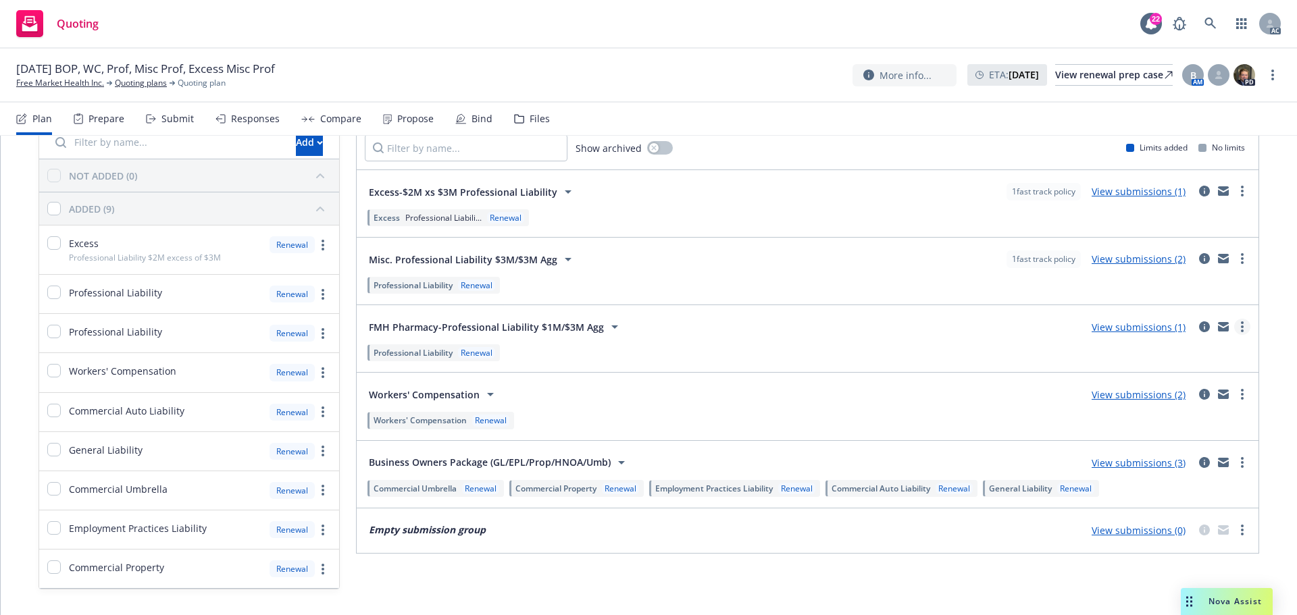
click at [1241, 324] on circle "more" at bounding box center [1242, 322] width 3 height 3
click at [1158, 493] on span "Create policy (fast track)" at bounding box center [1167, 494] width 141 height 13
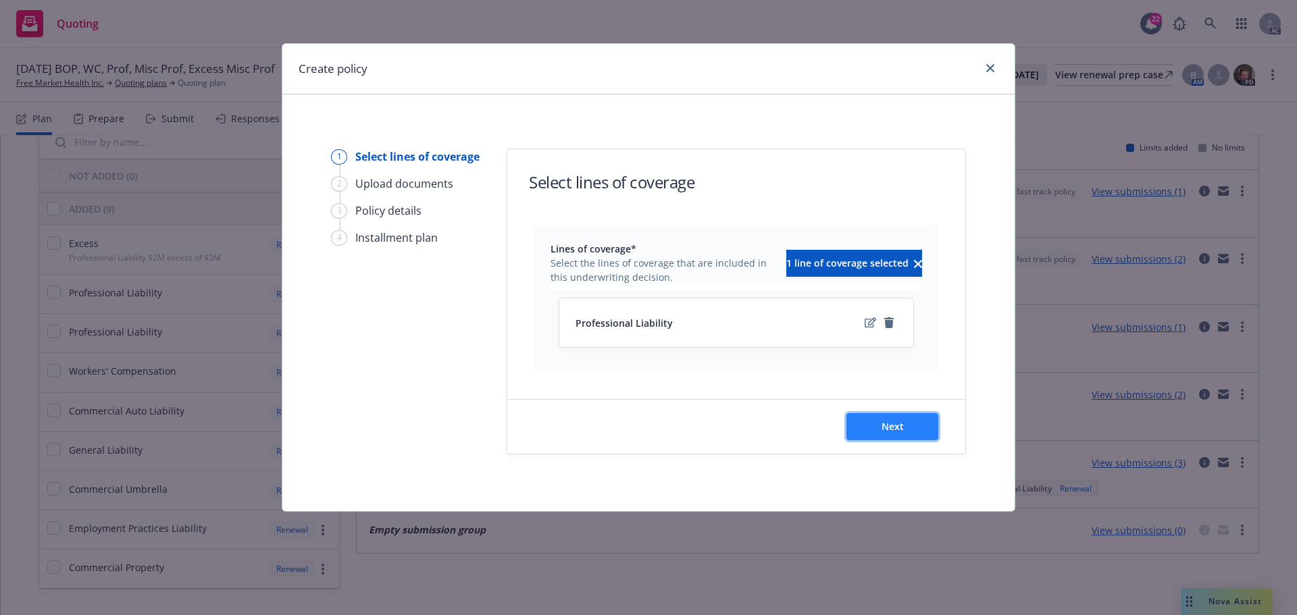
click at [901, 423] on span "Next" at bounding box center [892, 426] width 22 height 13
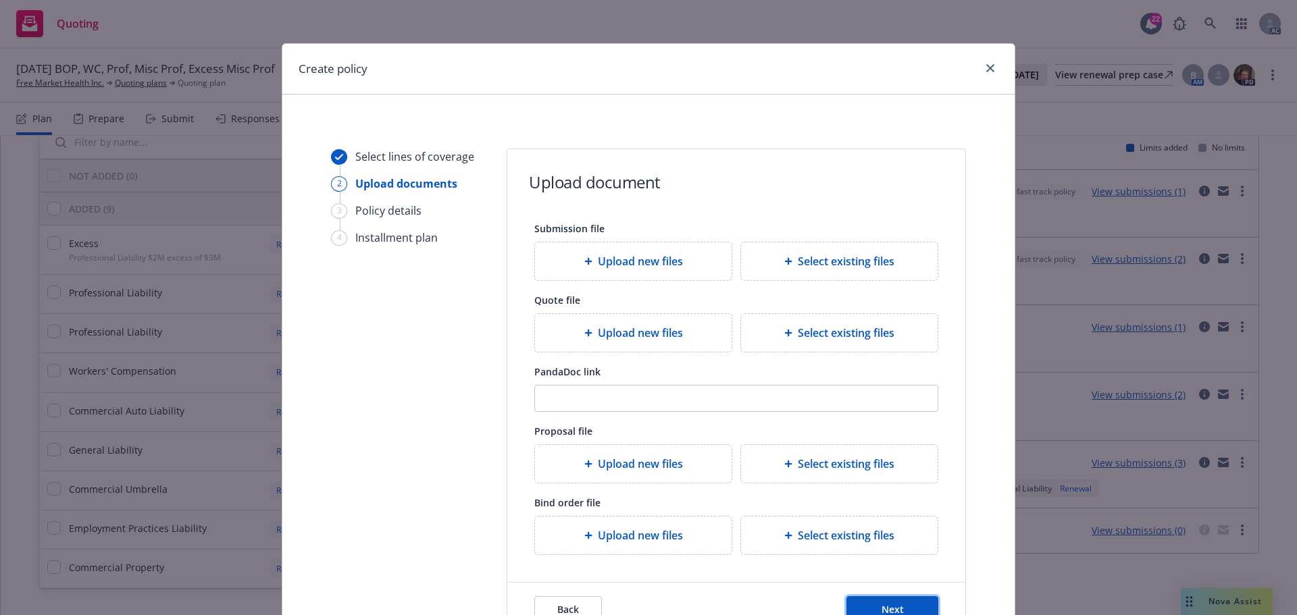
click at [880, 599] on button "Next" at bounding box center [892, 609] width 92 height 27
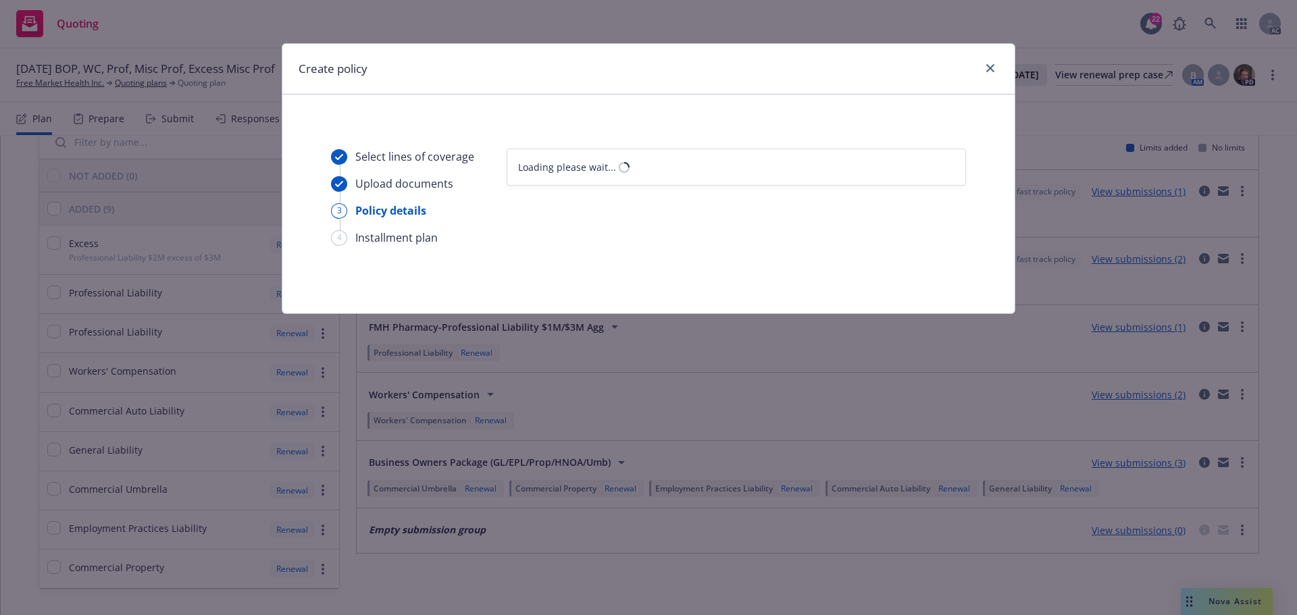
select select "12"
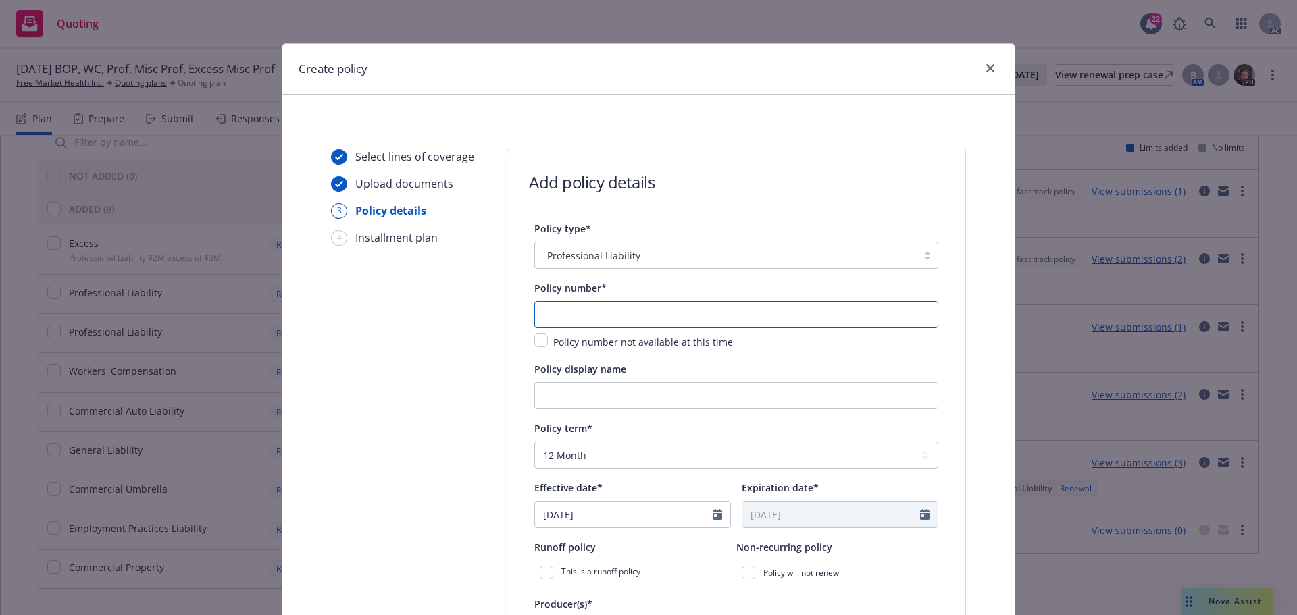
click at [610, 313] on input "text" at bounding box center [736, 314] width 404 height 27
click at [565, 315] on input "text" at bounding box center [736, 314] width 404 height 27
paste input "AHC2510000403-02"
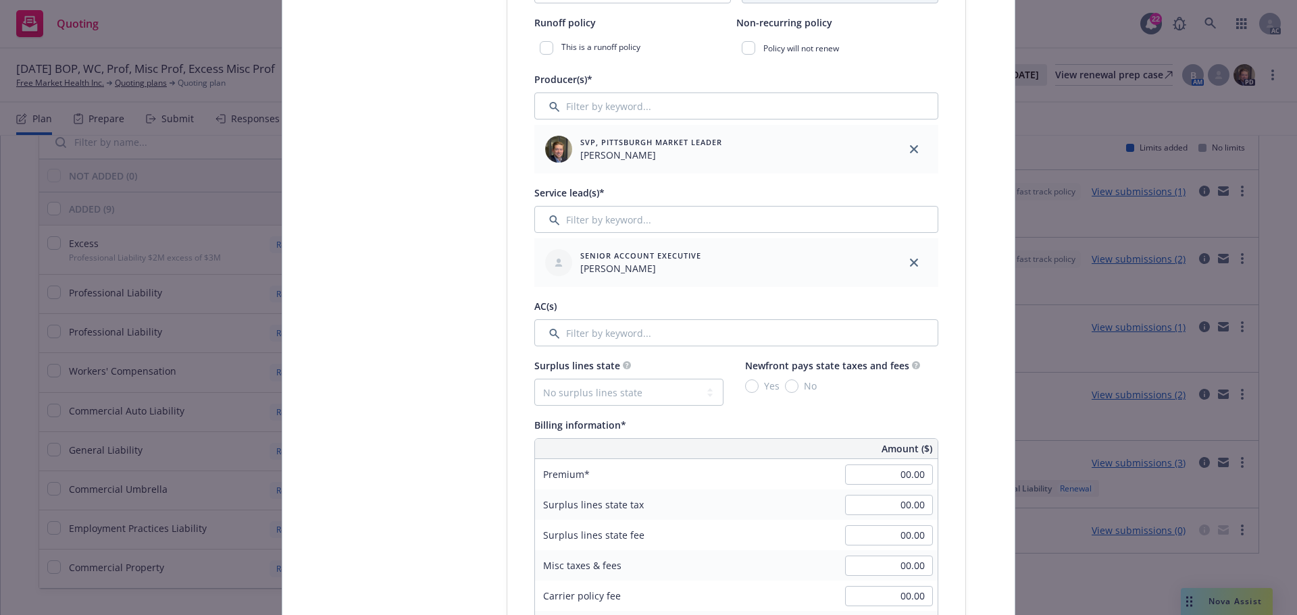
scroll to position [540, 0]
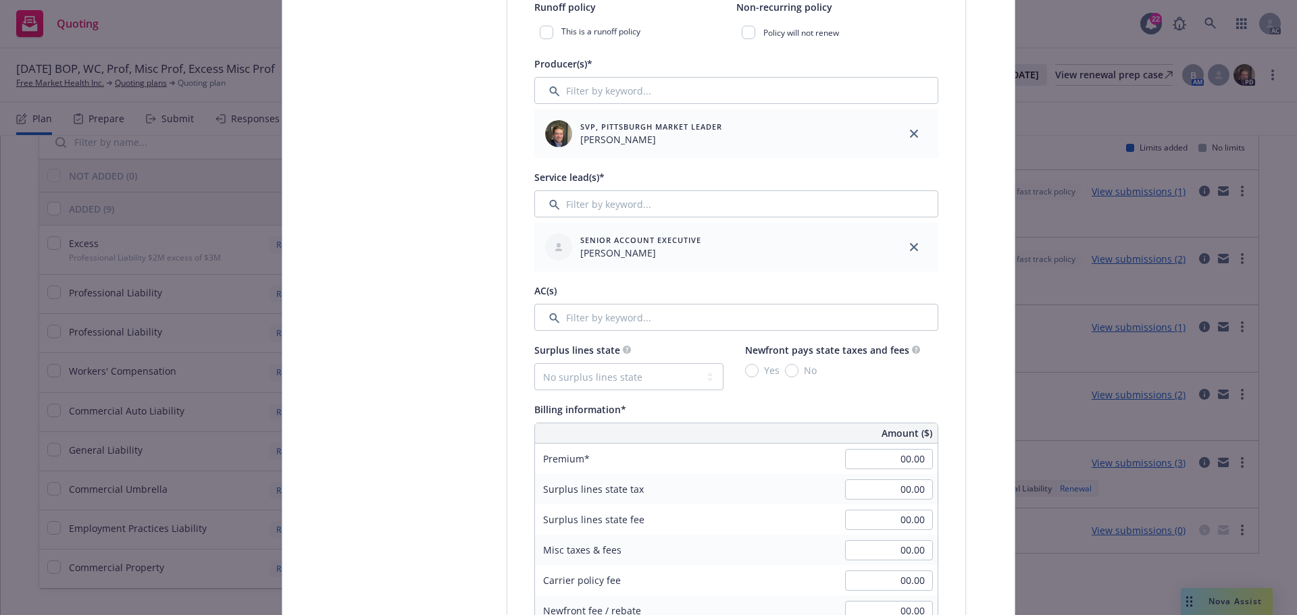
type input "AHC2510000403-02"
click at [589, 317] on input "Filter by keyword..." at bounding box center [736, 317] width 404 height 27
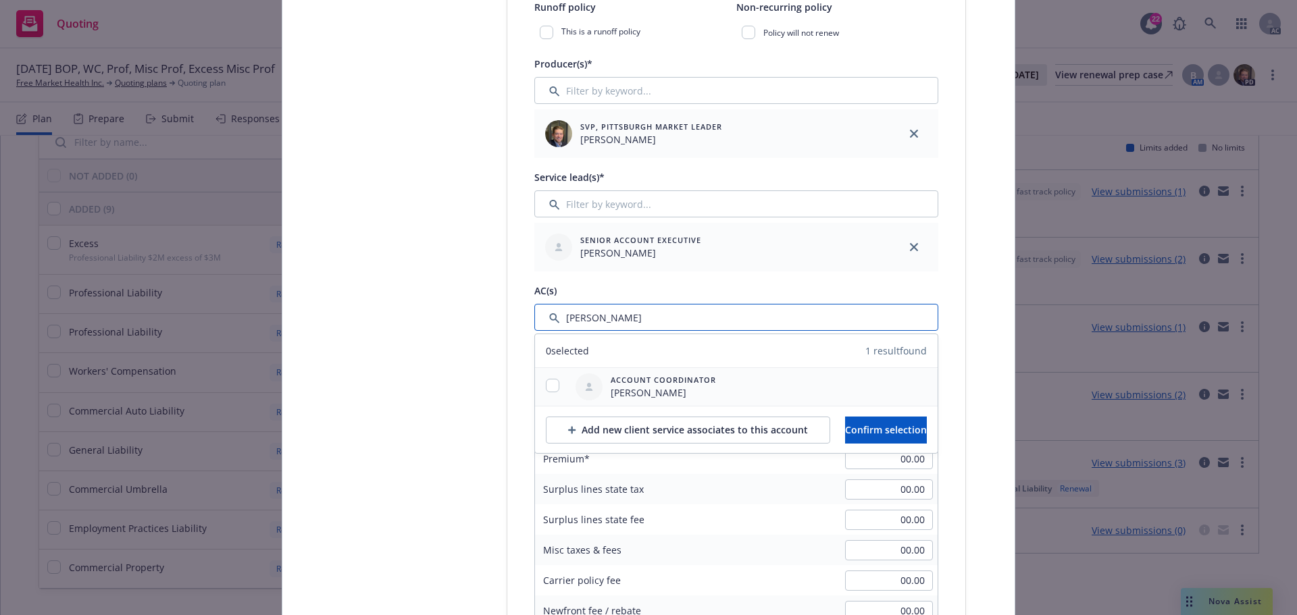
type input "Sara"
click at [551, 382] on input "checkbox" at bounding box center [553, 386] width 14 height 14
checkbox input "true"
click at [860, 424] on span "Confirm selection" at bounding box center [886, 429] width 82 height 13
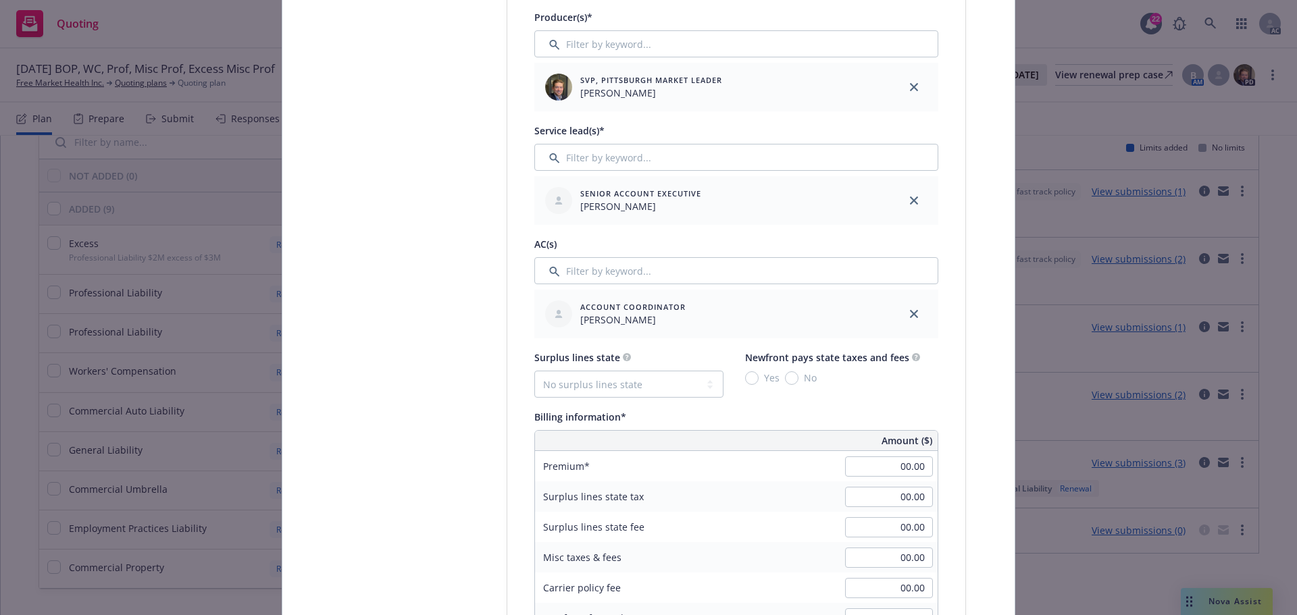
scroll to position [675, 0]
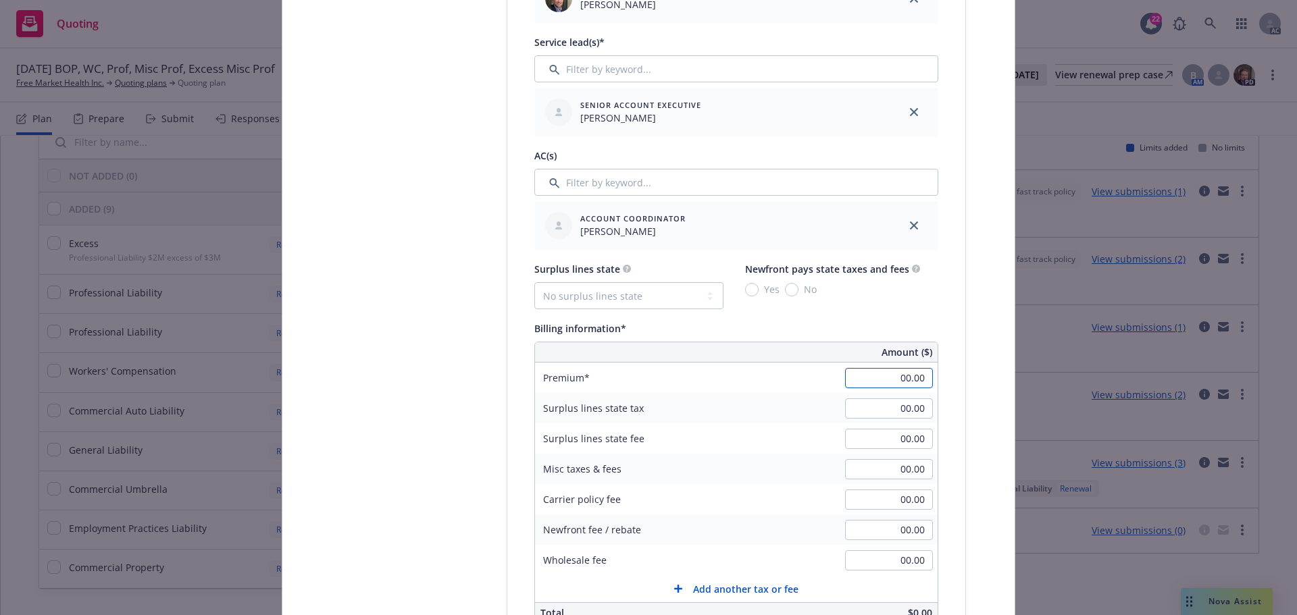
click at [887, 377] on input "00.00" at bounding box center [889, 378] width 88 height 20
type input "4,283.00"
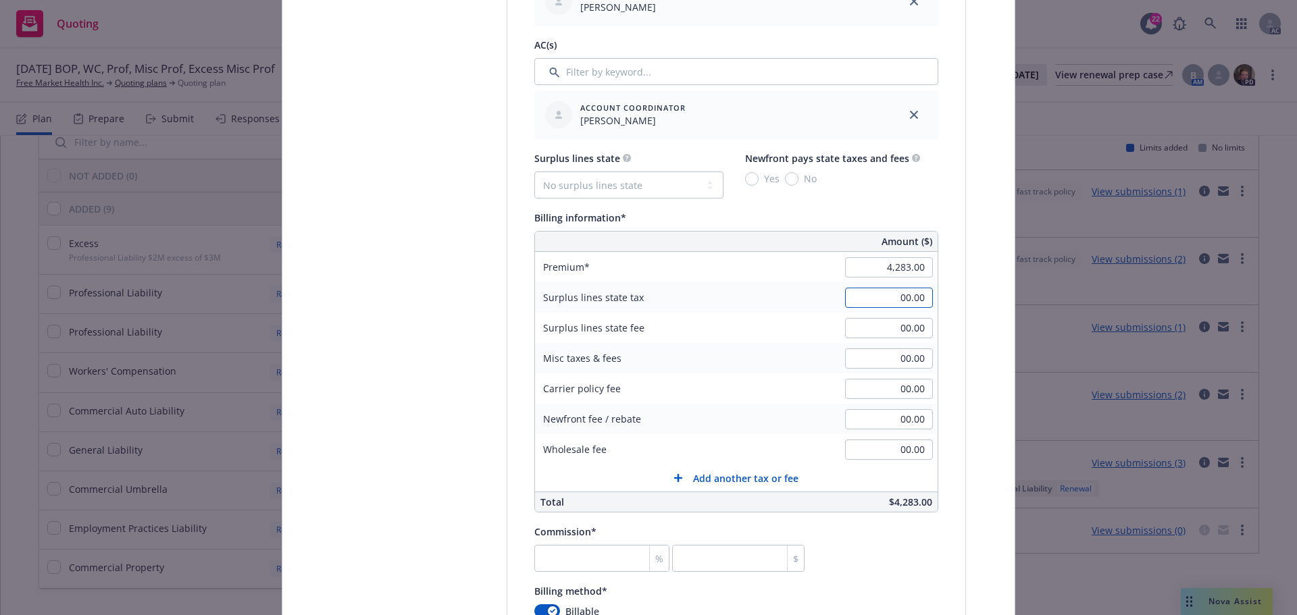
scroll to position [810, 0]
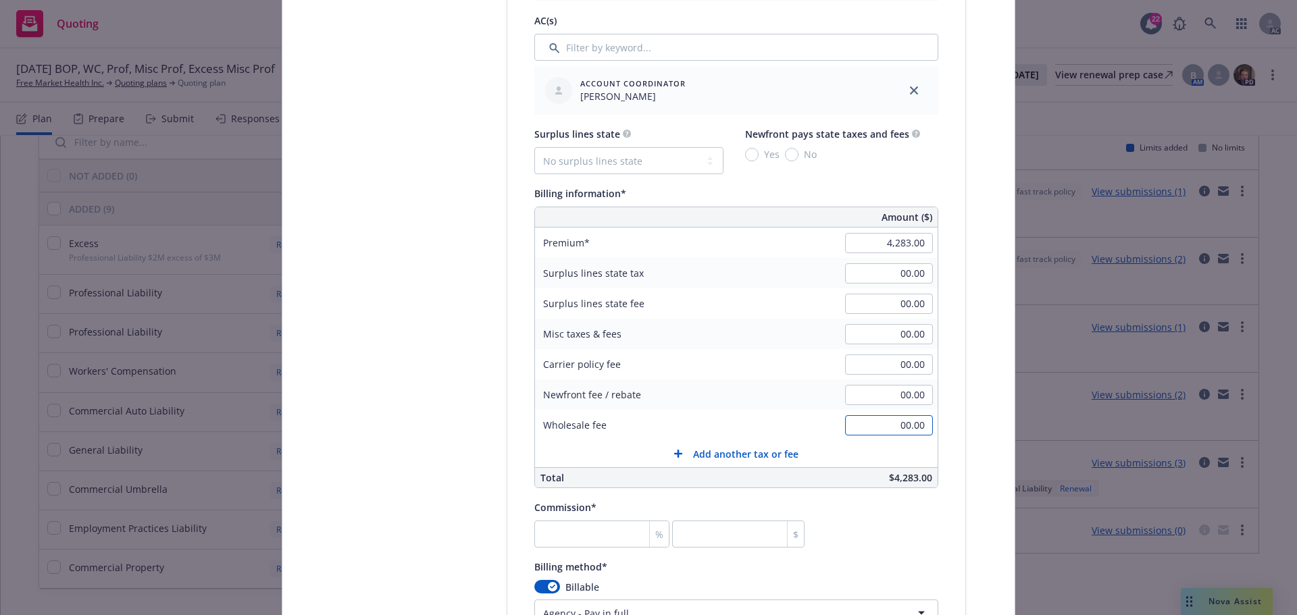
click at [913, 419] on input "00.00" at bounding box center [889, 425] width 88 height 20
type input "350.00"
click at [701, 163] on select "No surplus lines state Alaska Alabama Arkansas Arizona California Colorado Conn…" at bounding box center [628, 160] width 189 height 27
select select "PA"
click at [534, 147] on select "No surplus lines state Alaska Alabama Arkansas Arizona California Colorado Conn…" at bounding box center [628, 160] width 189 height 27
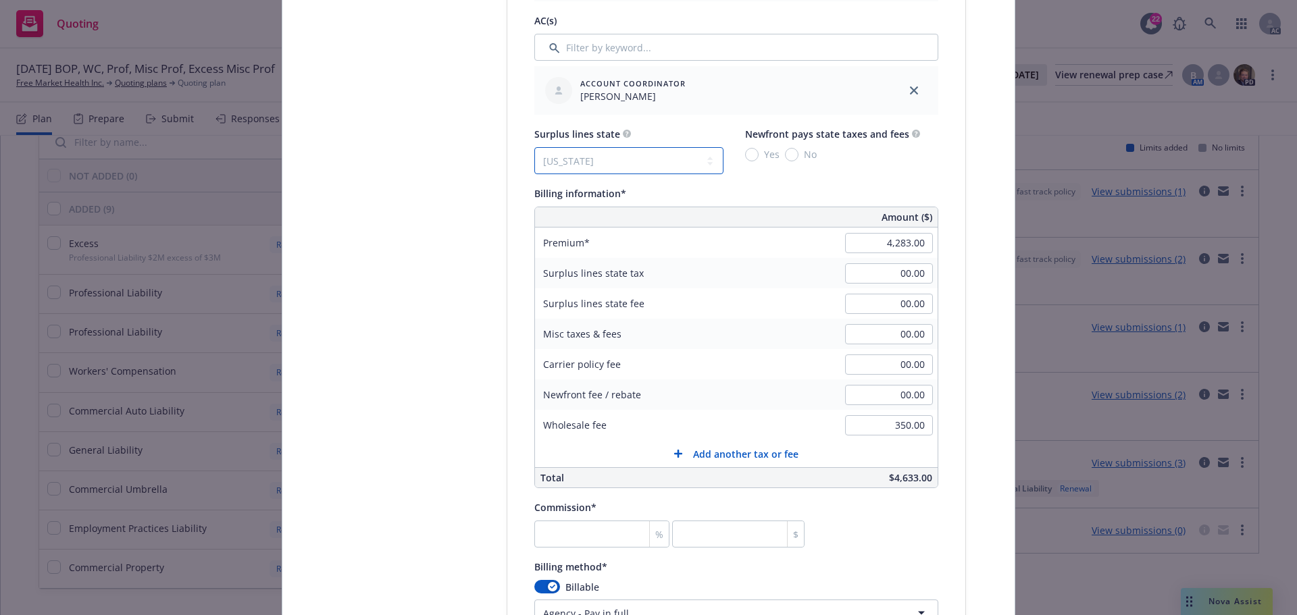
type input "128.49"
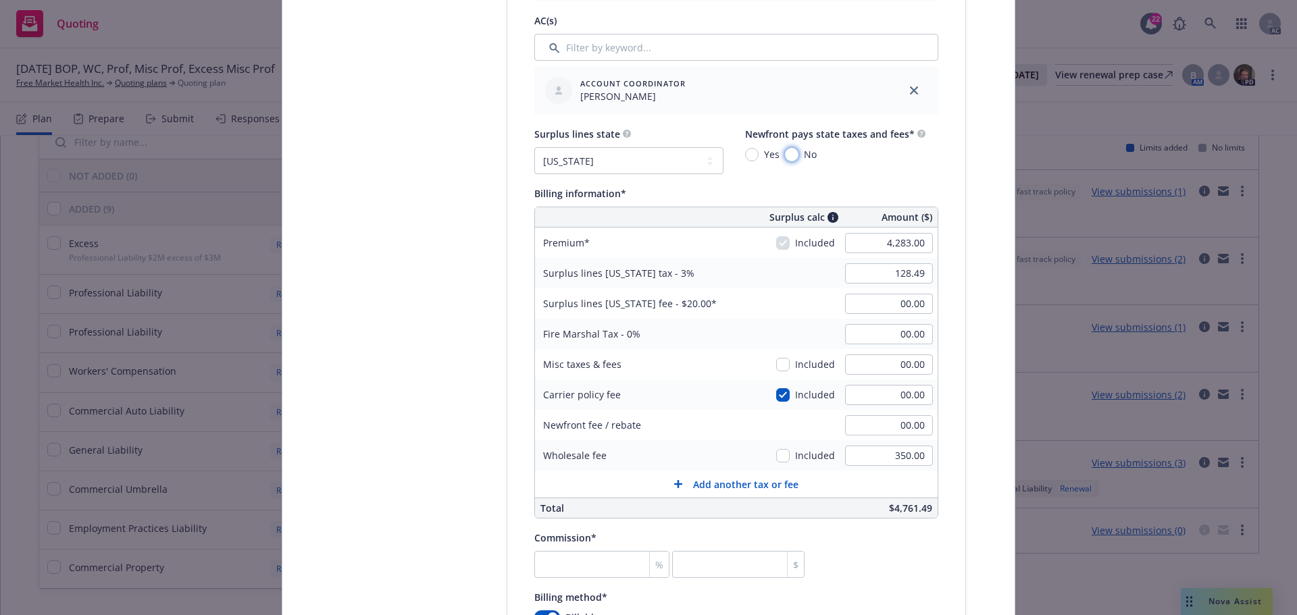
click at [785, 154] on input "No" at bounding box center [792, 155] width 14 height 14
radio input "true"
type input "00.00"
click at [883, 390] on input "00.00" at bounding box center [889, 395] width 88 height 20
type input "350"
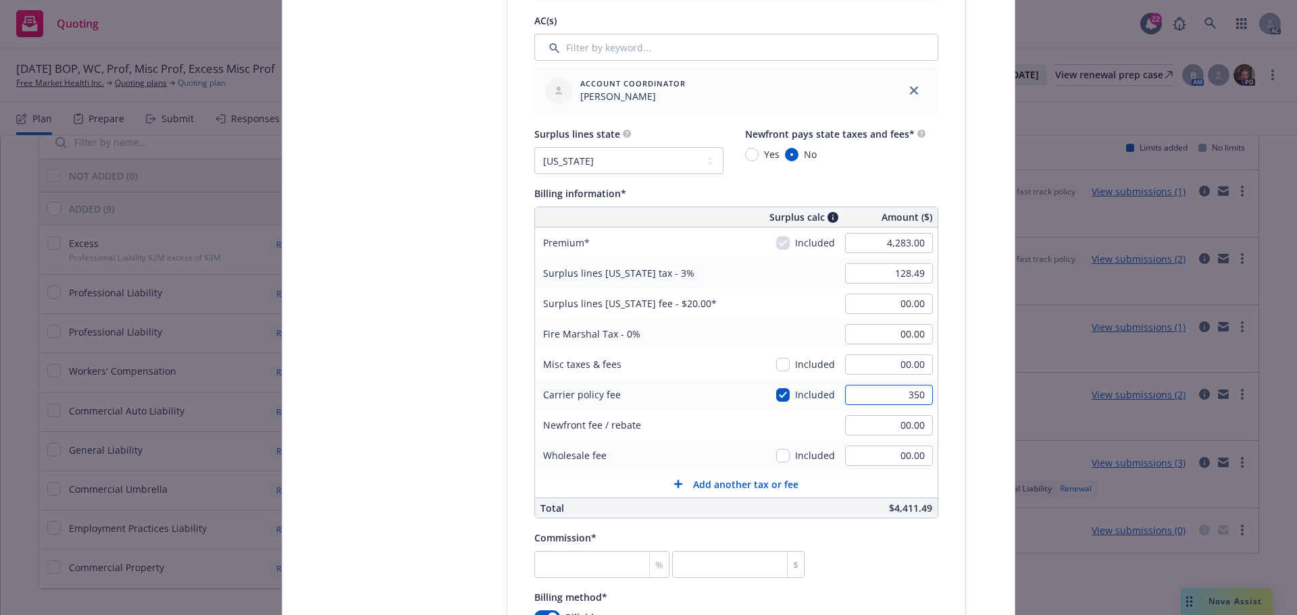
type input "138.99"
type input "350.00"
click at [906, 304] on input "00.00" at bounding box center [889, 304] width 88 height 20
type input "20.00"
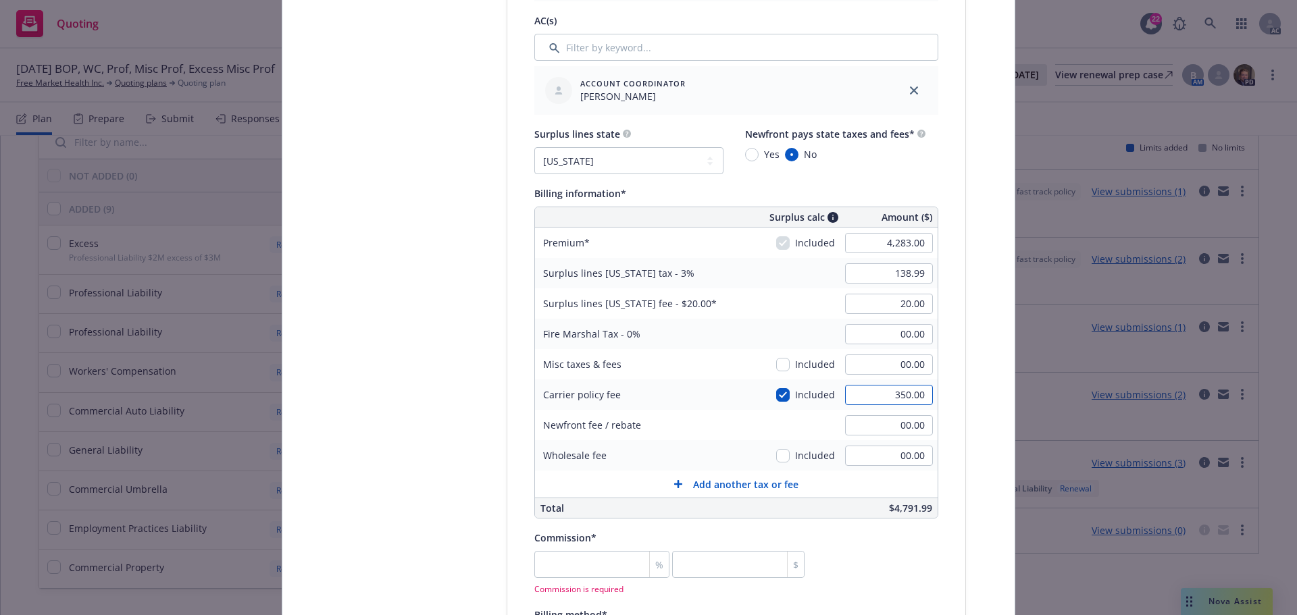
click at [913, 392] on input "350.00" at bounding box center [889, 395] width 88 height 20
type input "128.49"
type input "00.00"
click at [910, 451] on input "00.00" at bounding box center [889, 456] width 88 height 20
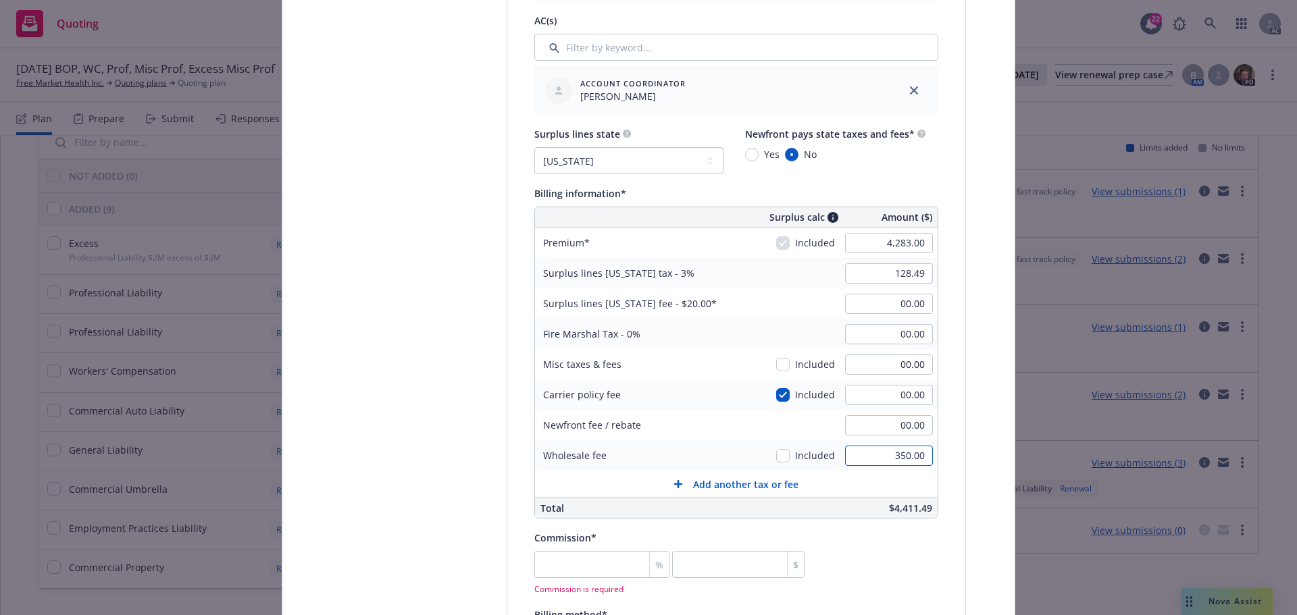
type input "350.00"
click at [738, 440] on div "Newfront fee / rebate 00.00" at bounding box center [736, 425] width 403 height 30
click at [917, 304] on input "00.00" at bounding box center [889, 304] width 88 height 20
type input "20.00"
click at [557, 562] on input "number" at bounding box center [601, 564] width 135 height 27
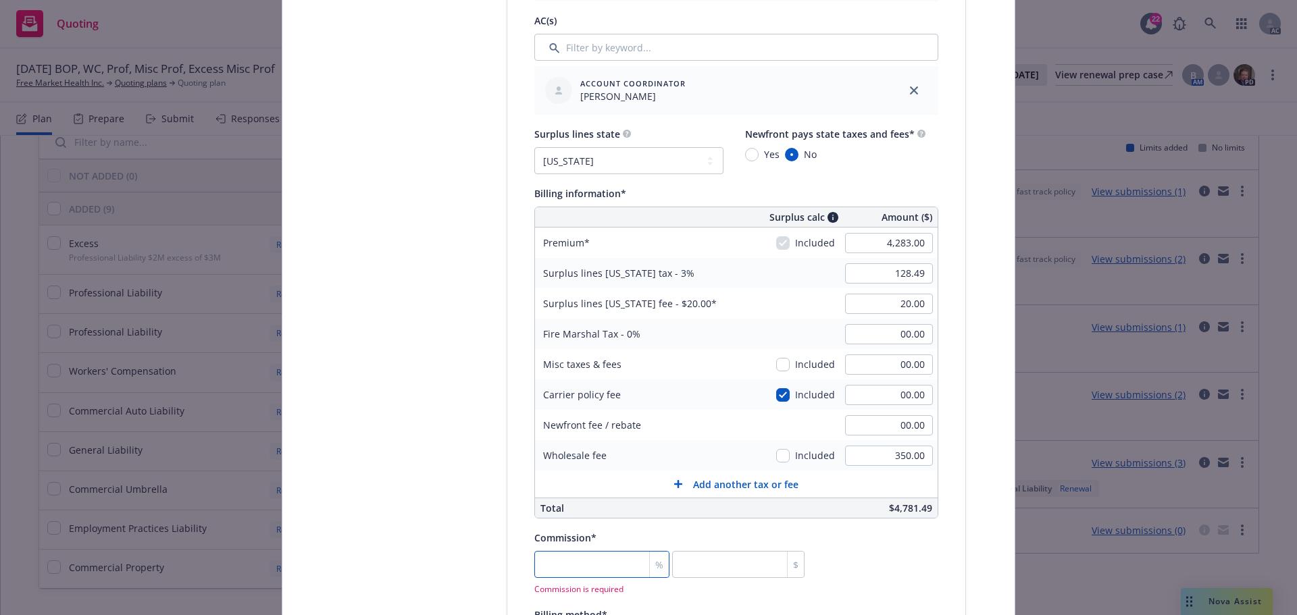
type input "1"
type input "42.83"
type input "10"
type input "428.3"
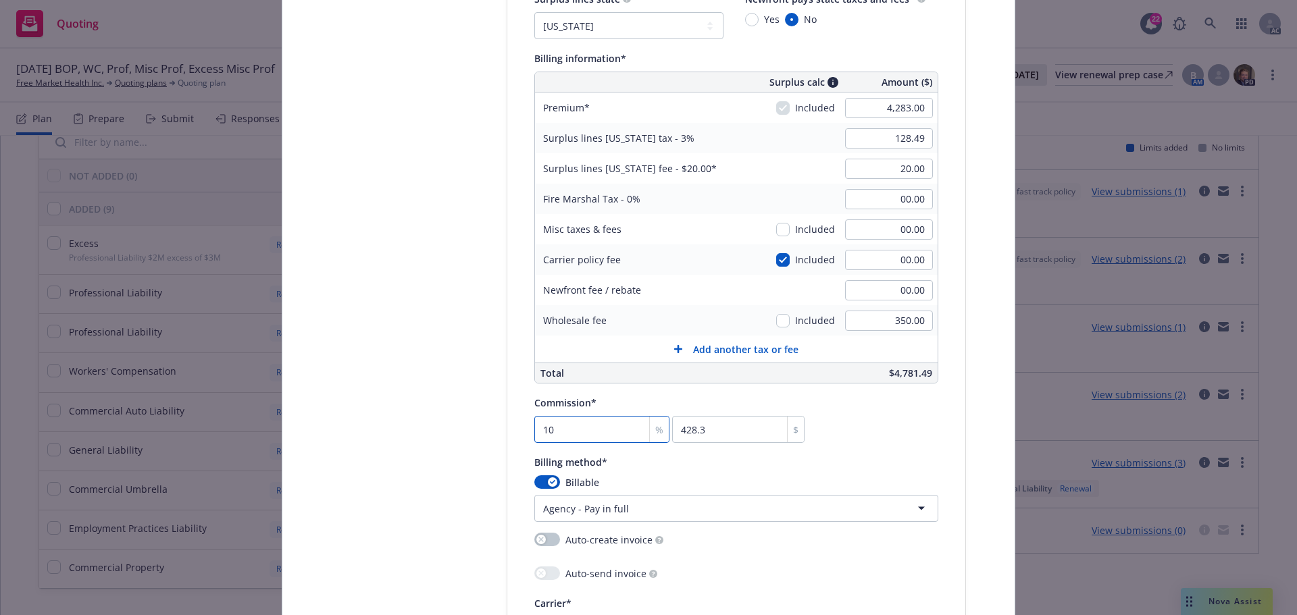
scroll to position [1013, 0]
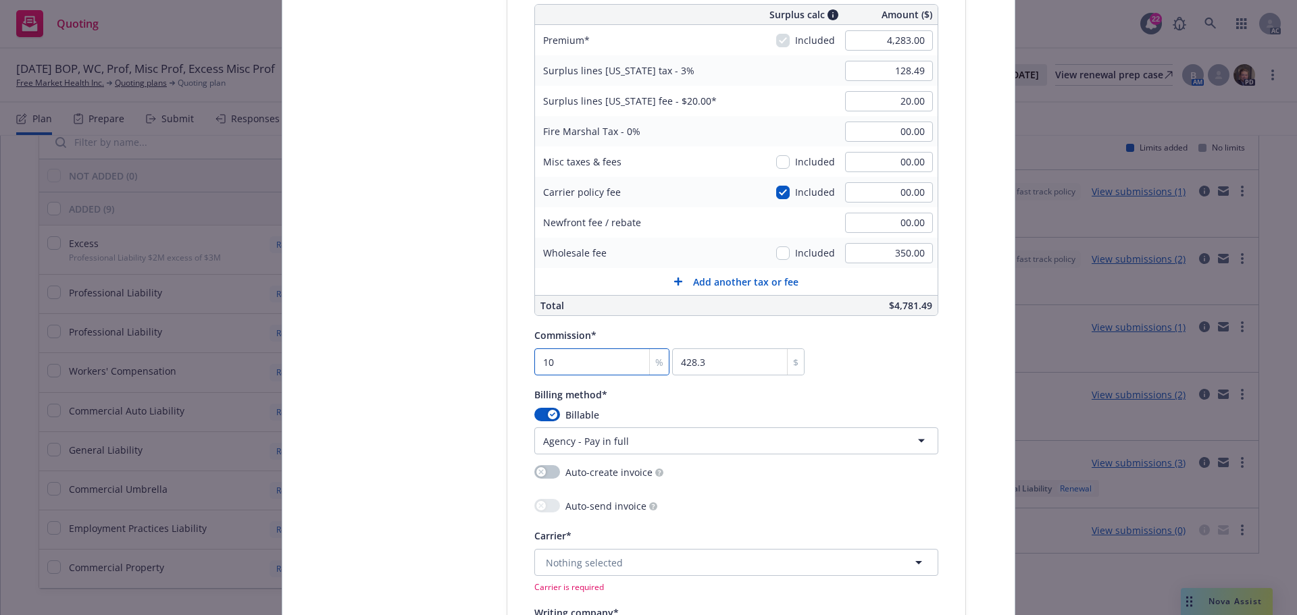
type input "10"
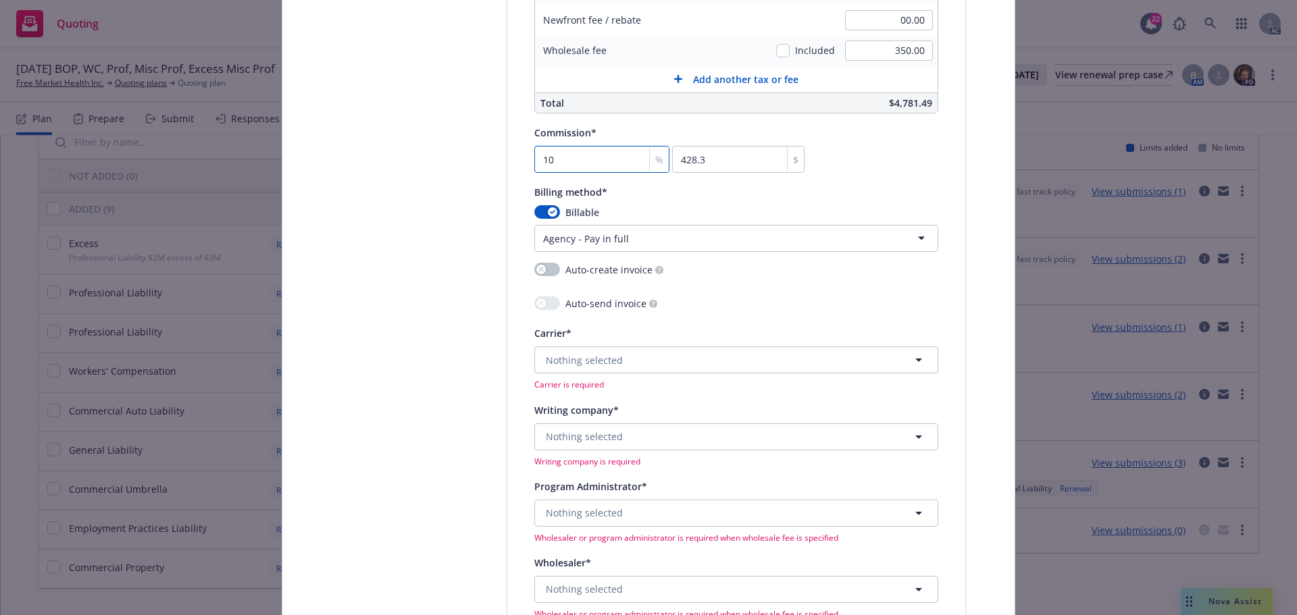
scroll to position [1283, 0]
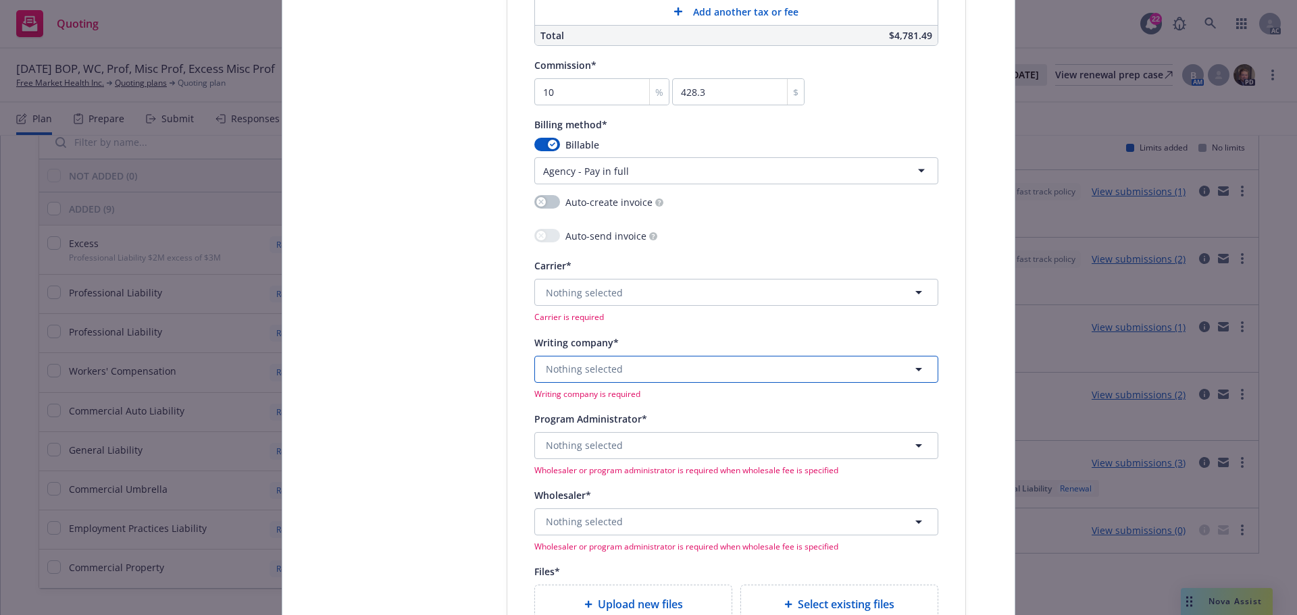
click at [573, 368] on span "Nothing selected" at bounding box center [584, 369] width 77 height 14
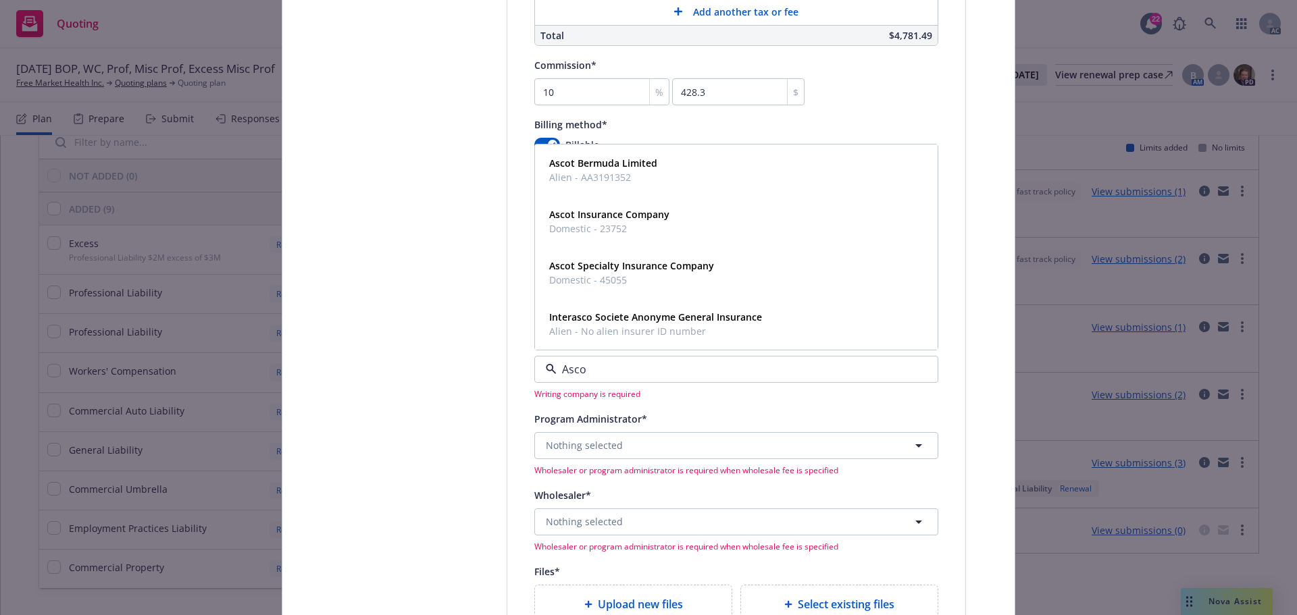
type input "Ascot"
click at [600, 323] on strong "Ascot Specialty Insurance Company" at bounding box center [631, 317] width 165 height 13
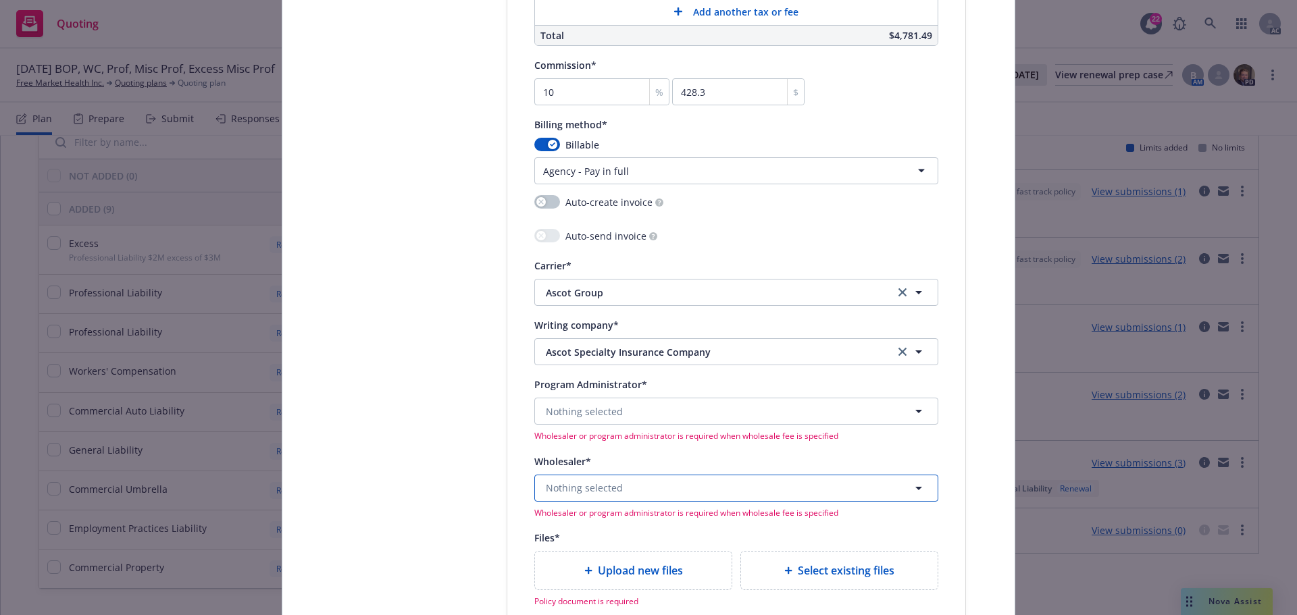
click at [575, 487] on span "Nothing selected" at bounding box center [584, 488] width 77 height 14
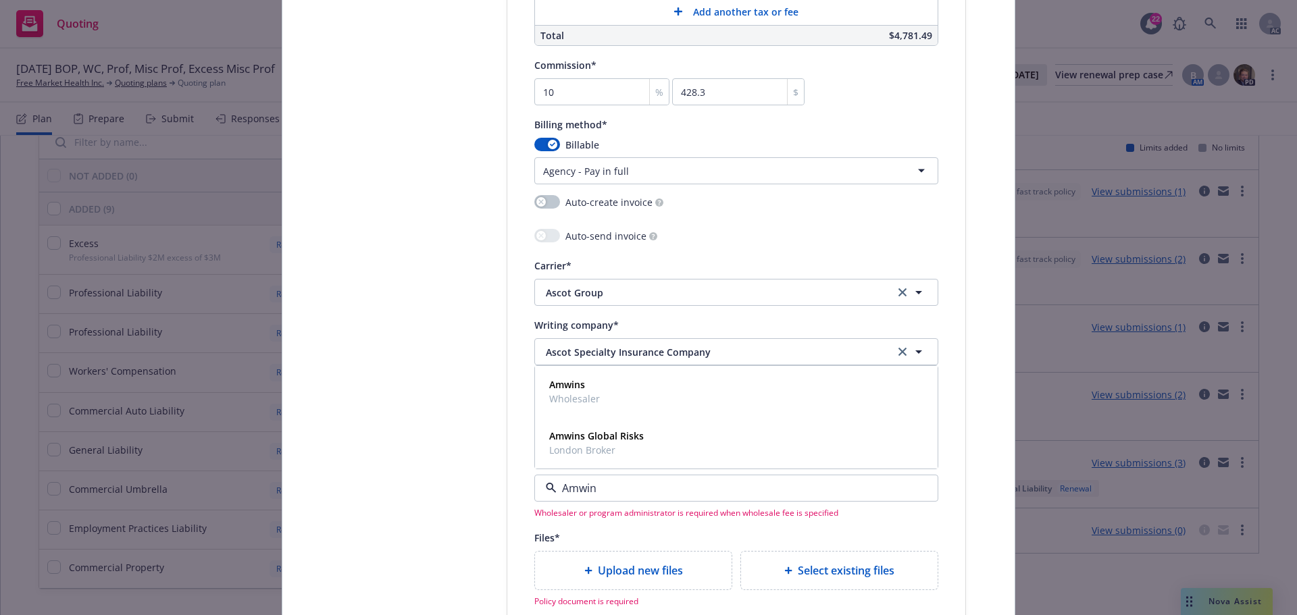
type input "Amwins"
click at [583, 390] on span "Amwins" at bounding box center [574, 385] width 51 height 14
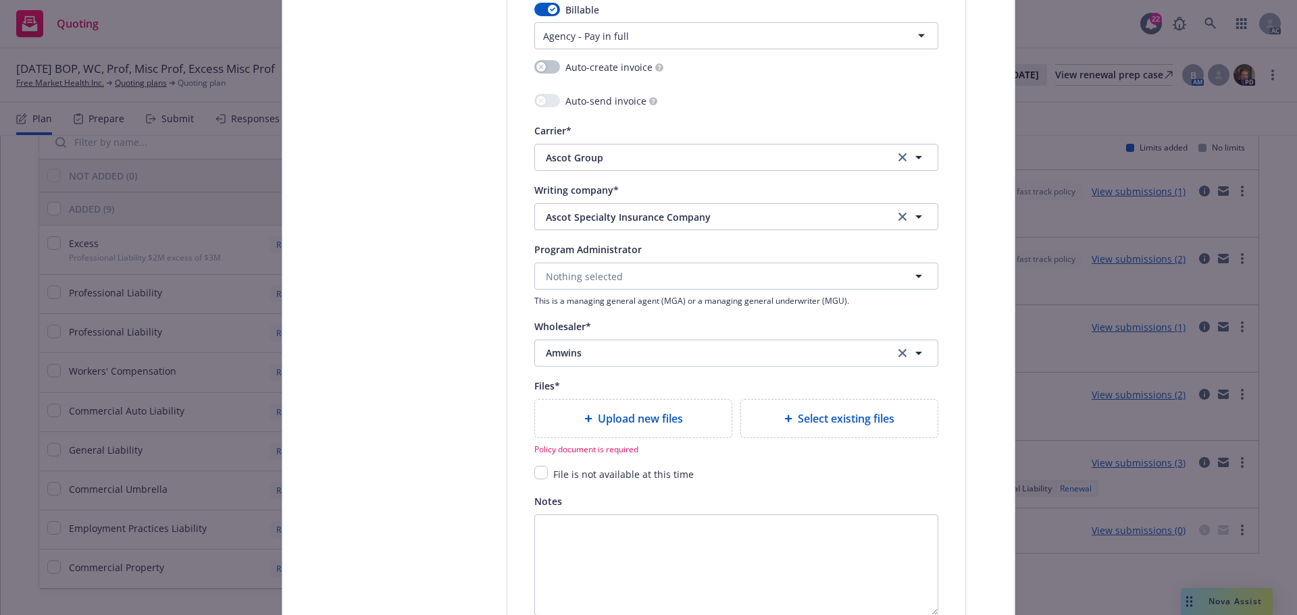
scroll to position [1486, 0]
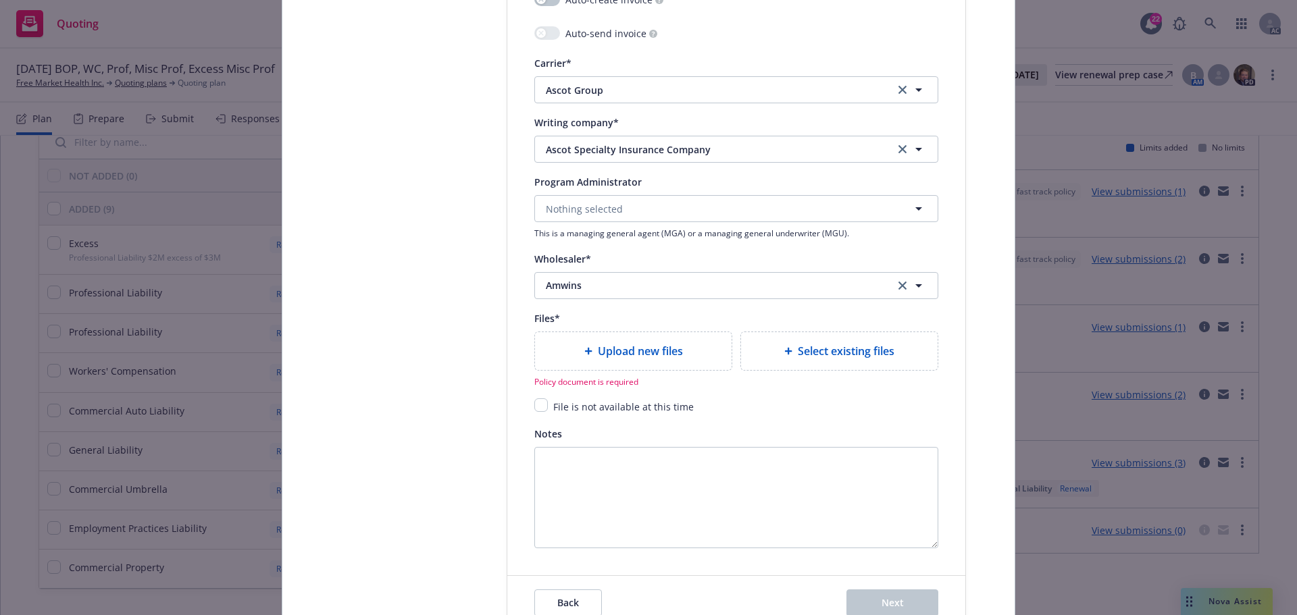
click at [613, 352] on span "Upload new files" at bounding box center [640, 351] width 85 height 16
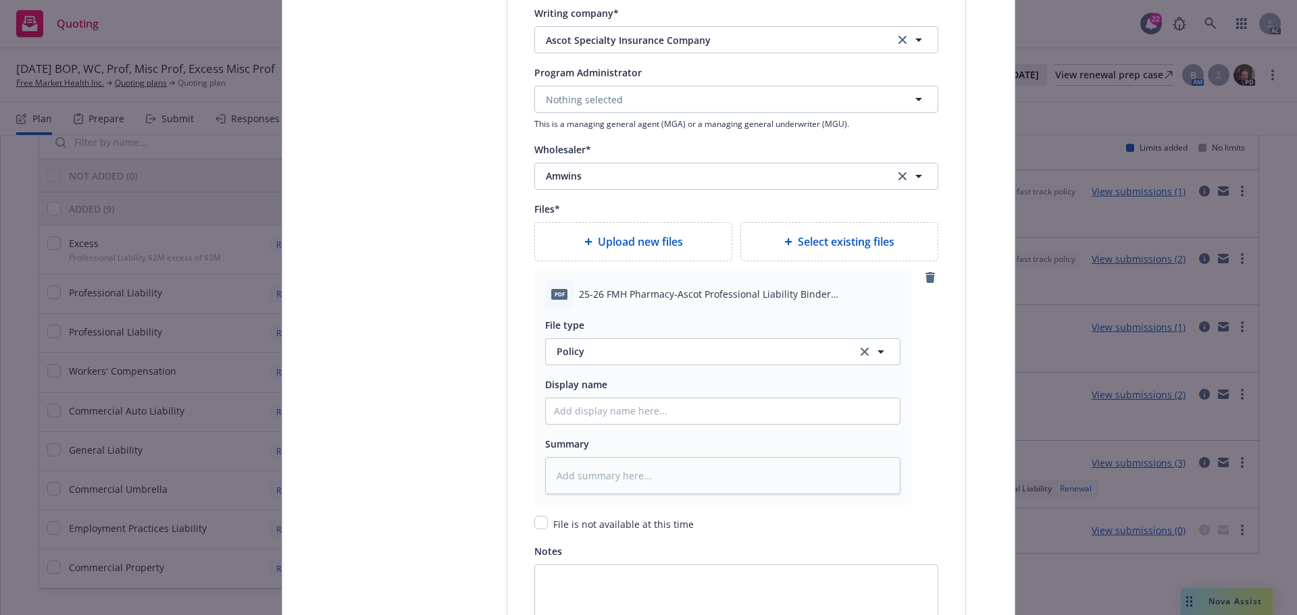
scroll to position [1621, 0]
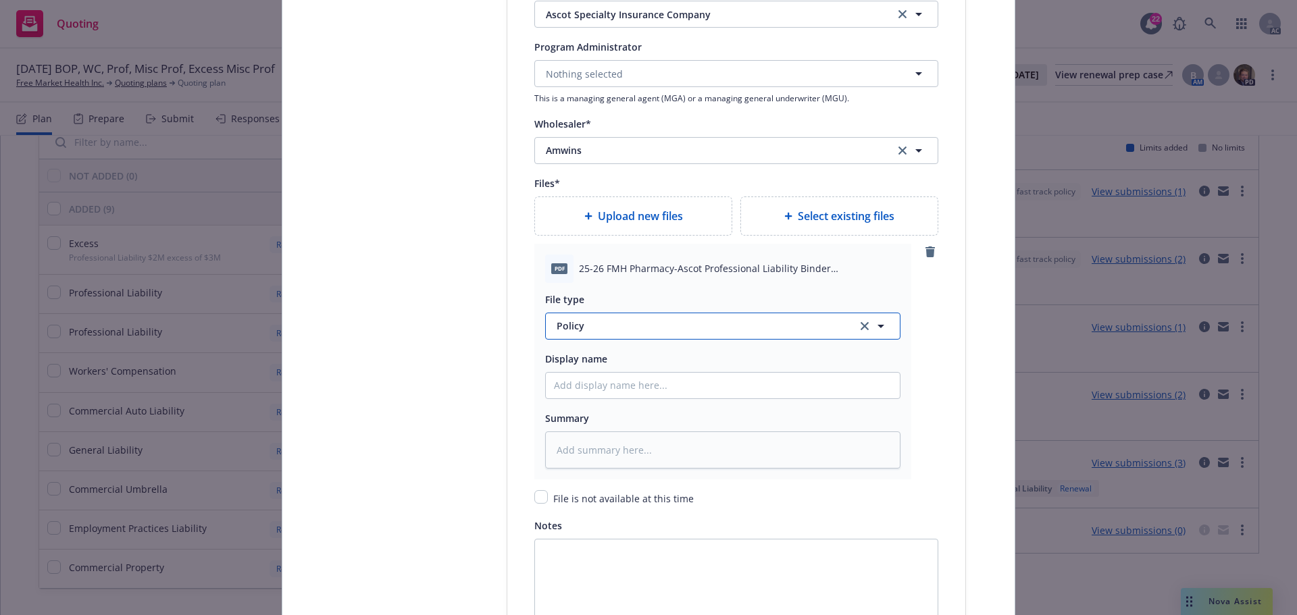
click at [596, 324] on span "Policy" at bounding box center [699, 326] width 284 height 14
type input "bind"
click at [587, 361] on div "Binder" at bounding box center [573, 364] width 38 height 20
drag, startPoint x: 573, startPoint y: 267, endPoint x: 819, endPoint y: 268, distance: 245.8
click at [819, 268] on span "25-26 FMH Pharmacy-Ascot Professional Liability Binder AHC2510000403-02.pdf" at bounding box center [739, 268] width 321 height 14
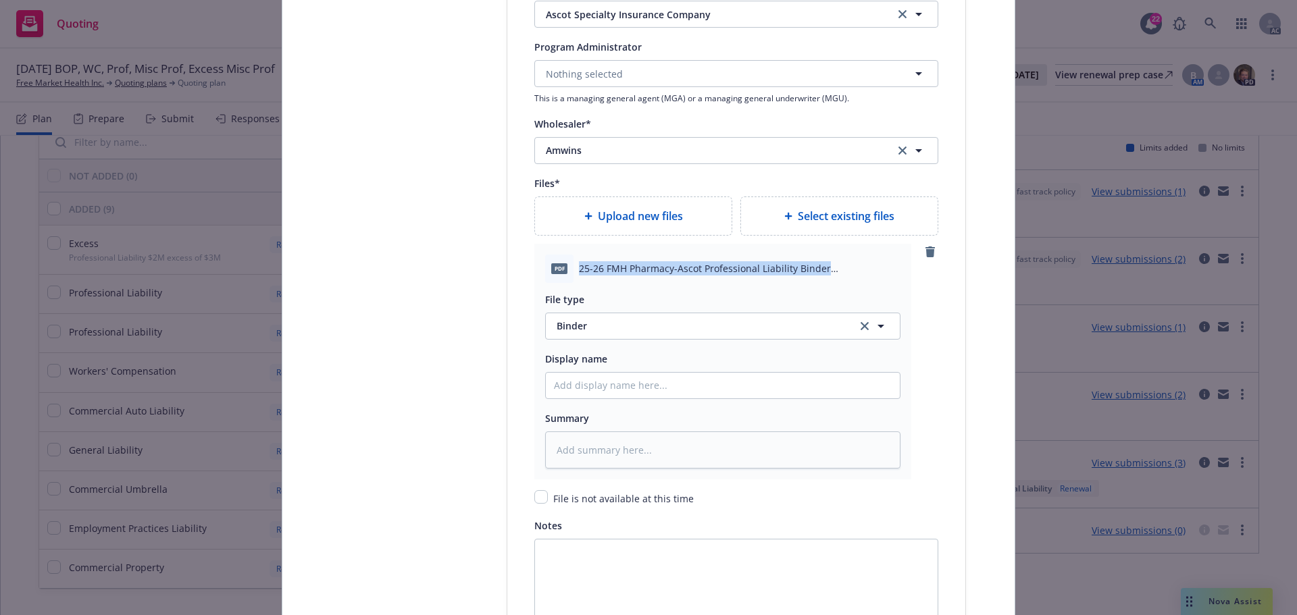
copy span "25-26 FMH Pharmacy-Ascot Professional Liability Binder"
click at [600, 386] on input "Policy display name" at bounding box center [723, 386] width 354 height 26
paste input "25-26 FMH Pharmacy-Ascot Professional Liability Binder"
type textarea "x"
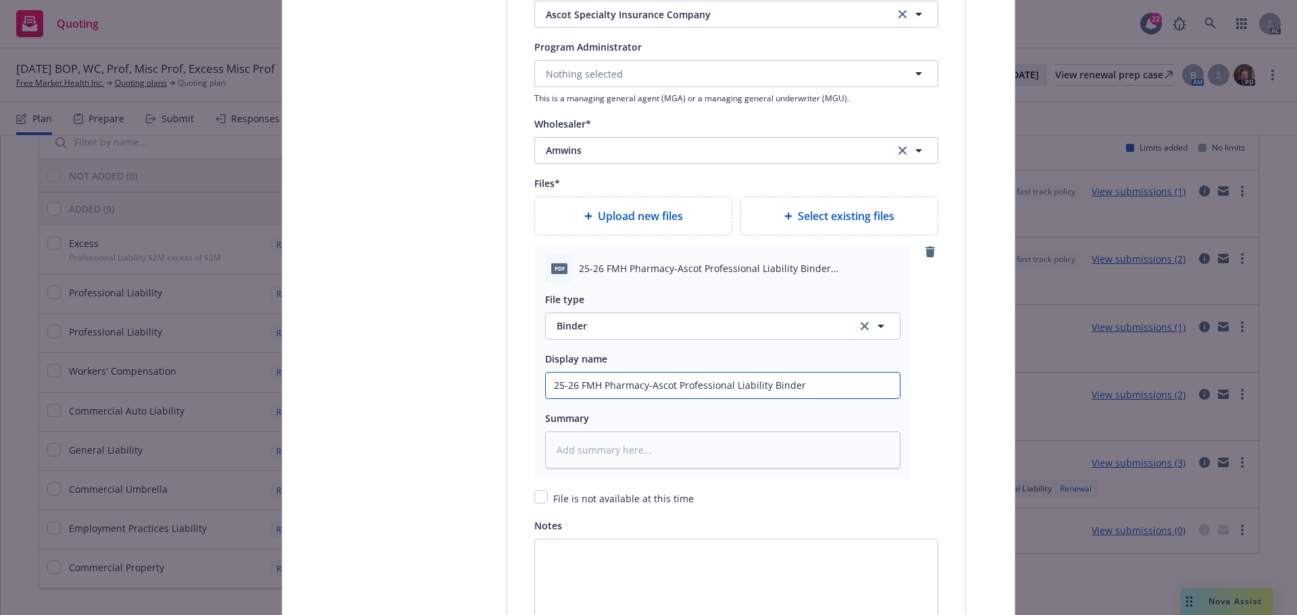
type input "25-26 FMH Pharmacy-Ascot Professional Liability Binder"
click at [593, 446] on textarea at bounding box center [722, 450] width 355 height 37
paste textarea "25-26 FMH Pharmacy-Ascot Professional Liability Binder"
type textarea "x"
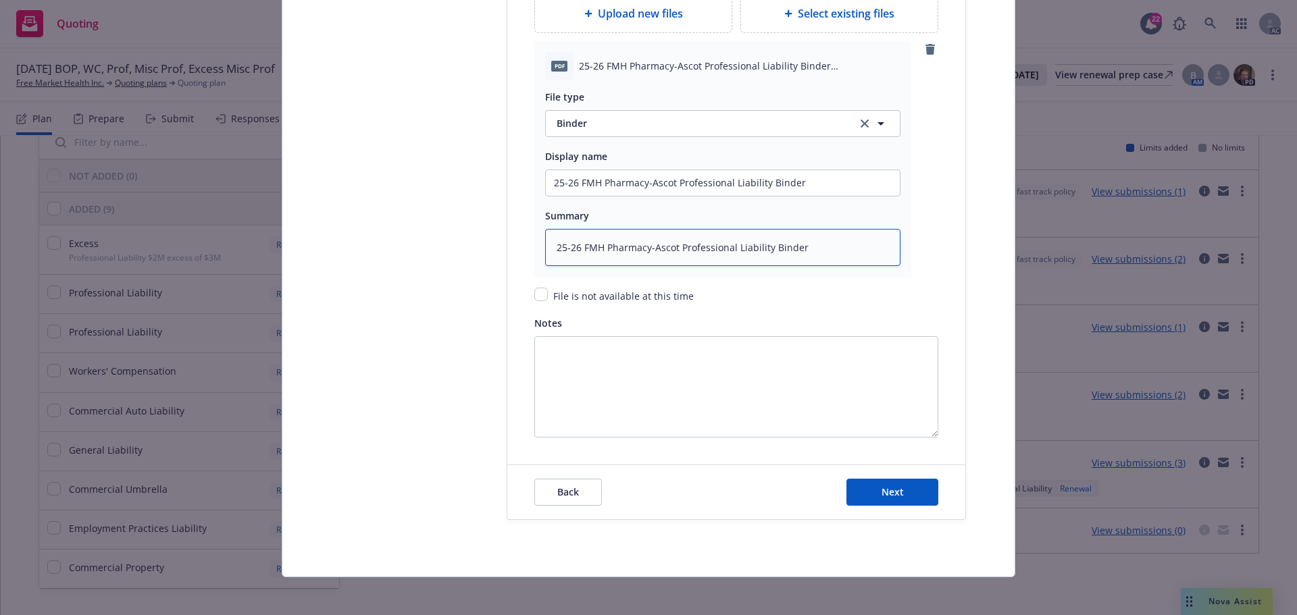
scroll to position [1688, 0]
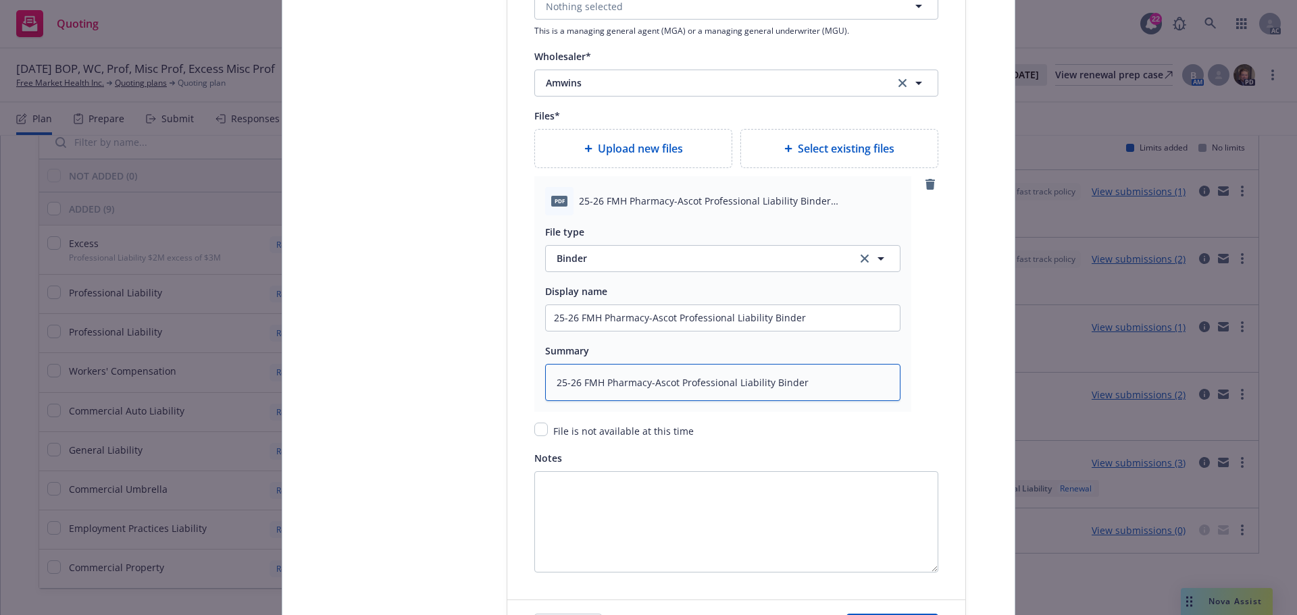
type textarea "25-26 FMH Pharmacy-Ascot Professional Liability Binder"
click at [652, 155] on span "Upload new files" at bounding box center [640, 148] width 85 height 16
type textarea "x"
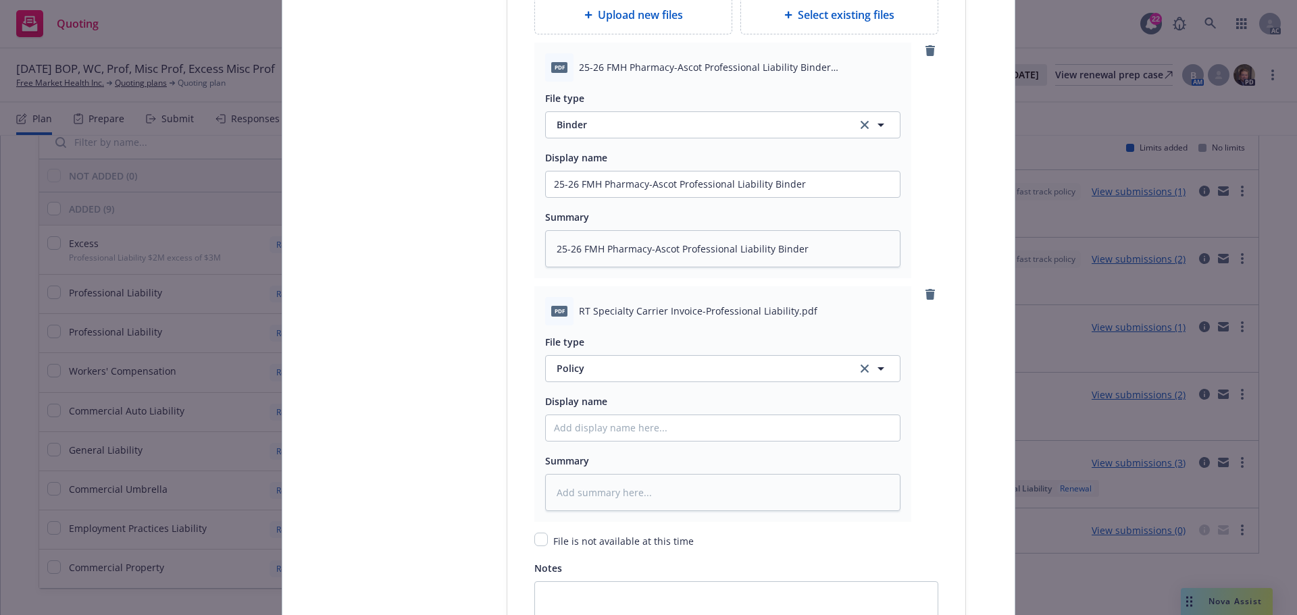
scroll to position [1824, 0]
click at [624, 364] on span "Policy" at bounding box center [699, 367] width 284 height 14
type input "invoi"
click at [639, 332] on span "Invoice - Third Party" at bounding box center [605, 330] width 93 height 14
drag, startPoint x: 575, startPoint y: 309, endPoint x: 784, endPoint y: 307, distance: 208.7
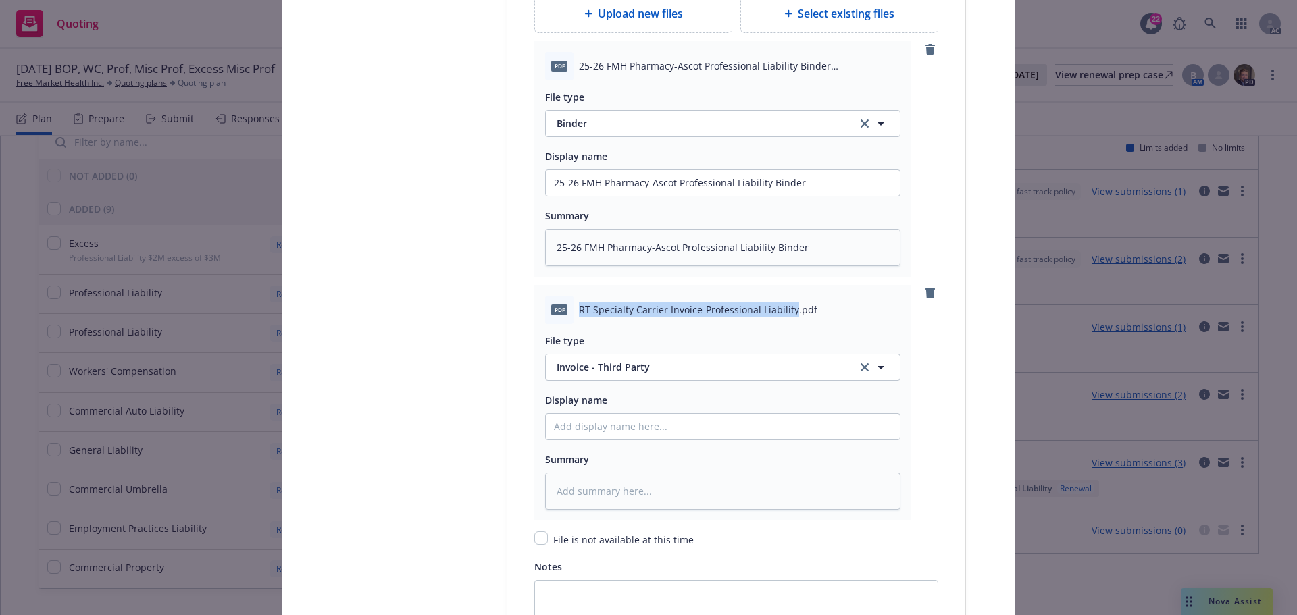
click at [784, 307] on span "RT Specialty Carrier Invoice-Professional Liability.pdf" at bounding box center [698, 310] width 238 height 14
copy span "RT Specialty Carrier Invoice-Professional Liability"
click at [576, 433] on input "Policy display name" at bounding box center [723, 427] width 354 height 26
paste input "RT Specialty Carrier Invoice-Professional Liability"
type textarea "x"
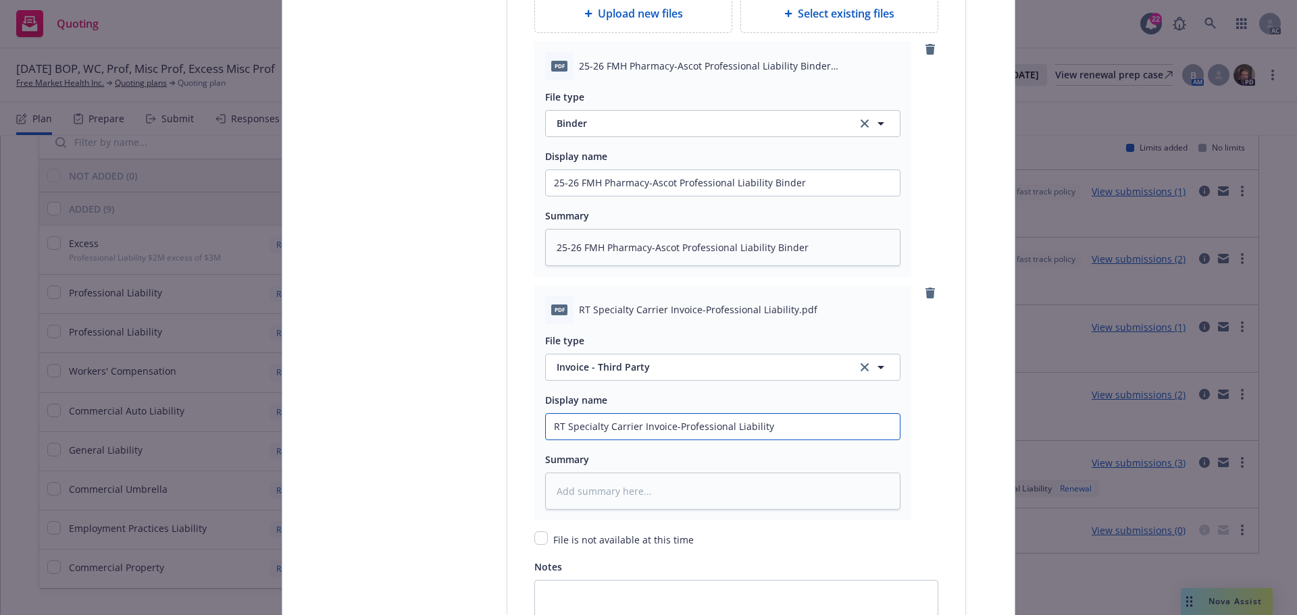
type input "RT Specialty Carrier Invoice-Professional Liability"
click at [605, 489] on textarea at bounding box center [722, 491] width 355 height 37
paste textarea "RT Specialty Carrier Invoice-Professional Liability"
type textarea "x"
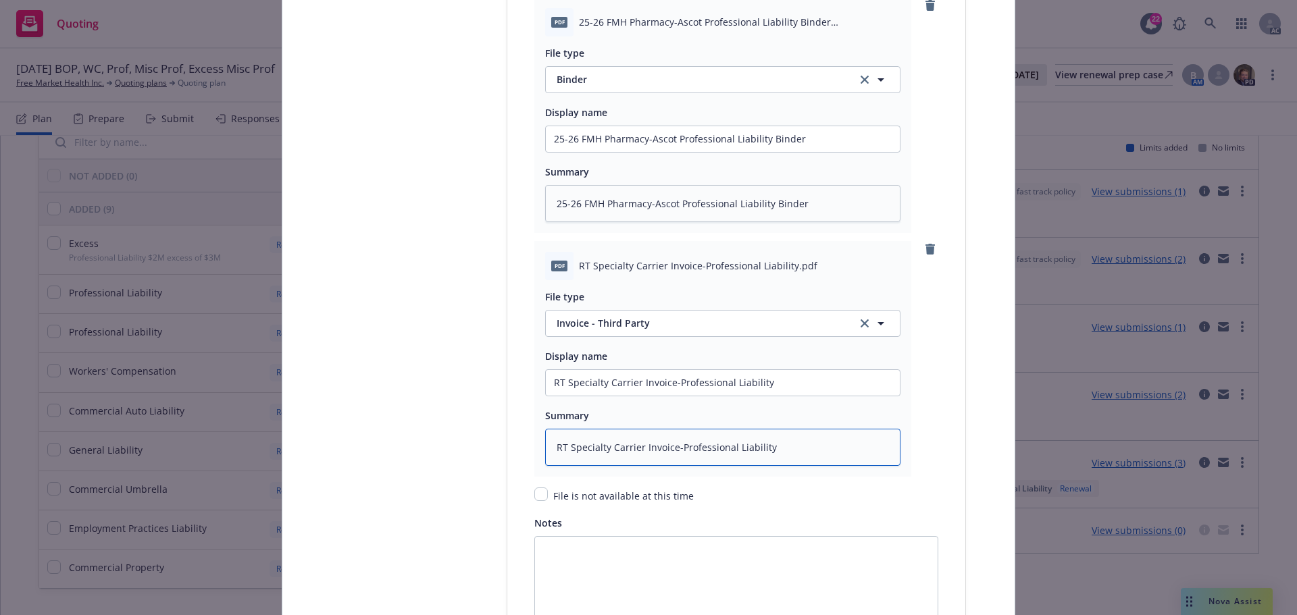
scroll to position [2026, 0]
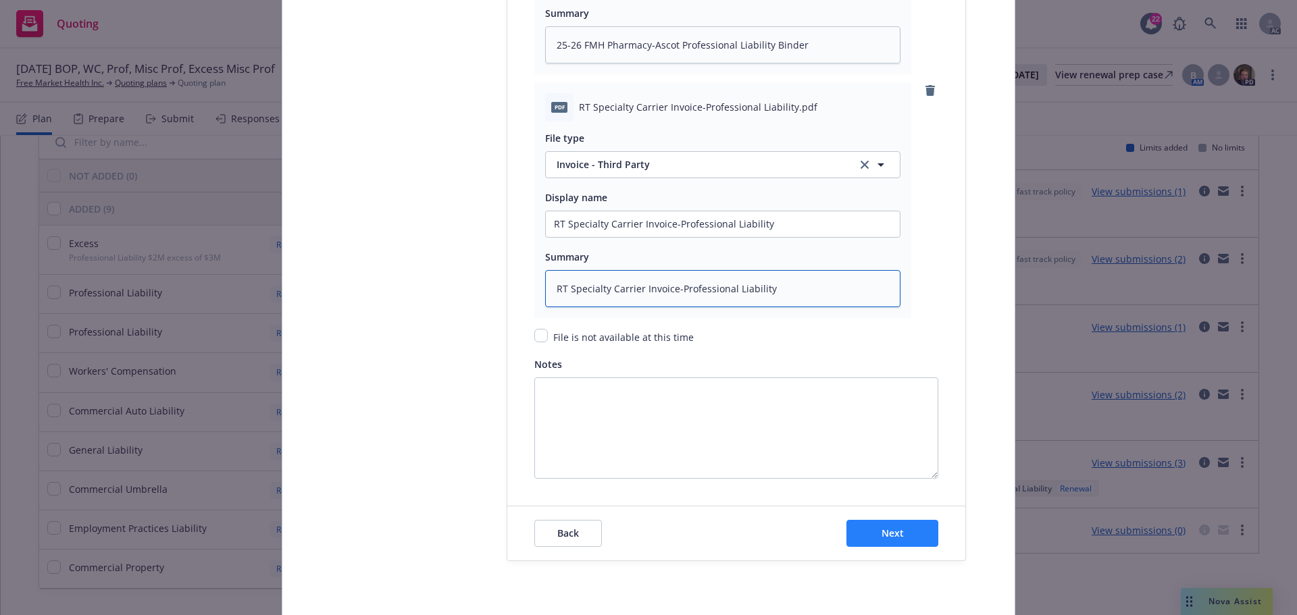
type textarea "RT Specialty Carrier Invoice-Professional Liability"
click at [906, 536] on button "Next" at bounding box center [892, 533] width 92 height 27
type textarea "x"
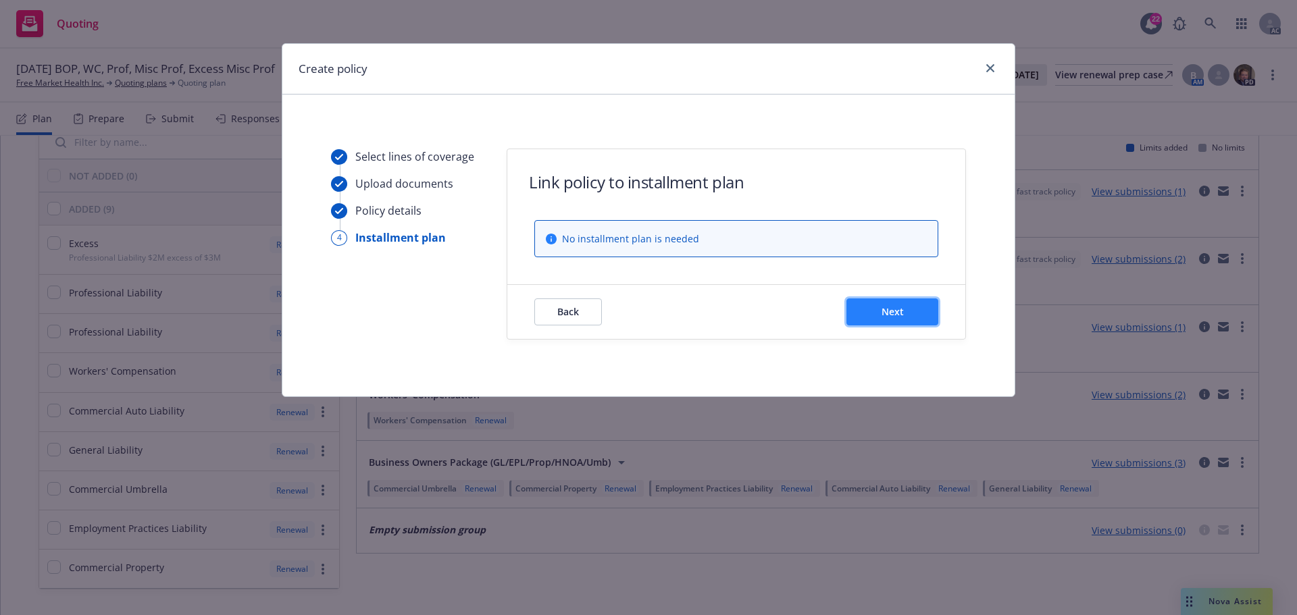
click at [891, 309] on span "Next" at bounding box center [892, 311] width 22 height 13
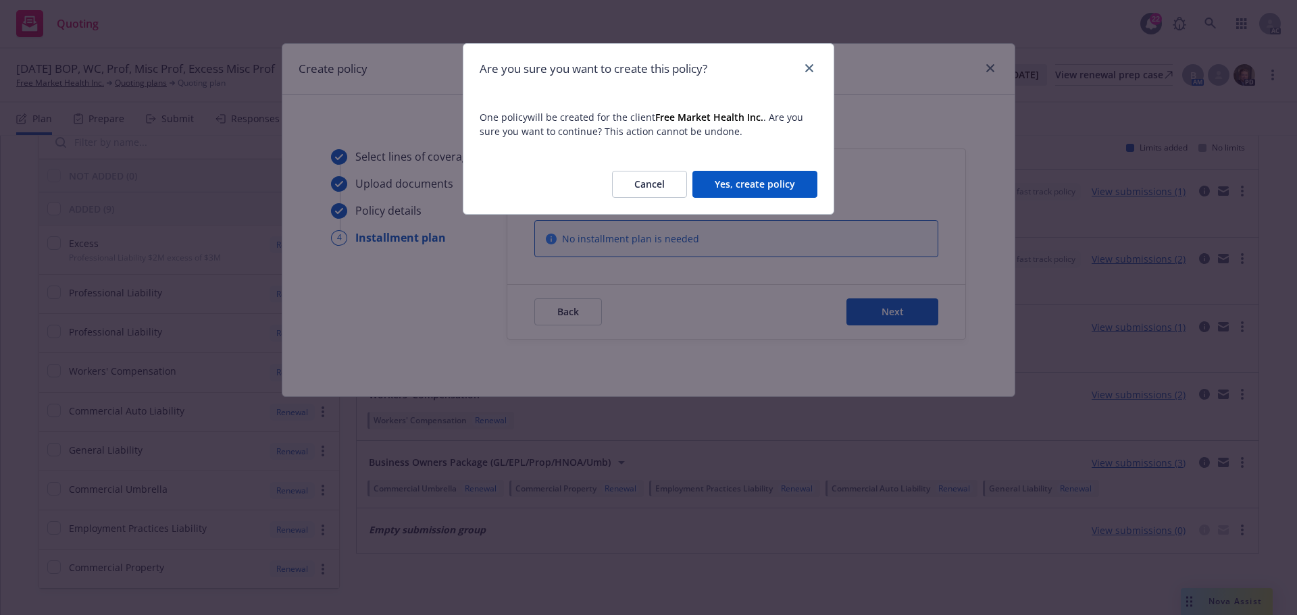
click at [733, 195] on button "Yes, create policy" at bounding box center [754, 184] width 125 height 27
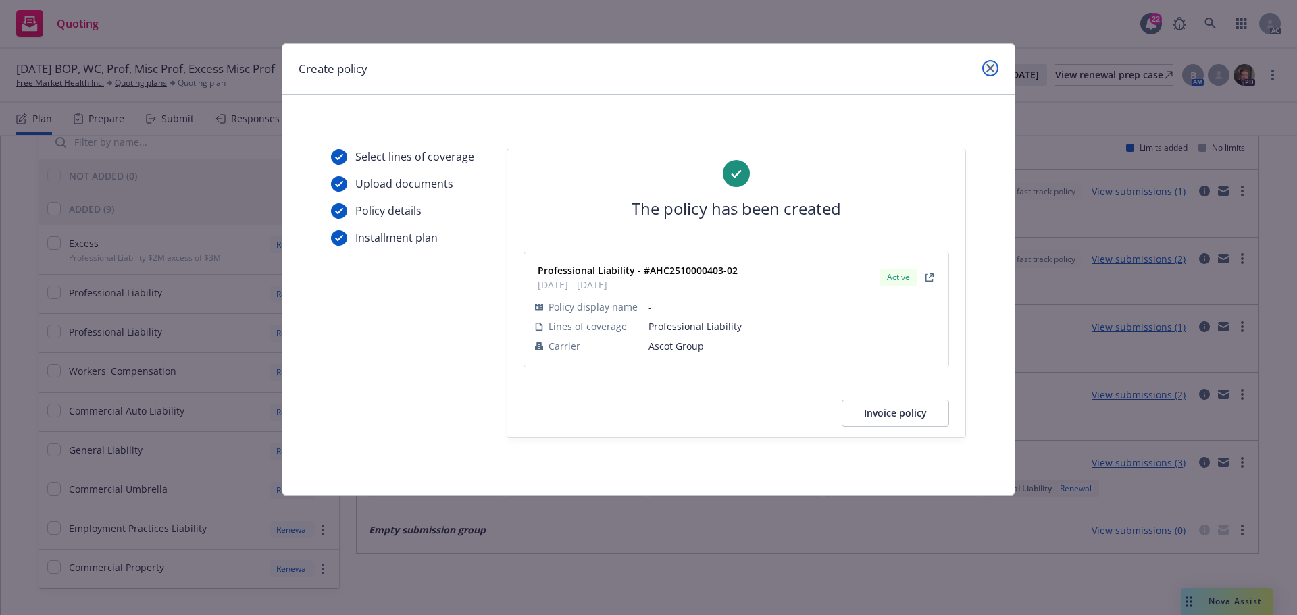
click at [989, 67] on icon "close" at bounding box center [990, 68] width 8 height 8
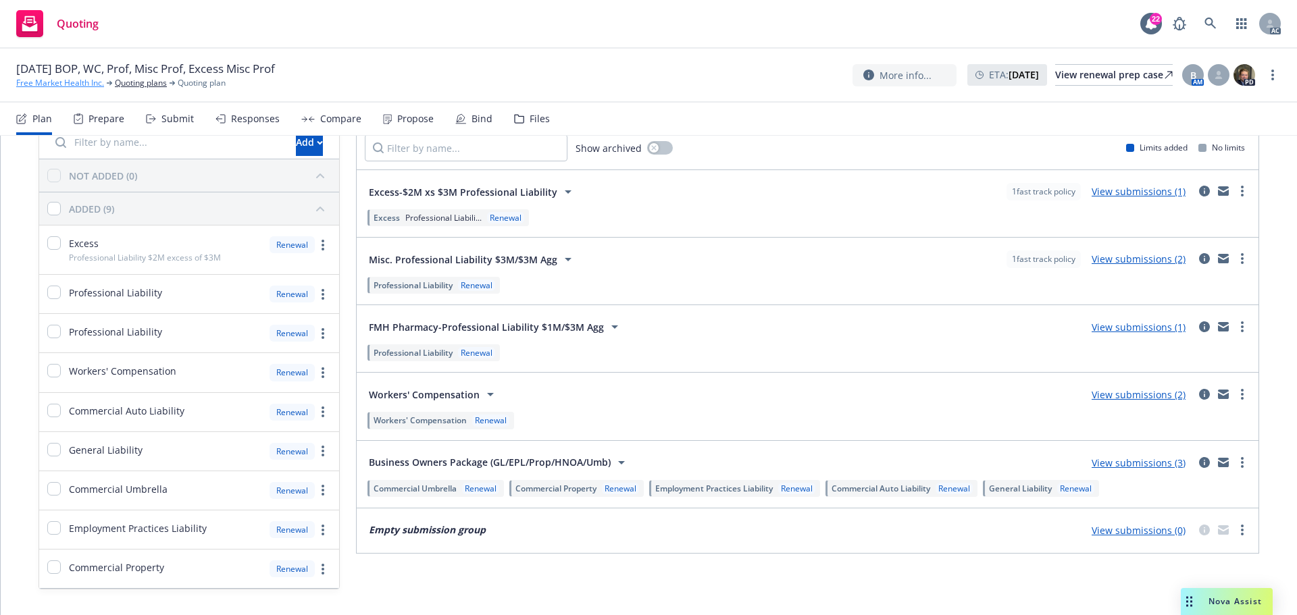
click at [76, 80] on link "Free Market Health Inc." at bounding box center [60, 83] width 88 height 12
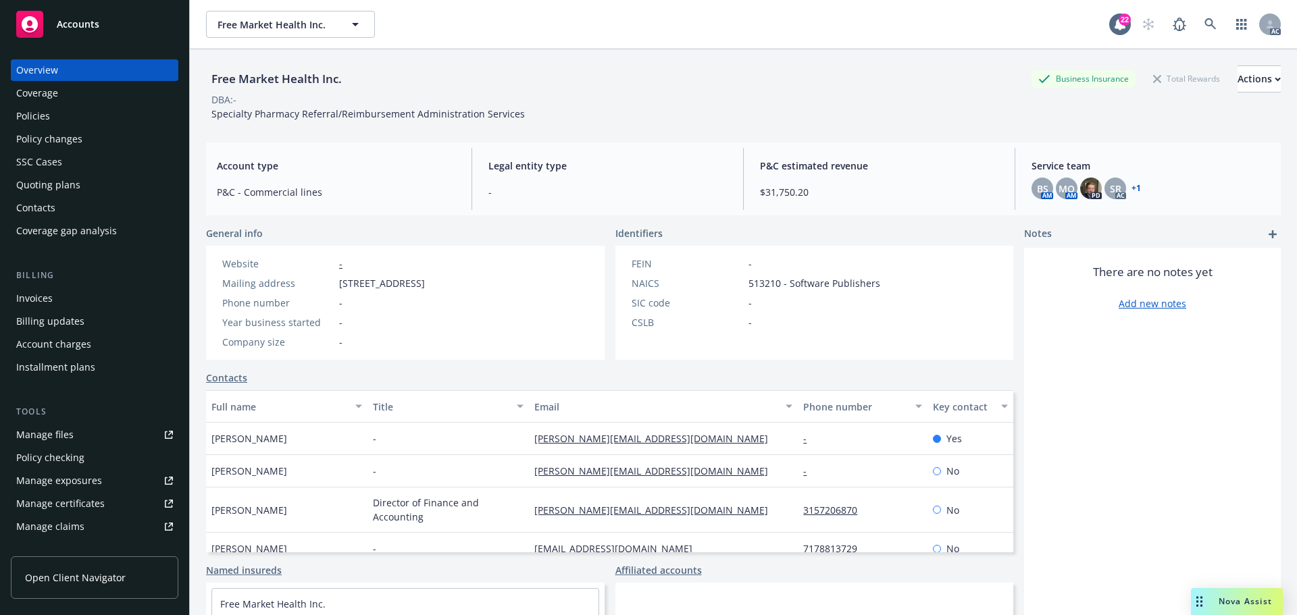
click at [55, 298] on div "Invoices" at bounding box center [94, 299] width 157 height 22
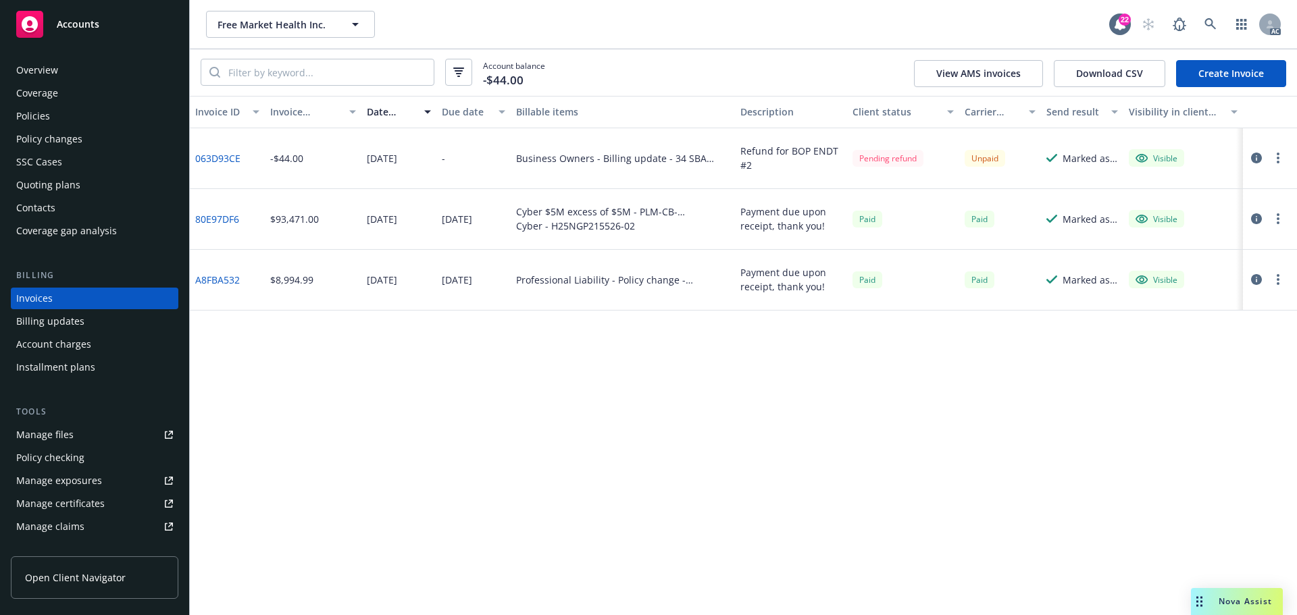
click at [1218, 76] on link "Create Invoice" at bounding box center [1231, 73] width 110 height 27
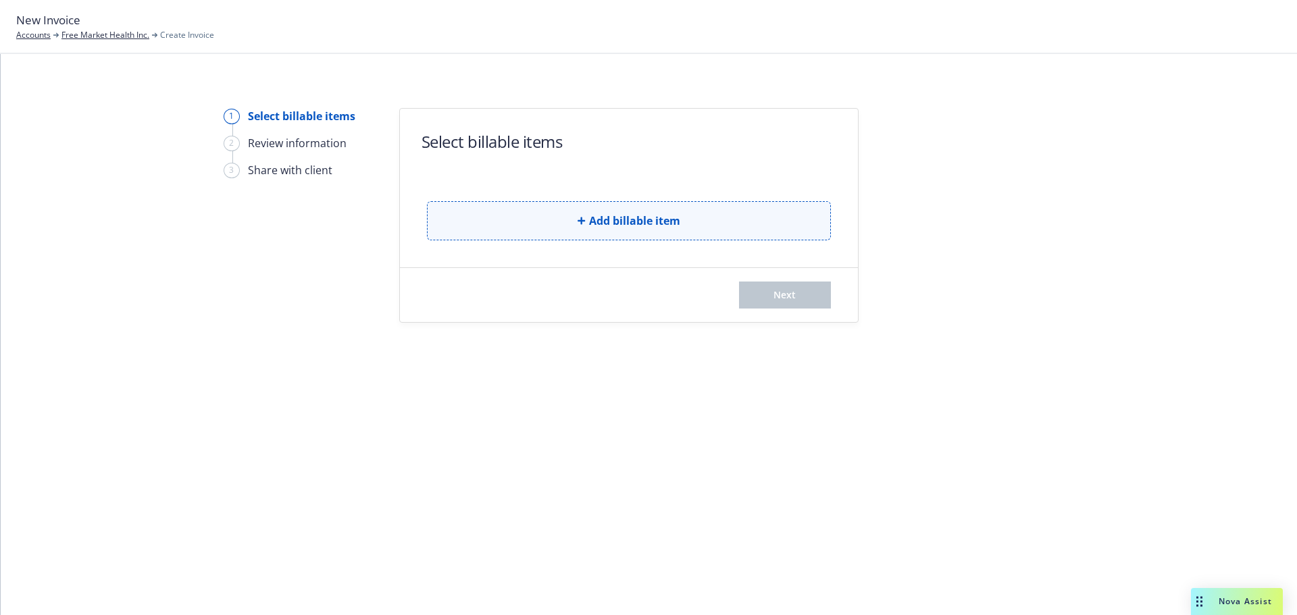
click at [594, 221] on span "Add billable item" at bounding box center [634, 221] width 91 height 16
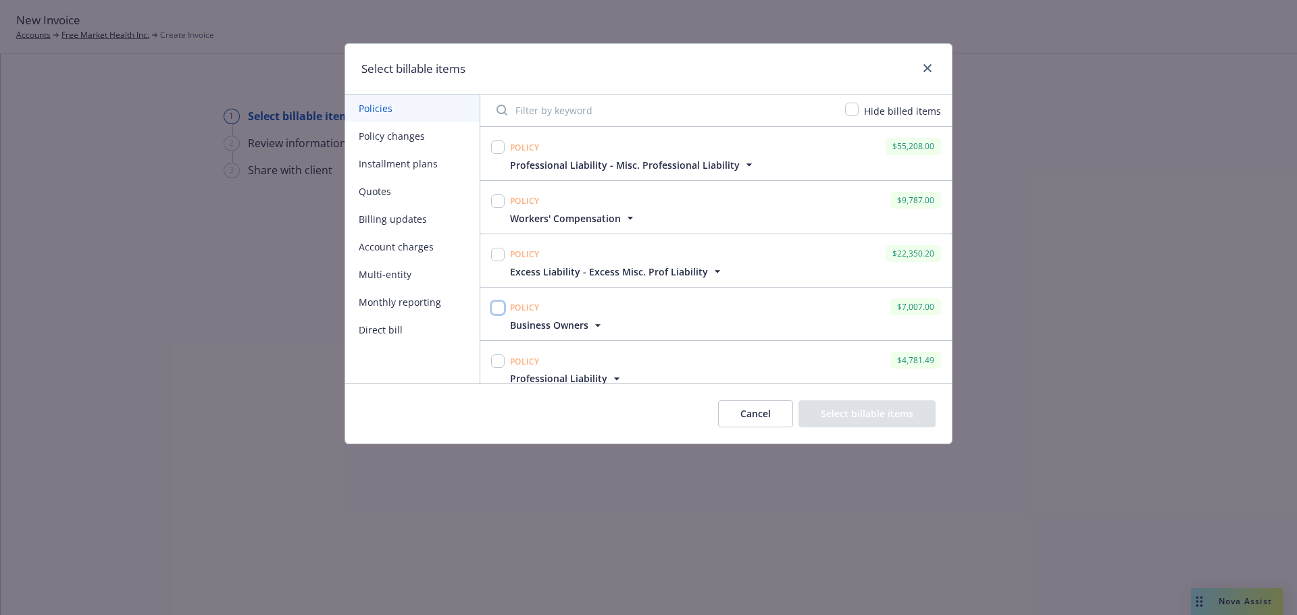
click at [502, 309] on input "checkbox" at bounding box center [498, 308] width 14 height 14
checkbox input "true"
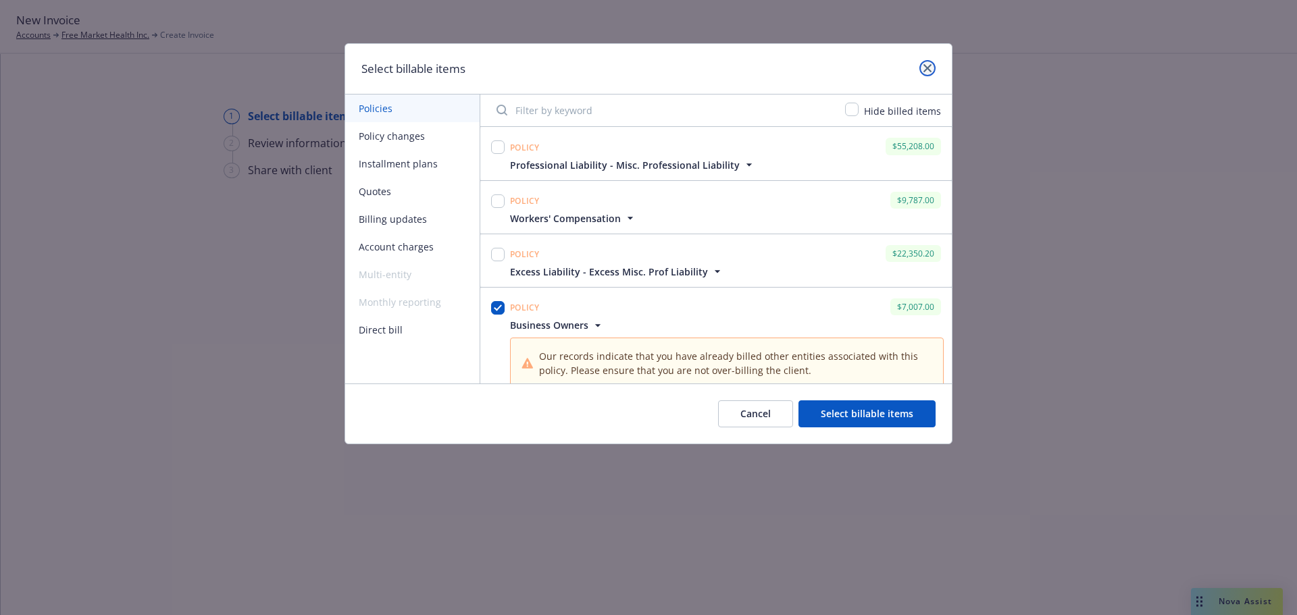
click at [929, 69] on icon "close" at bounding box center [927, 68] width 8 height 8
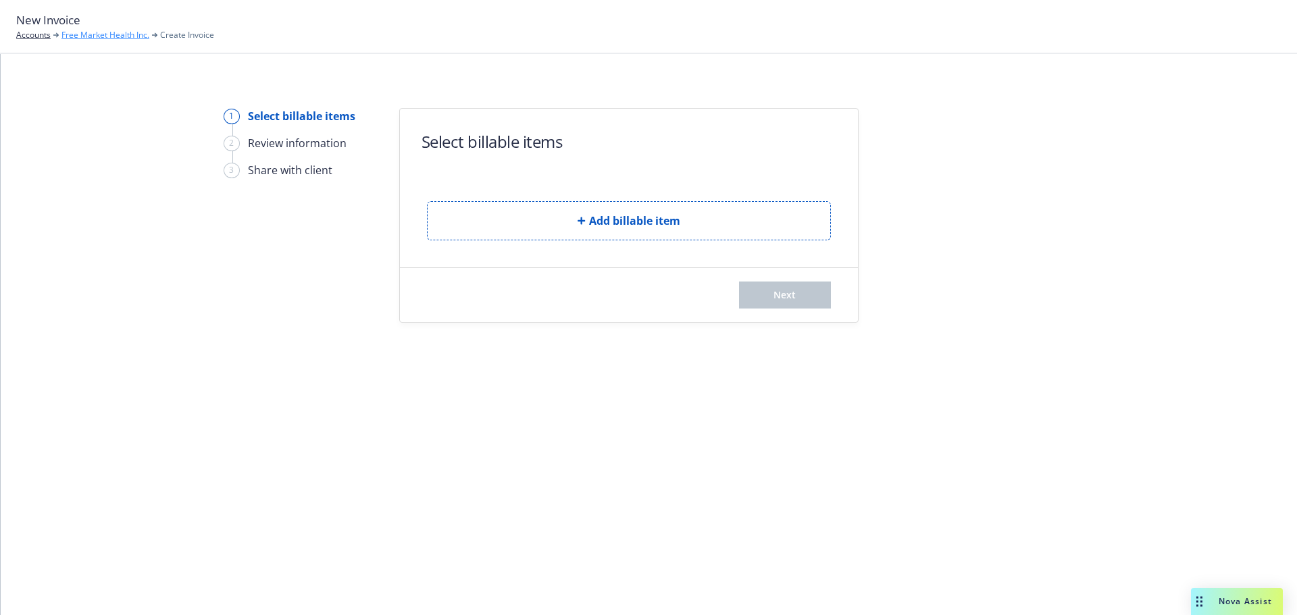
click at [79, 37] on link "Free Market Health Inc." at bounding box center [105, 35] width 88 height 12
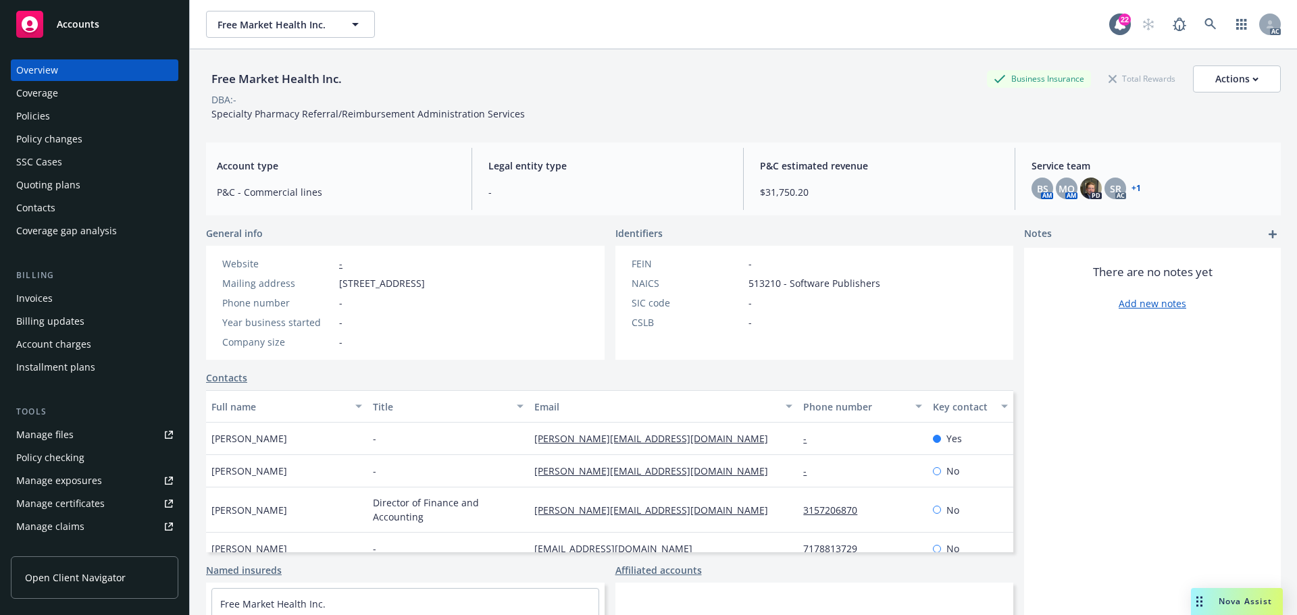
click at [58, 296] on div "Invoices" at bounding box center [94, 299] width 157 height 22
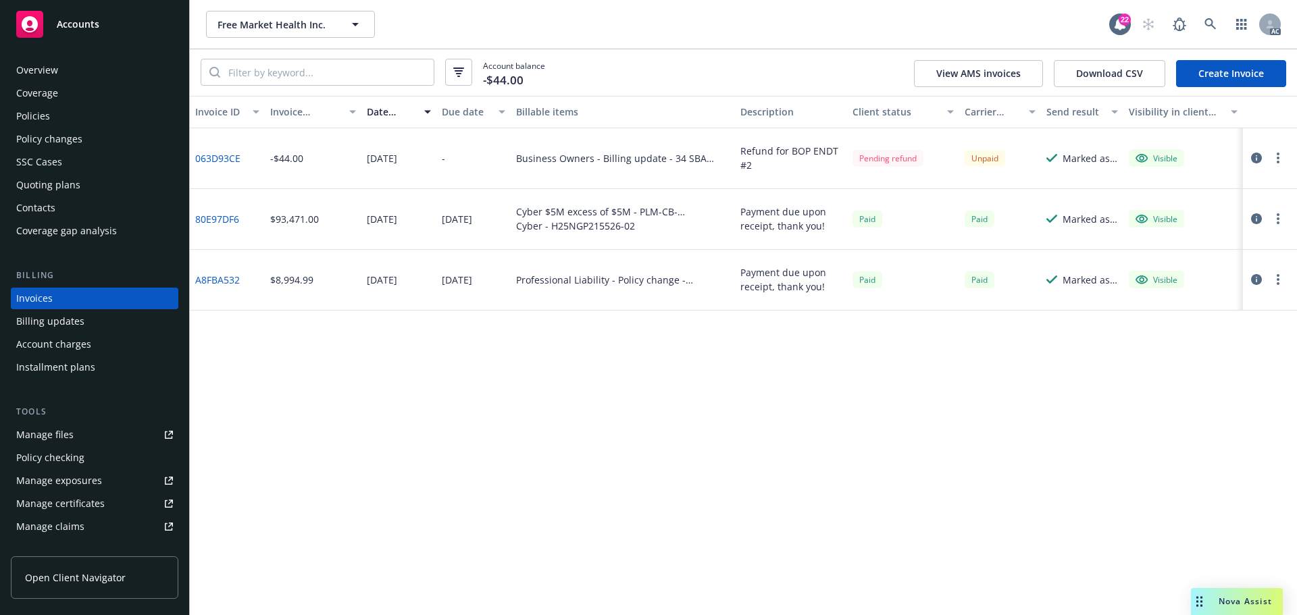
click at [1212, 71] on link "Create Invoice" at bounding box center [1231, 73] width 110 height 27
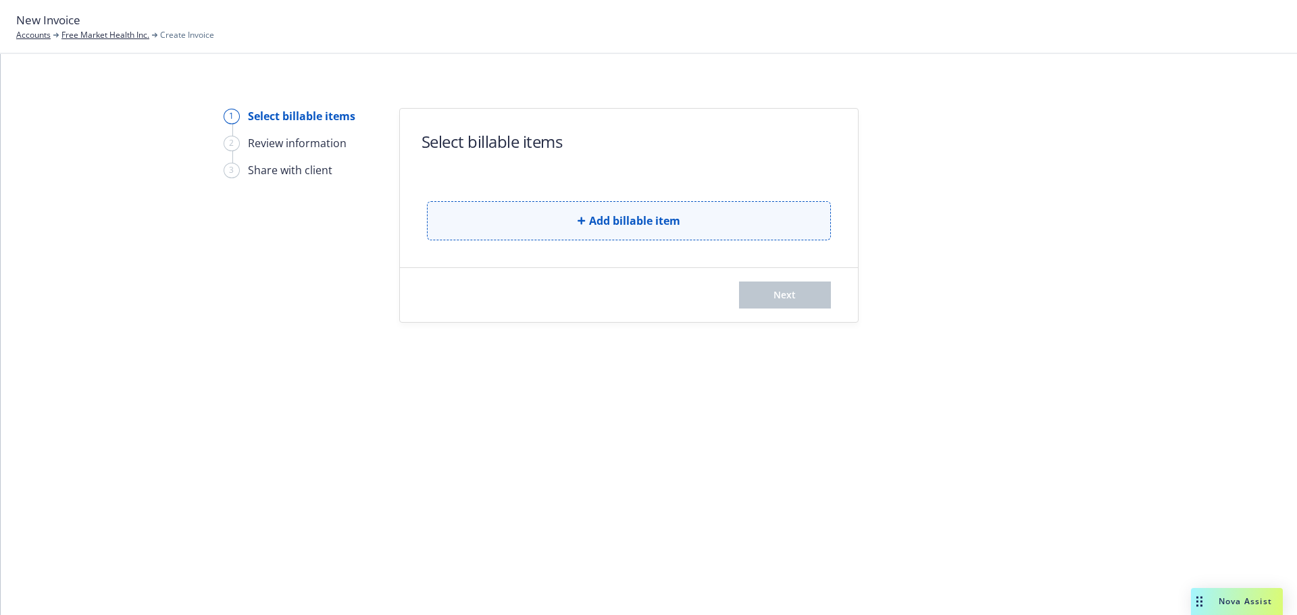
click at [618, 219] on span "Add billable item" at bounding box center [634, 221] width 91 height 16
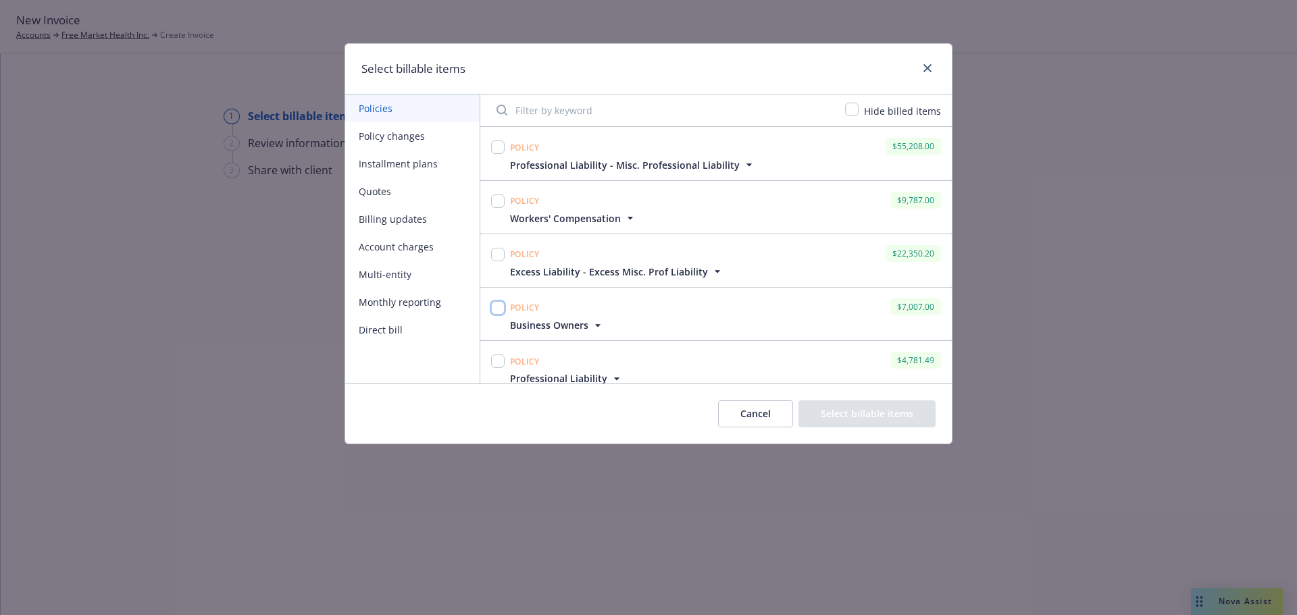
click at [502, 307] on input "checkbox" at bounding box center [498, 308] width 14 height 14
checkbox input "true"
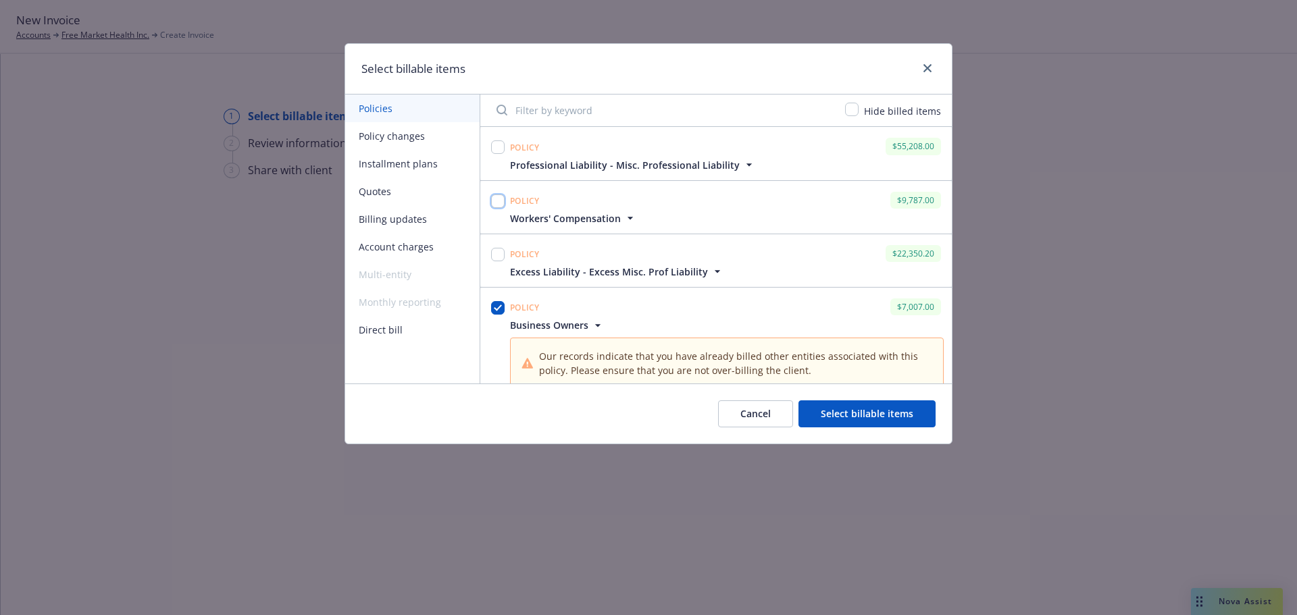
click at [498, 197] on input "checkbox" at bounding box center [498, 202] width 14 height 14
checkbox input "true"
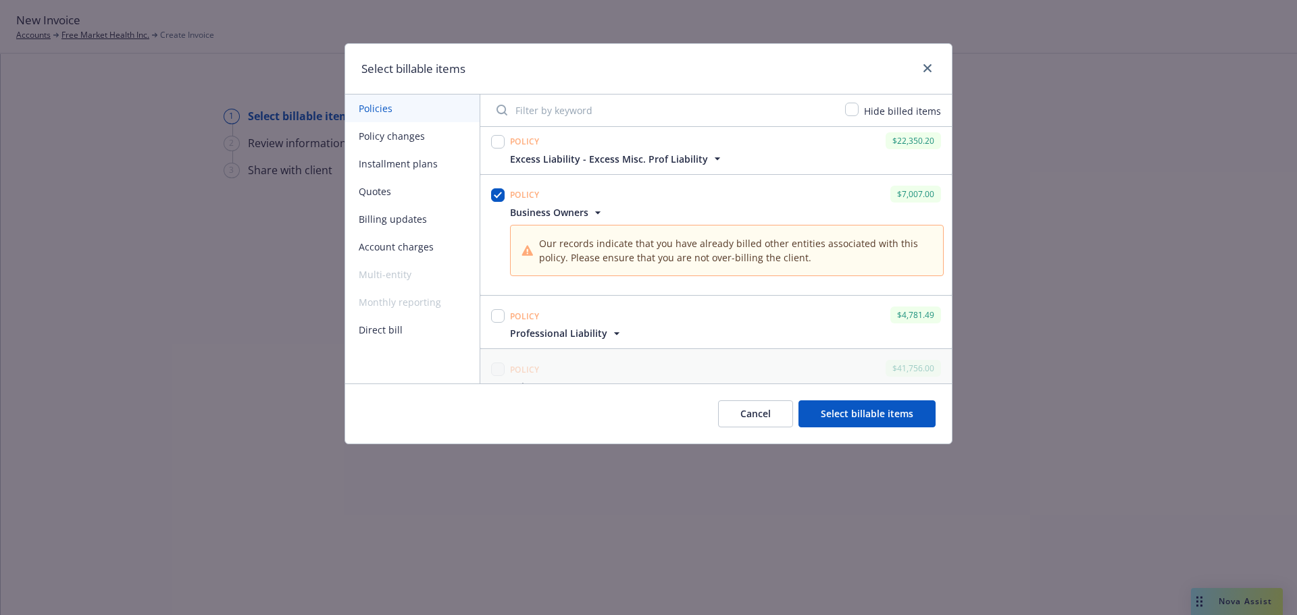
scroll to position [203, 0]
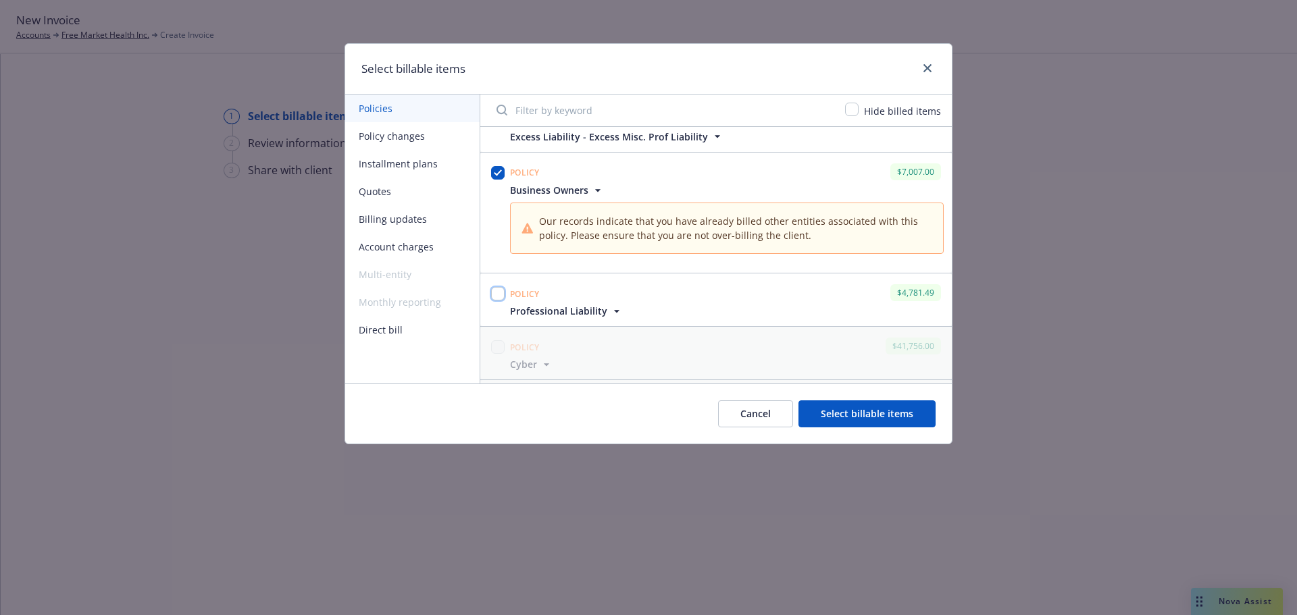
click at [496, 293] on input "checkbox" at bounding box center [498, 294] width 14 height 14
checkbox input "true"
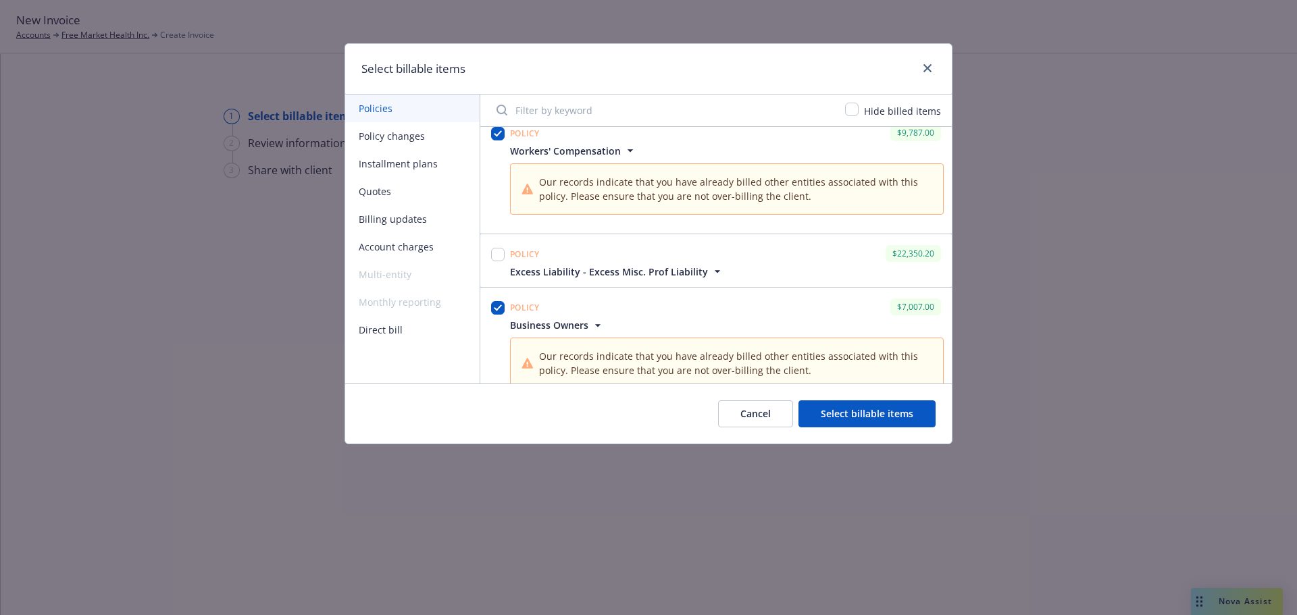
scroll to position [0, 0]
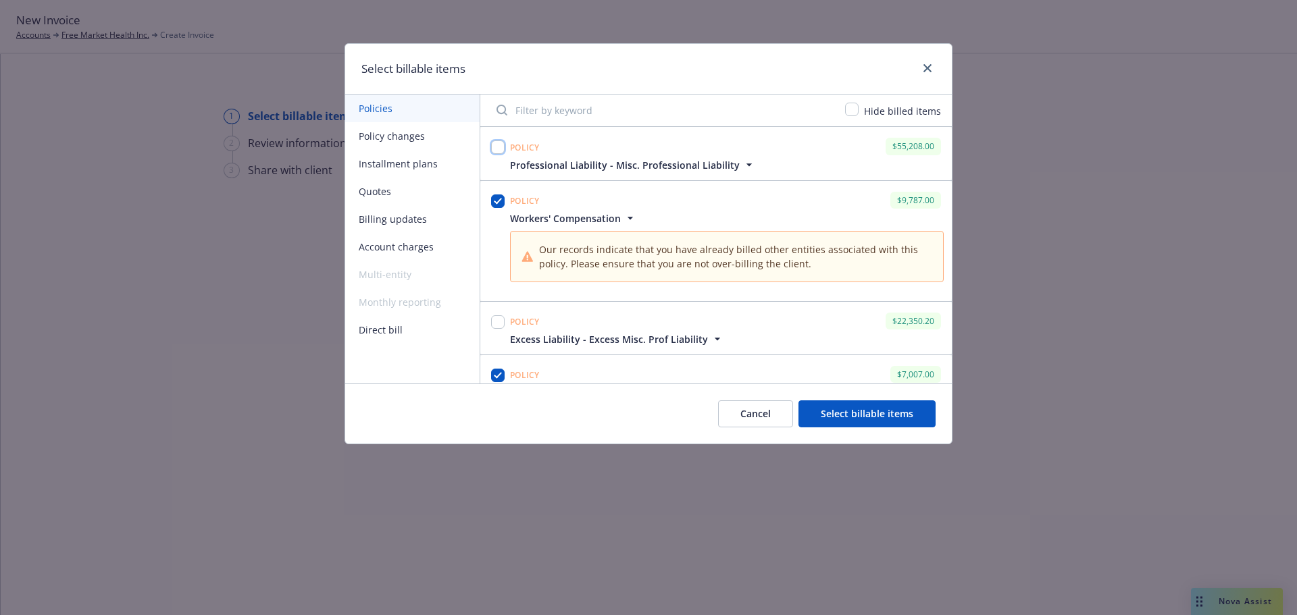
click at [498, 149] on input "checkbox" at bounding box center [498, 147] width 14 height 14
checkbox input "true"
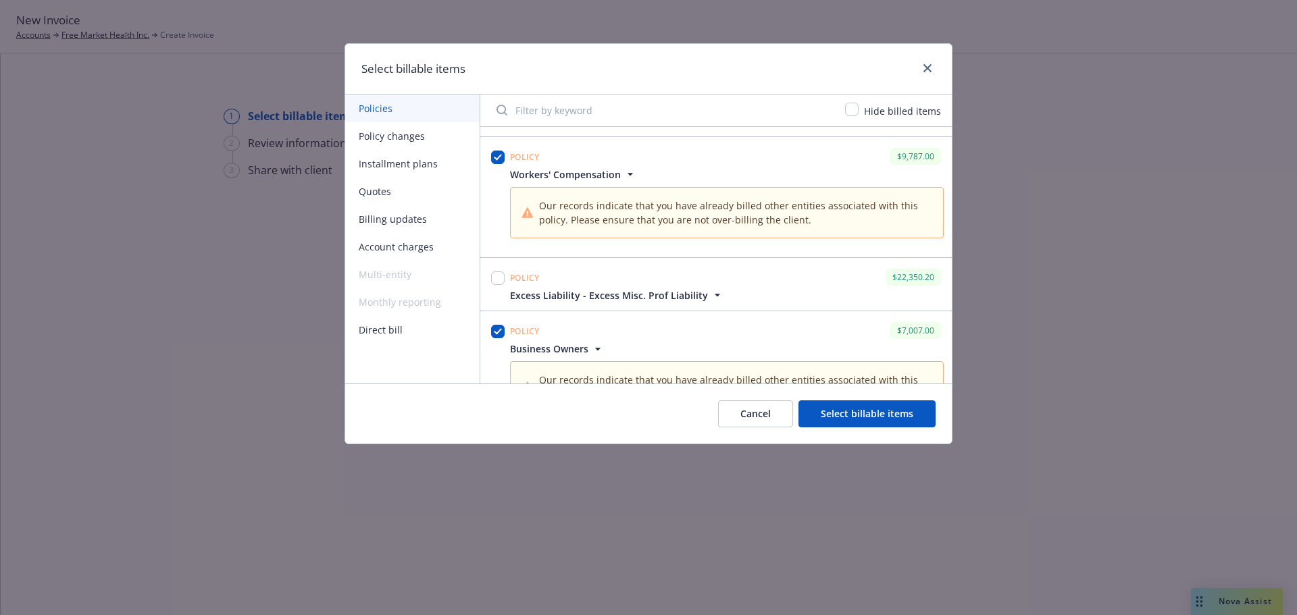
scroll to position [68, 0]
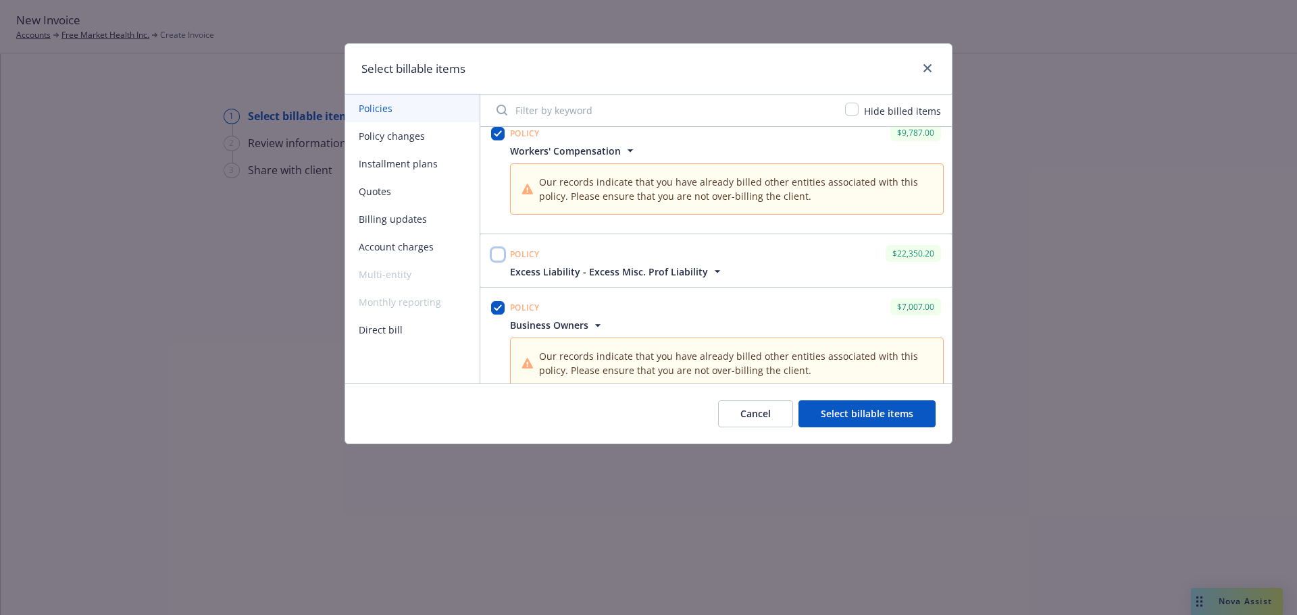
click at [494, 256] on input "checkbox" at bounding box center [498, 255] width 14 height 14
checkbox input "true"
click at [415, 136] on button "Policy changes" at bounding box center [412, 136] width 134 height 28
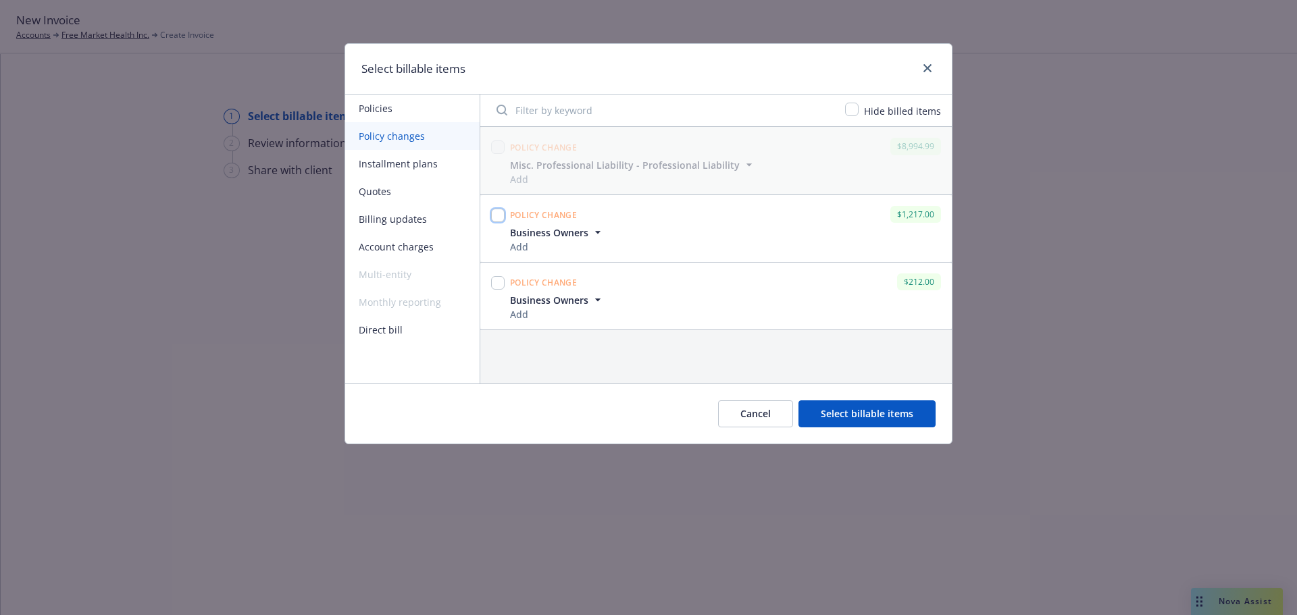
click at [497, 215] on input "checkbox" at bounding box center [498, 216] width 14 height 14
checkbox input "true"
click at [496, 286] on input "checkbox" at bounding box center [498, 283] width 14 height 14
checkbox input "true"
click at [856, 414] on button "Select billable items" at bounding box center [866, 413] width 137 height 27
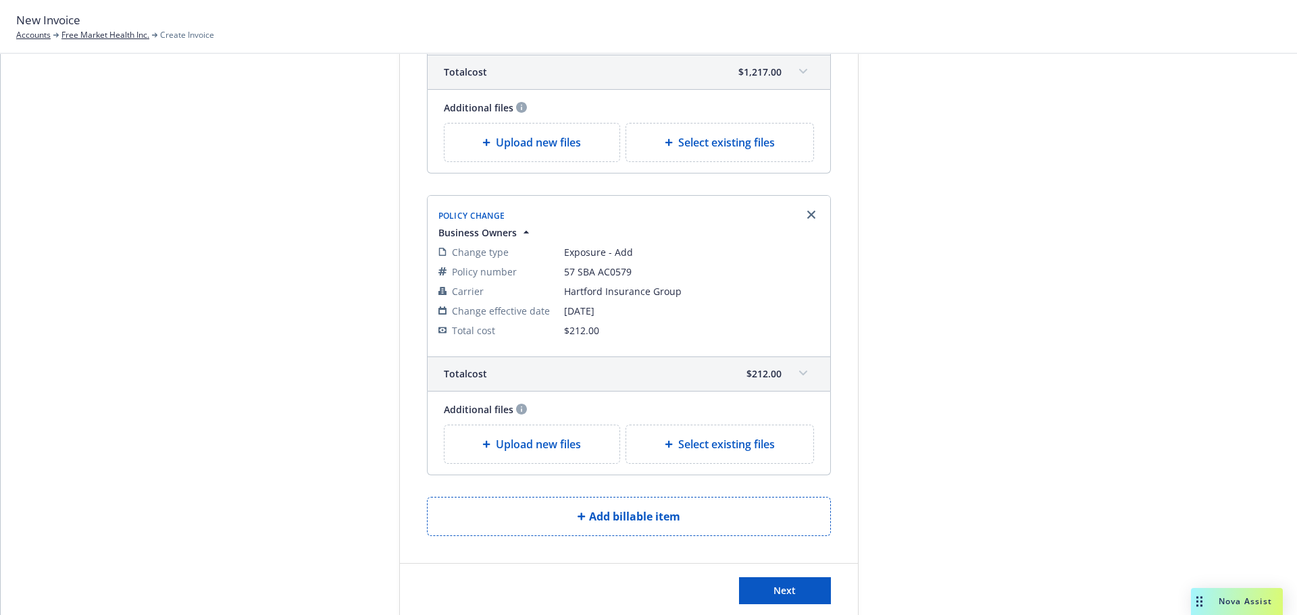
scroll to position [1932, 0]
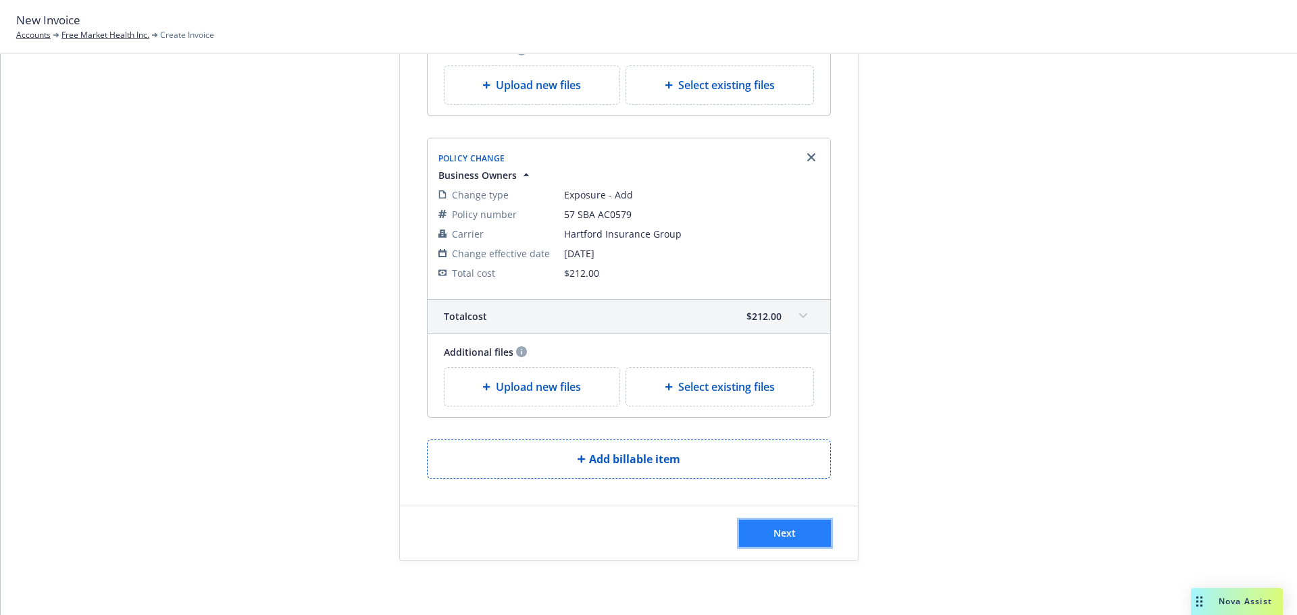
click at [781, 532] on span "Next" at bounding box center [784, 533] width 22 height 13
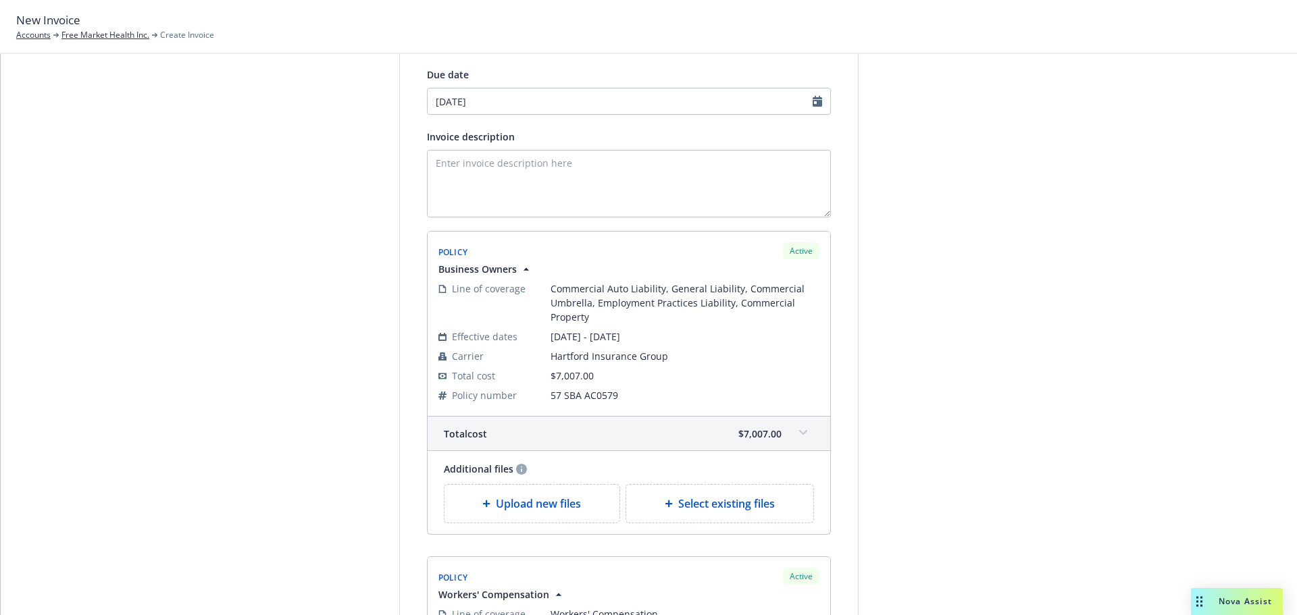
scroll to position [41, 0]
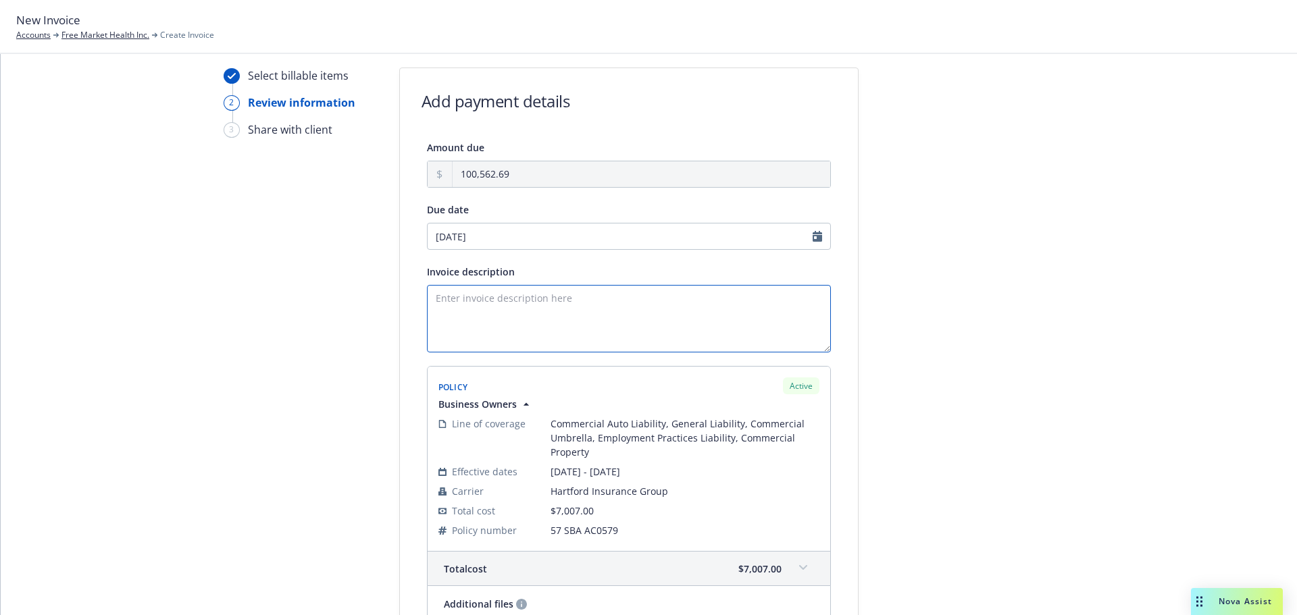
click at [465, 301] on textarea "Invoice description" at bounding box center [629, 319] width 404 height 68
type textarea "I"
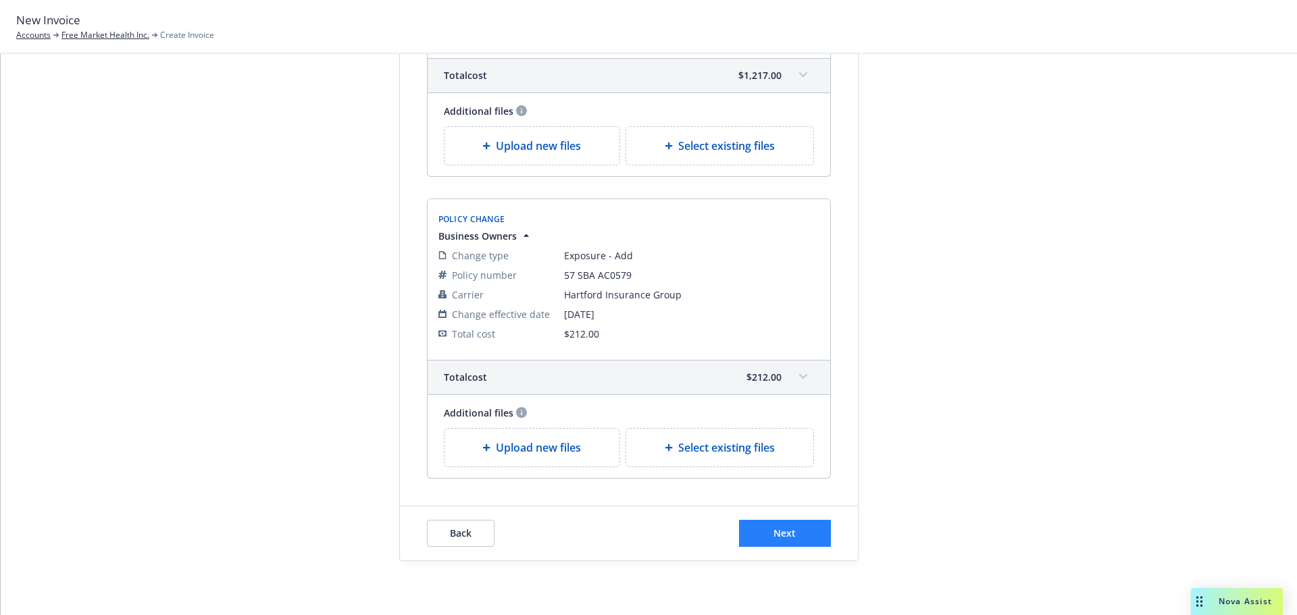
type textarea "Payment due upon receipt, thank you!"
click at [773, 538] on span "Next" at bounding box center [784, 533] width 22 height 13
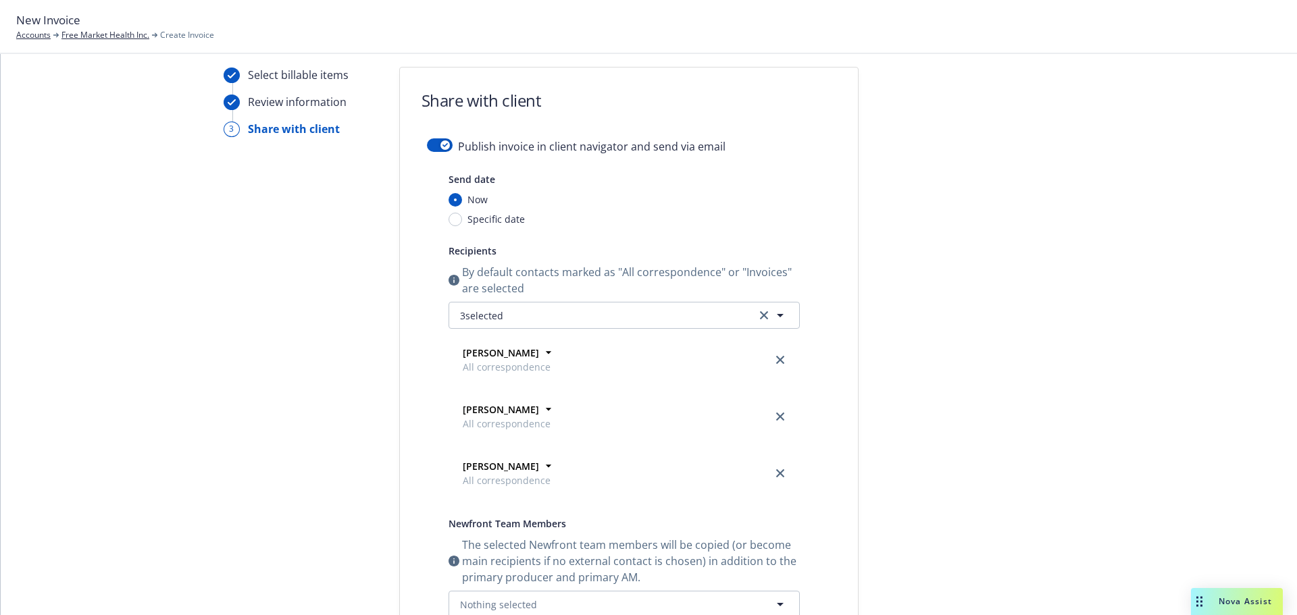
scroll to position [0, 0]
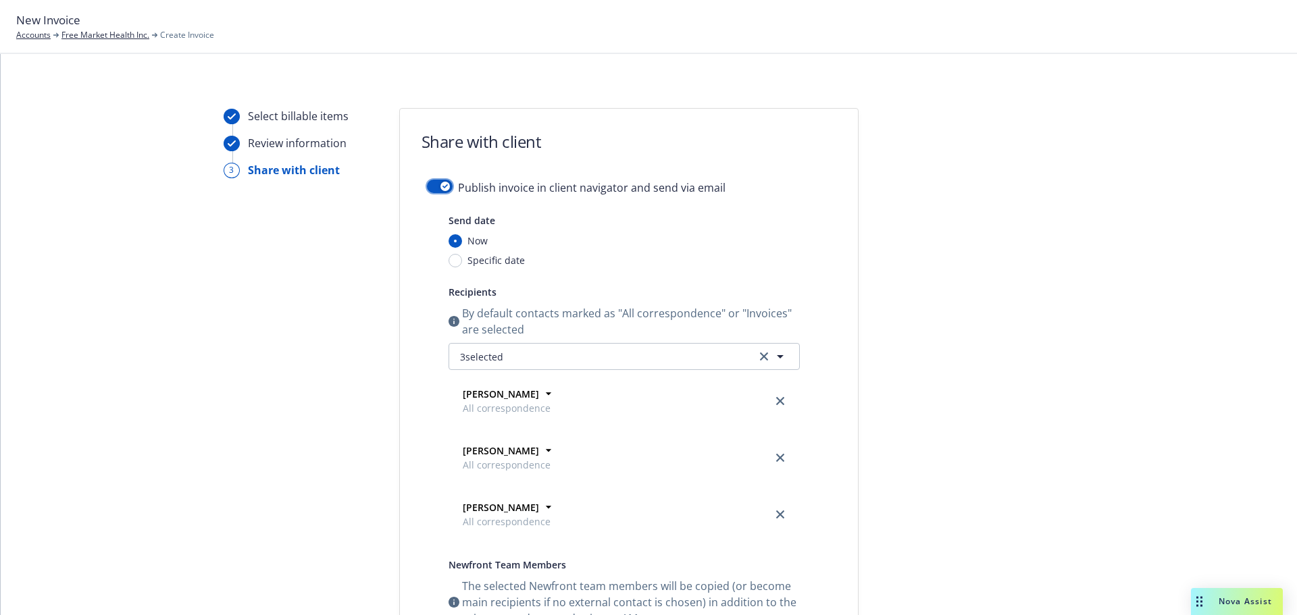
click at [428, 187] on button "button" at bounding box center [440, 187] width 26 height 14
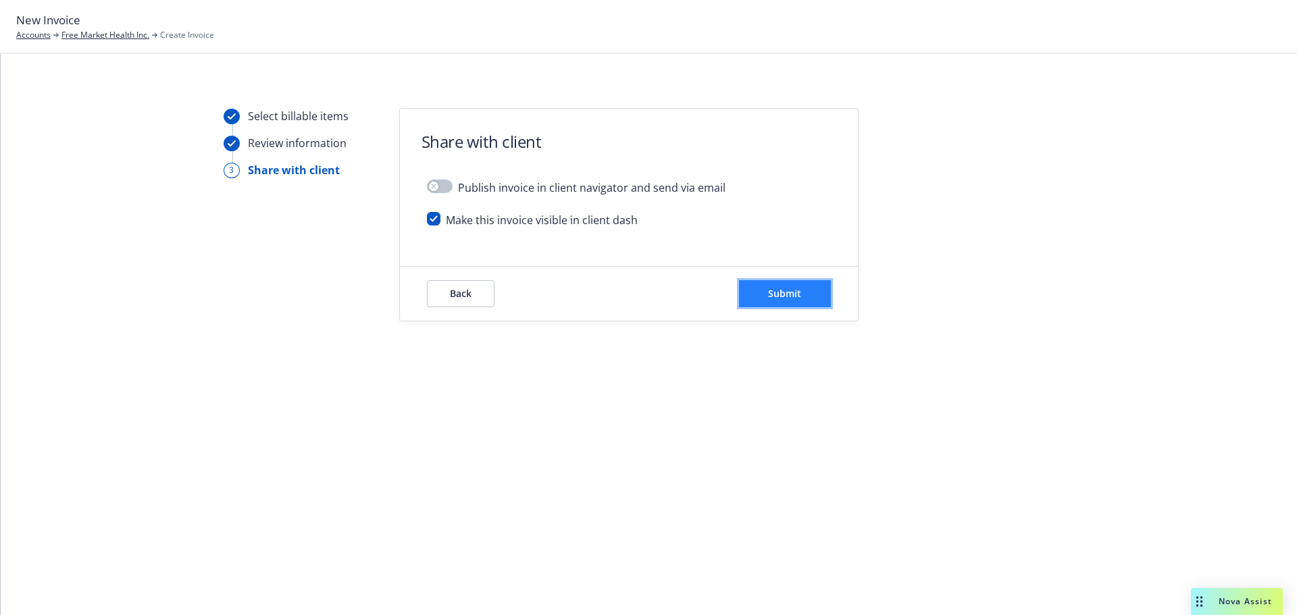
click at [790, 291] on span "Submit" at bounding box center [784, 293] width 33 height 13
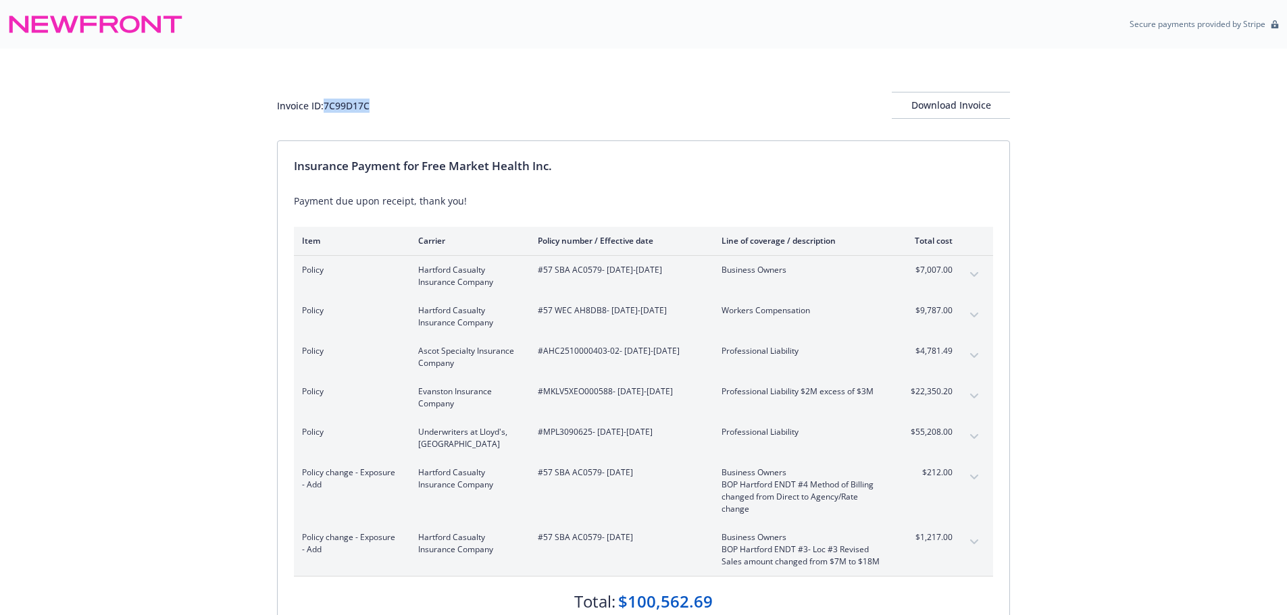
drag, startPoint x: 376, startPoint y: 105, endPoint x: 327, endPoint y: 107, distance: 48.6
click at [327, 107] on div "Invoice ID: 7C99D17C Download Invoice" at bounding box center [643, 105] width 733 height 27
copy div "7C99D17C"
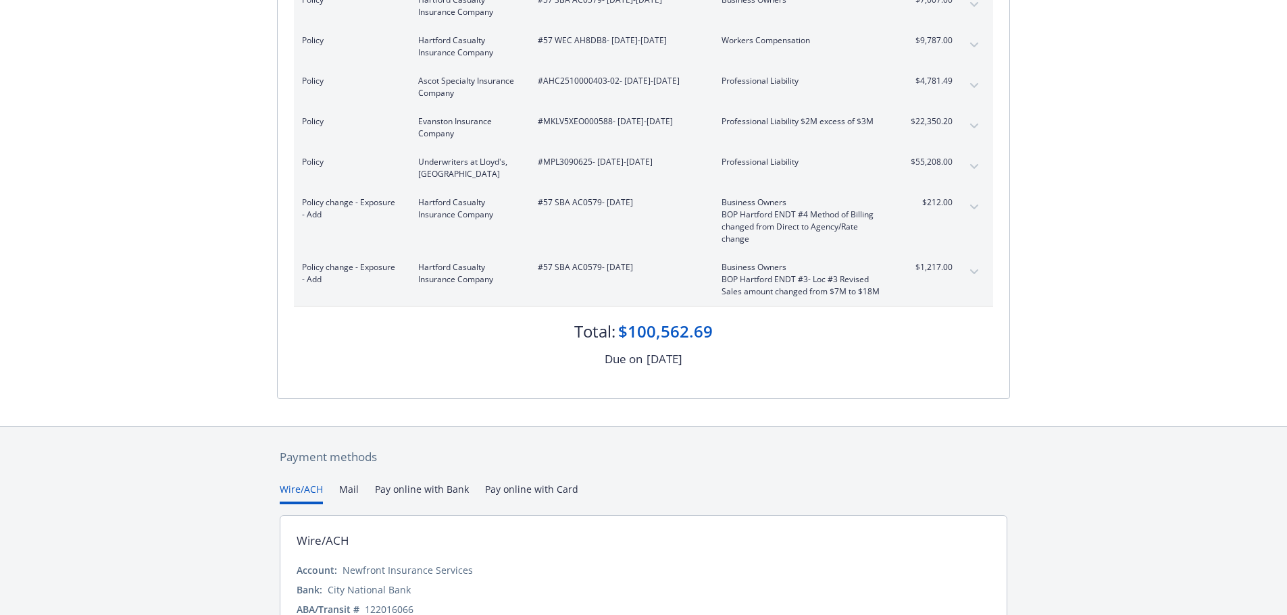
scroll to position [203, 0]
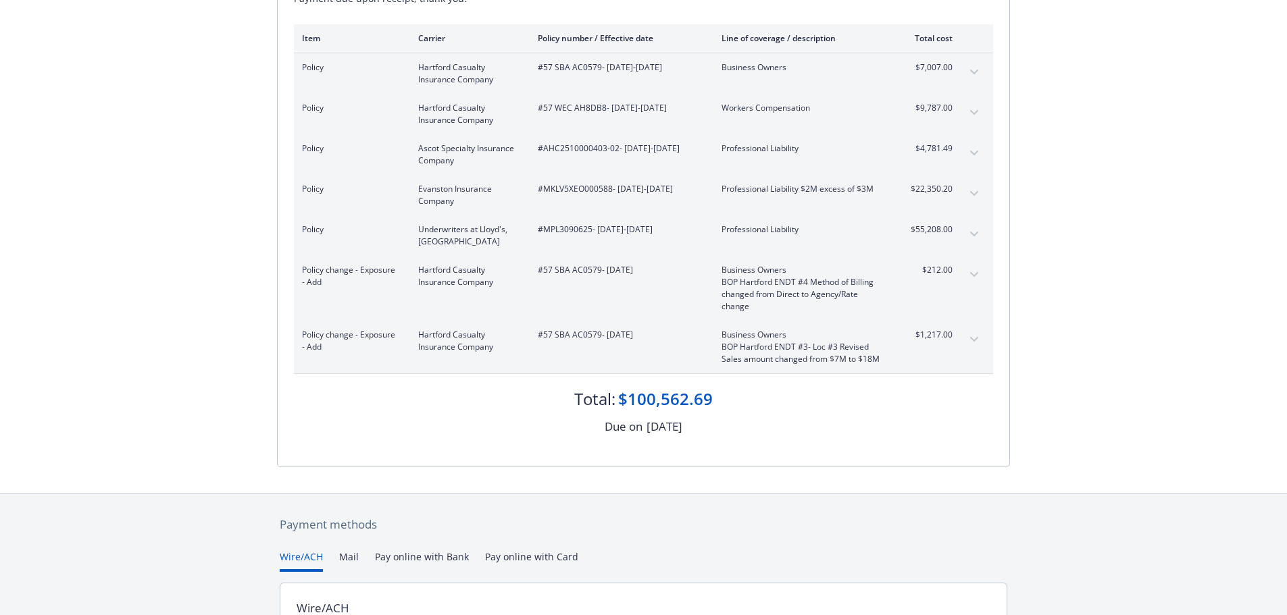
click at [1127, 170] on div "Invoice ID: 7C99D17C Download Invoice Insurance Payment for Free Market Health …" at bounding box center [643, 170] width 1287 height 648
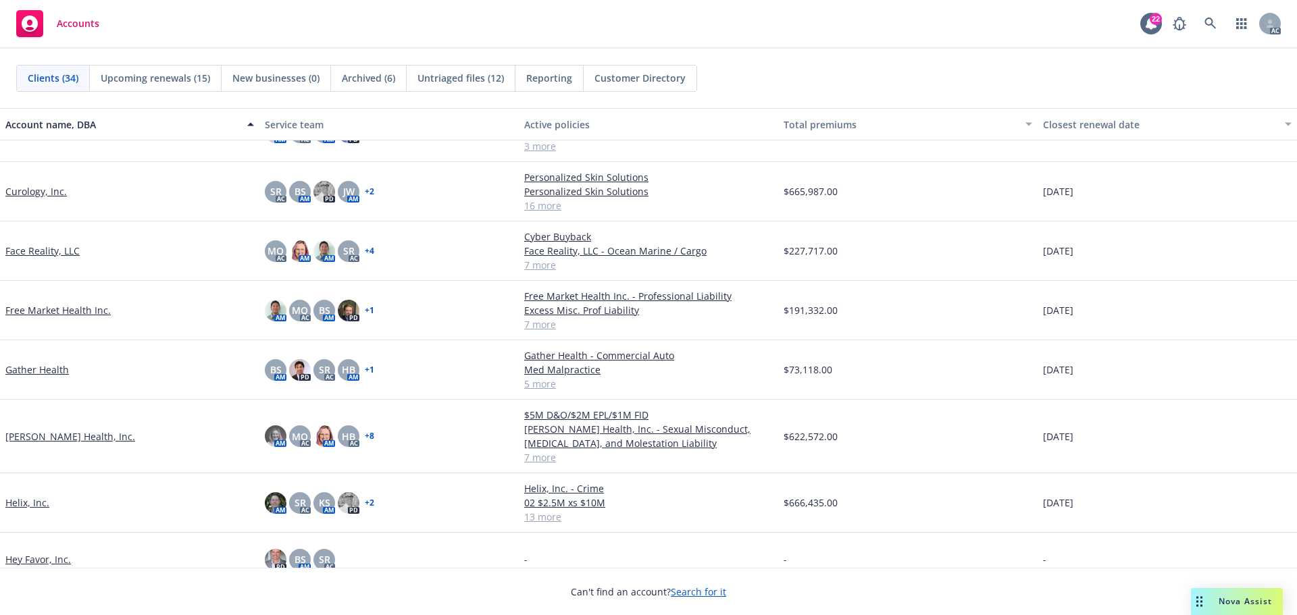
scroll to position [473, 0]
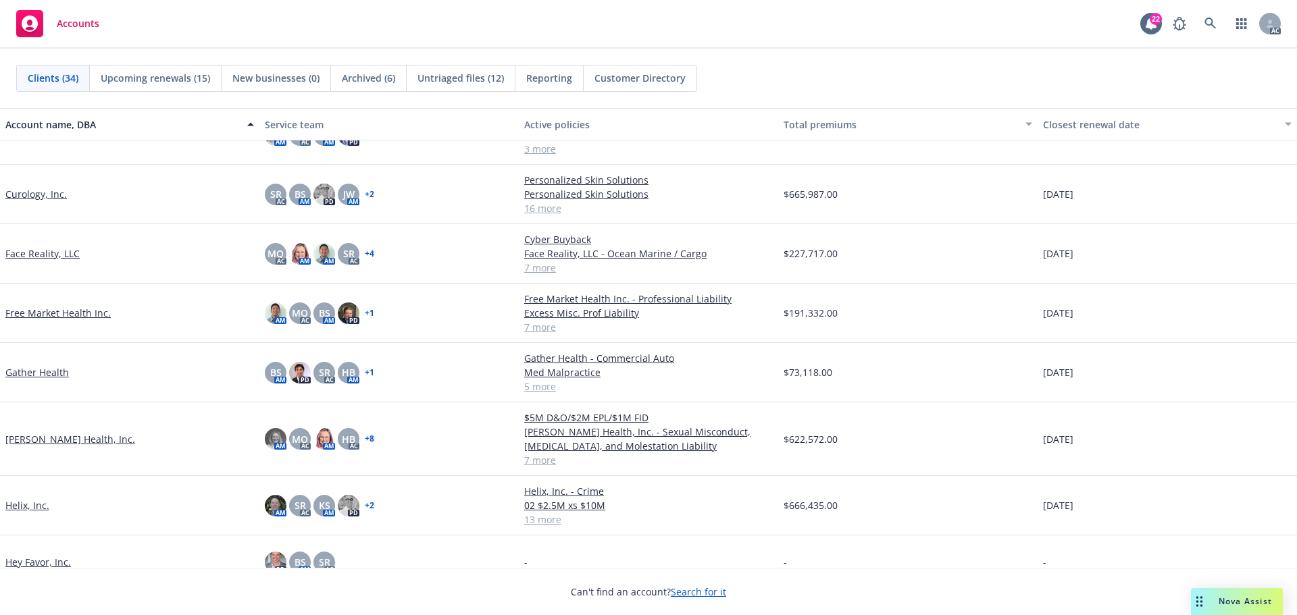
click at [48, 315] on link "Free Market Health Inc." at bounding box center [57, 313] width 105 height 14
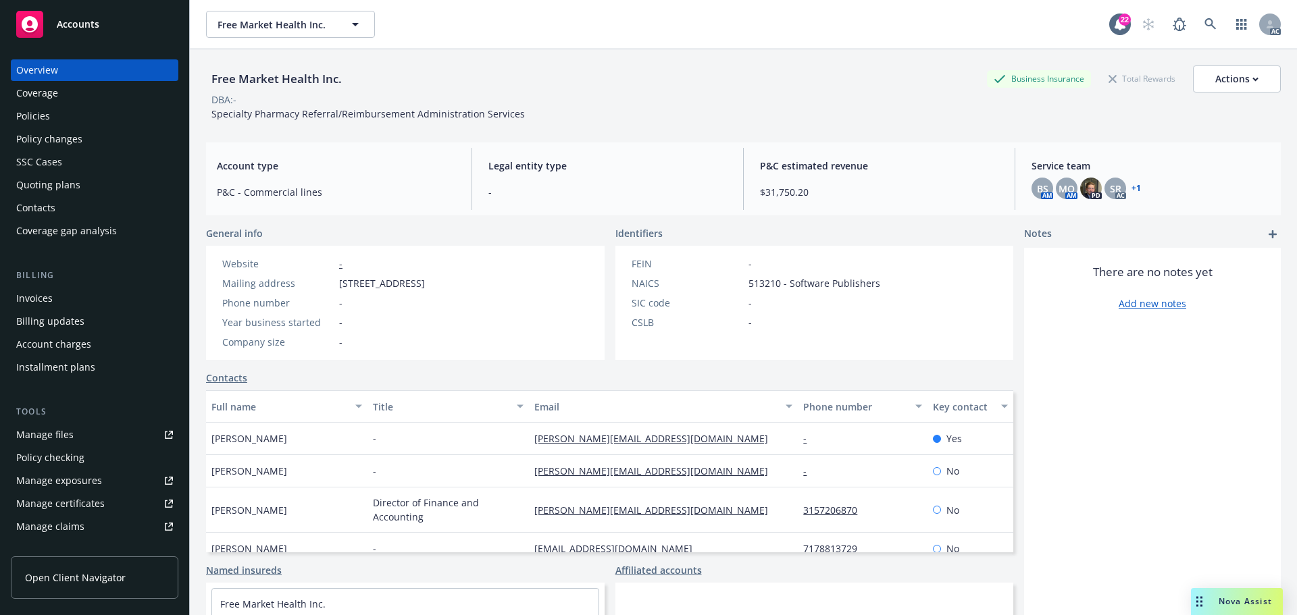
click at [24, 292] on div "Invoices" at bounding box center [34, 299] width 36 height 22
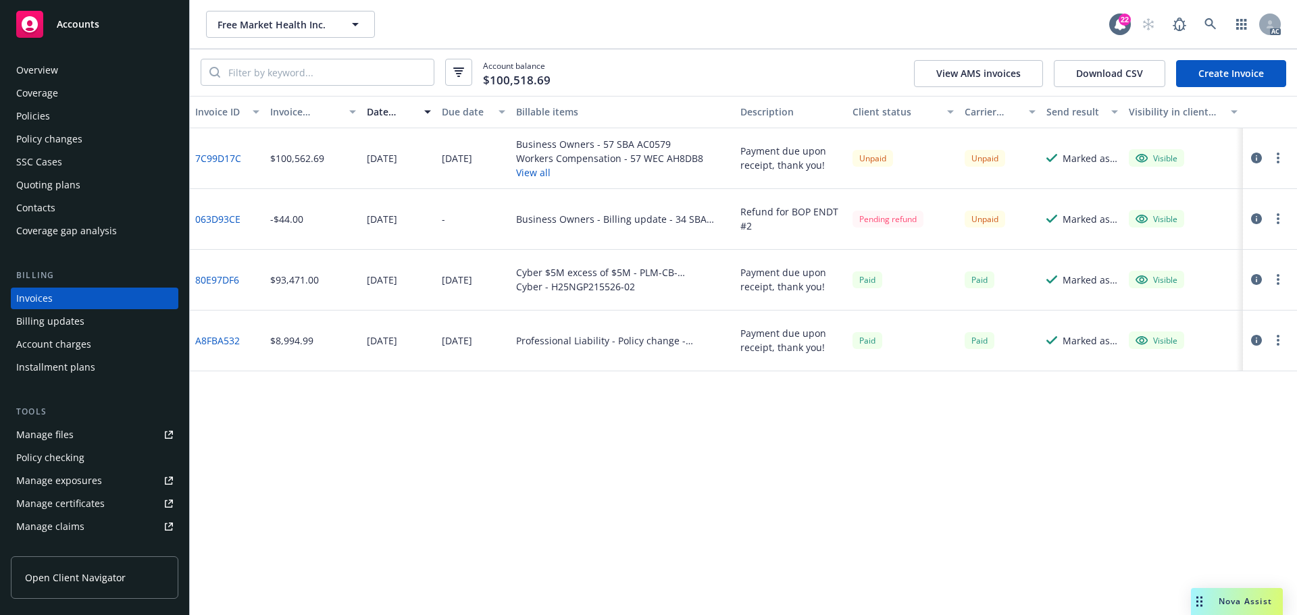
click at [226, 156] on link "7C99D17C" at bounding box center [218, 158] width 46 height 14
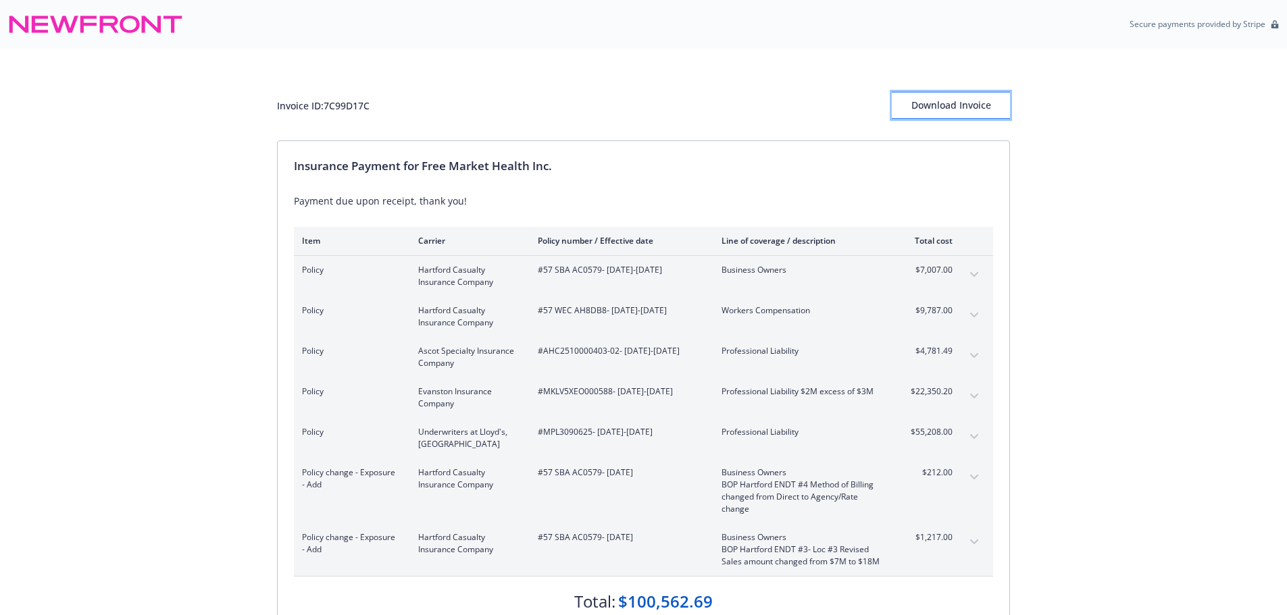
click at [996, 95] on button "Download Invoice" at bounding box center [950, 105] width 118 height 27
